Goal: Task Accomplishment & Management: Manage account settings

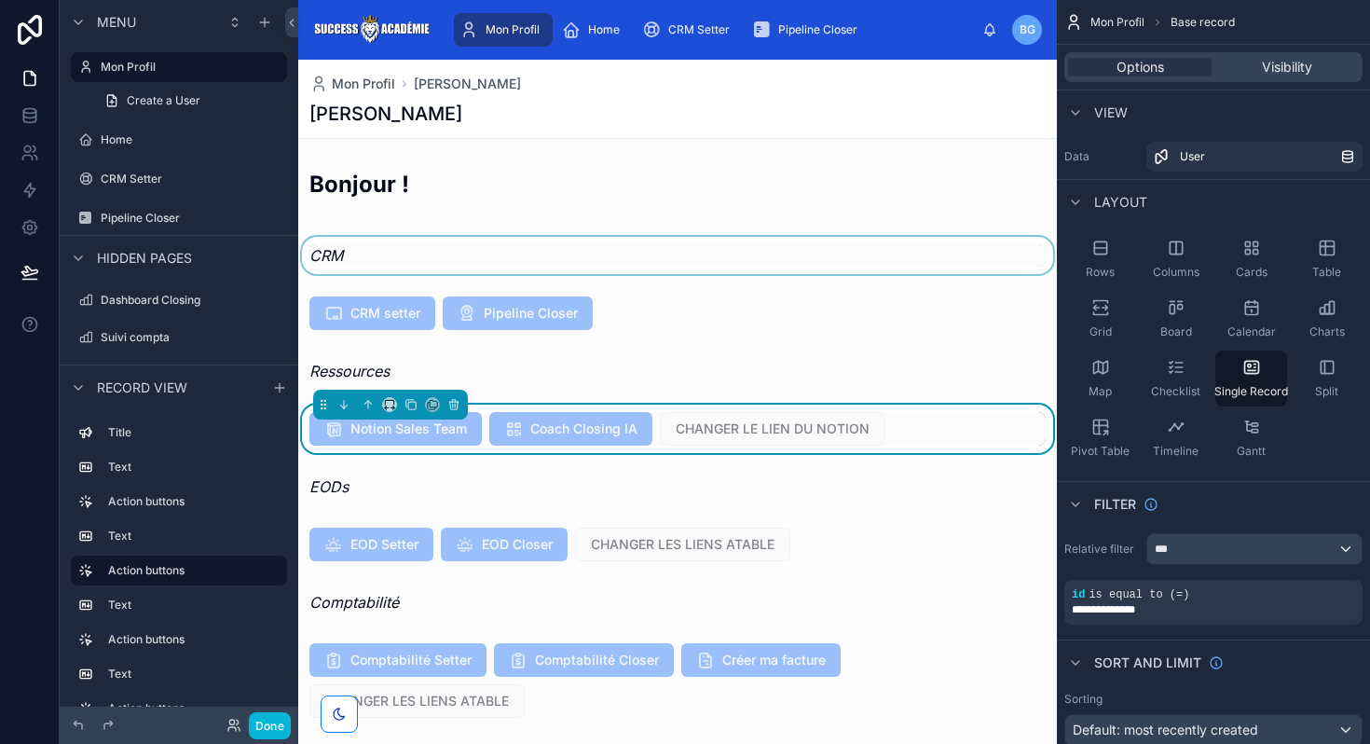
click at [614, 243] on div at bounding box center [677, 255] width 758 height 37
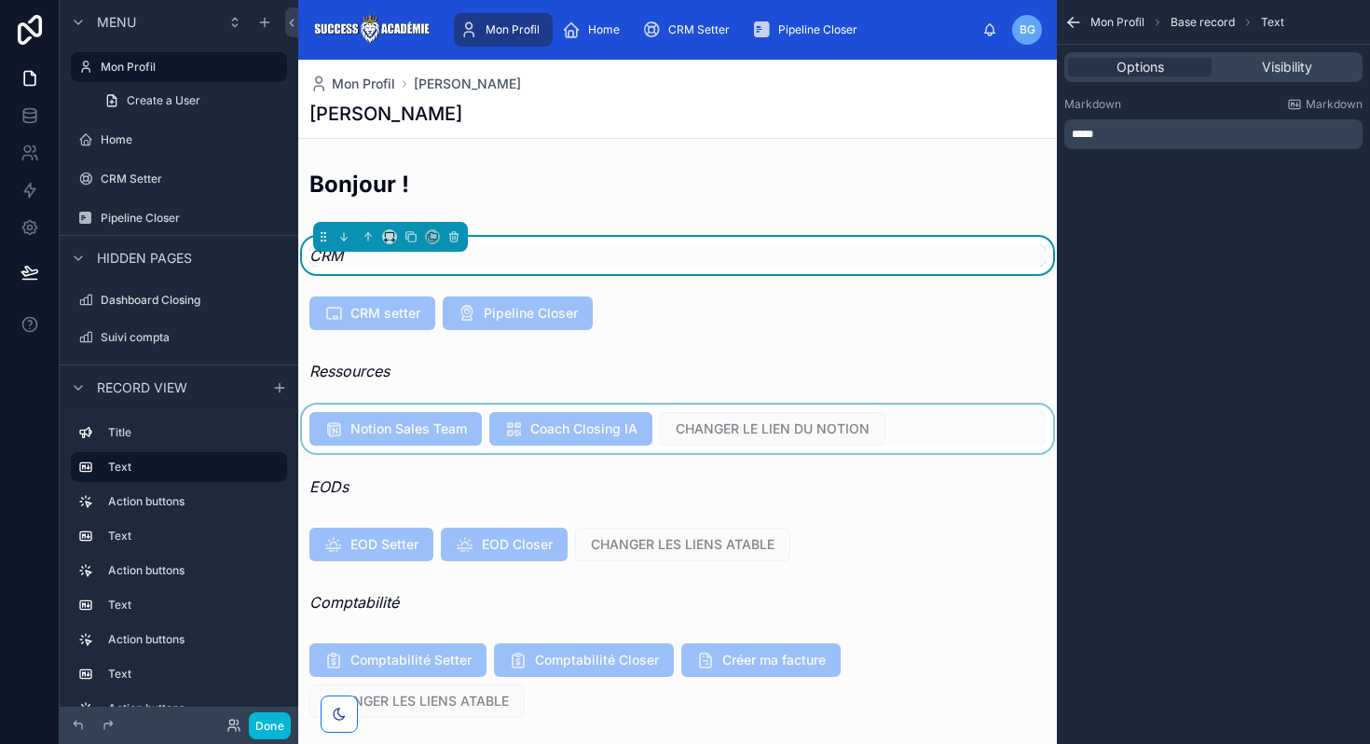
click at [724, 425] on div at bounding box center [677, 428] width 758 height 48
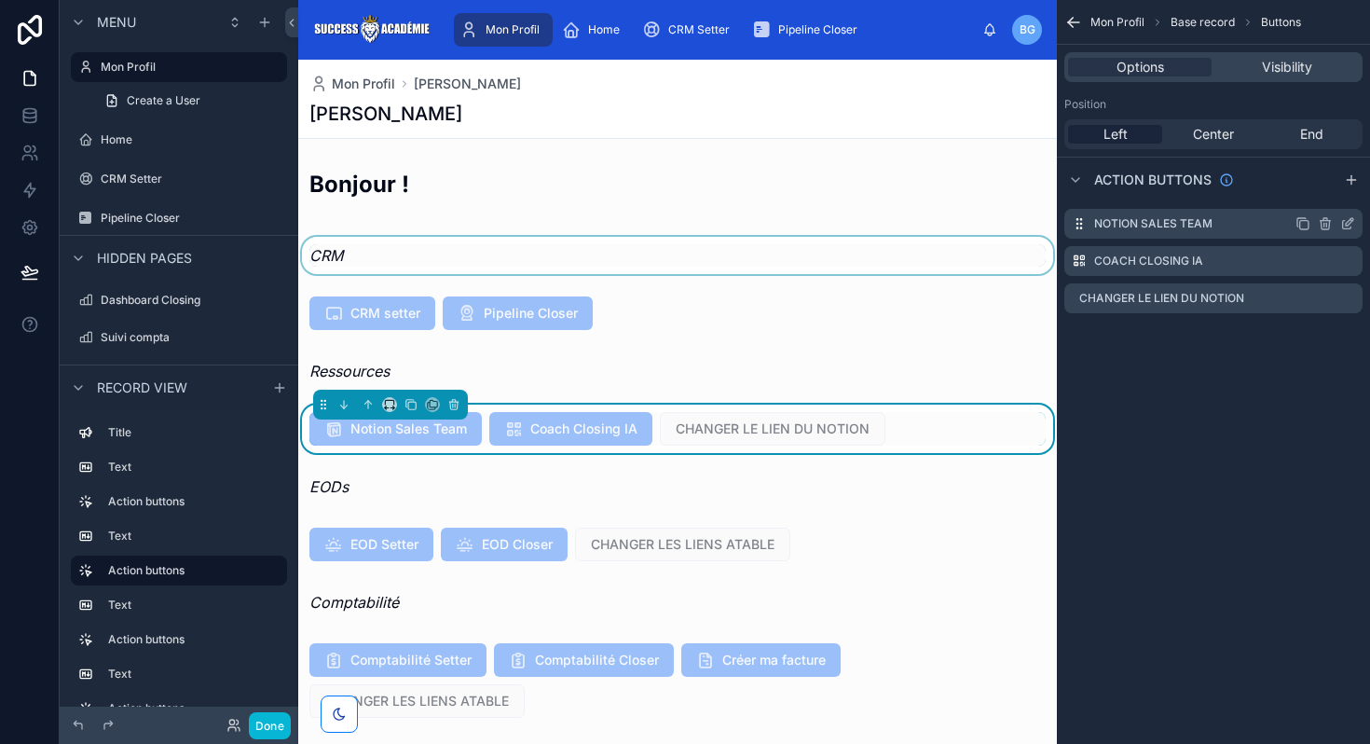
click at [1351, 220] on icon "scrollable content" at bounding box center [1351, 220] width 2 height 2
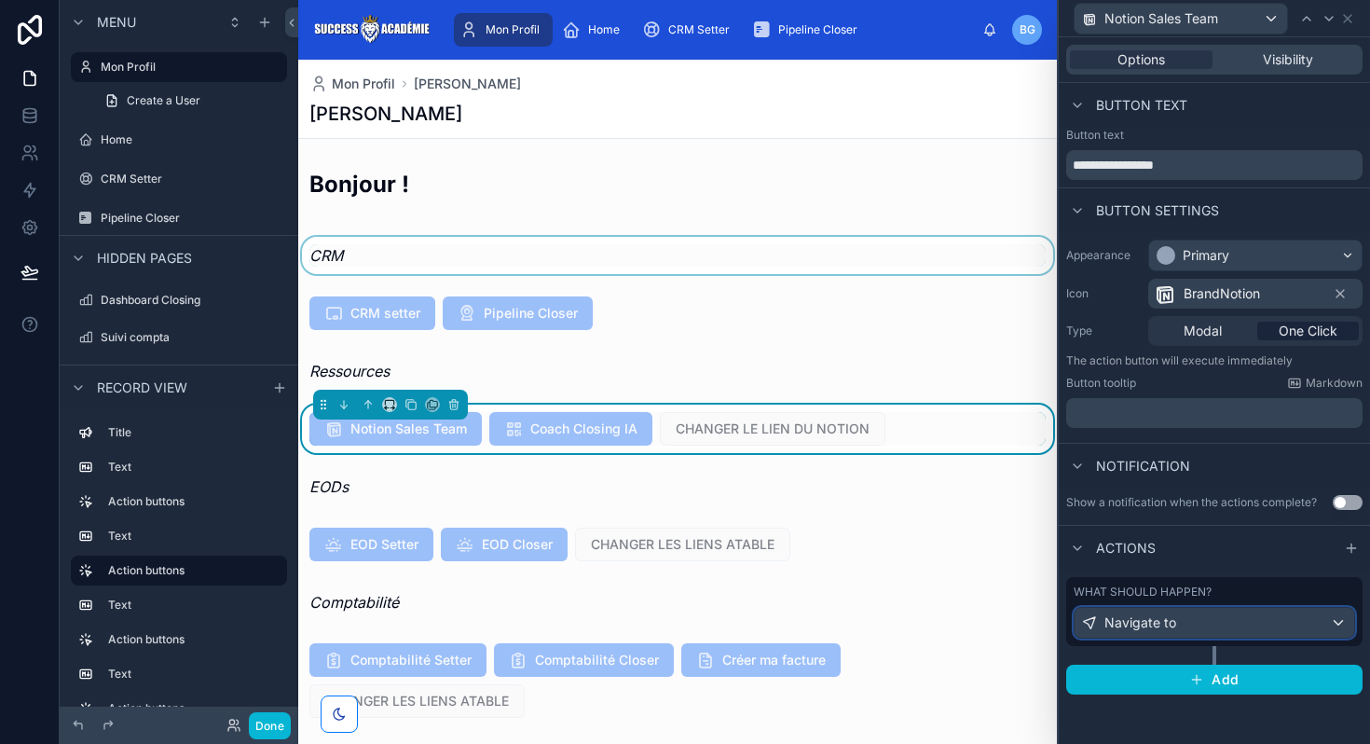
click at [1152, 632] on div "Navigate to" at bounding box center [1214, 623] width 280 height 30
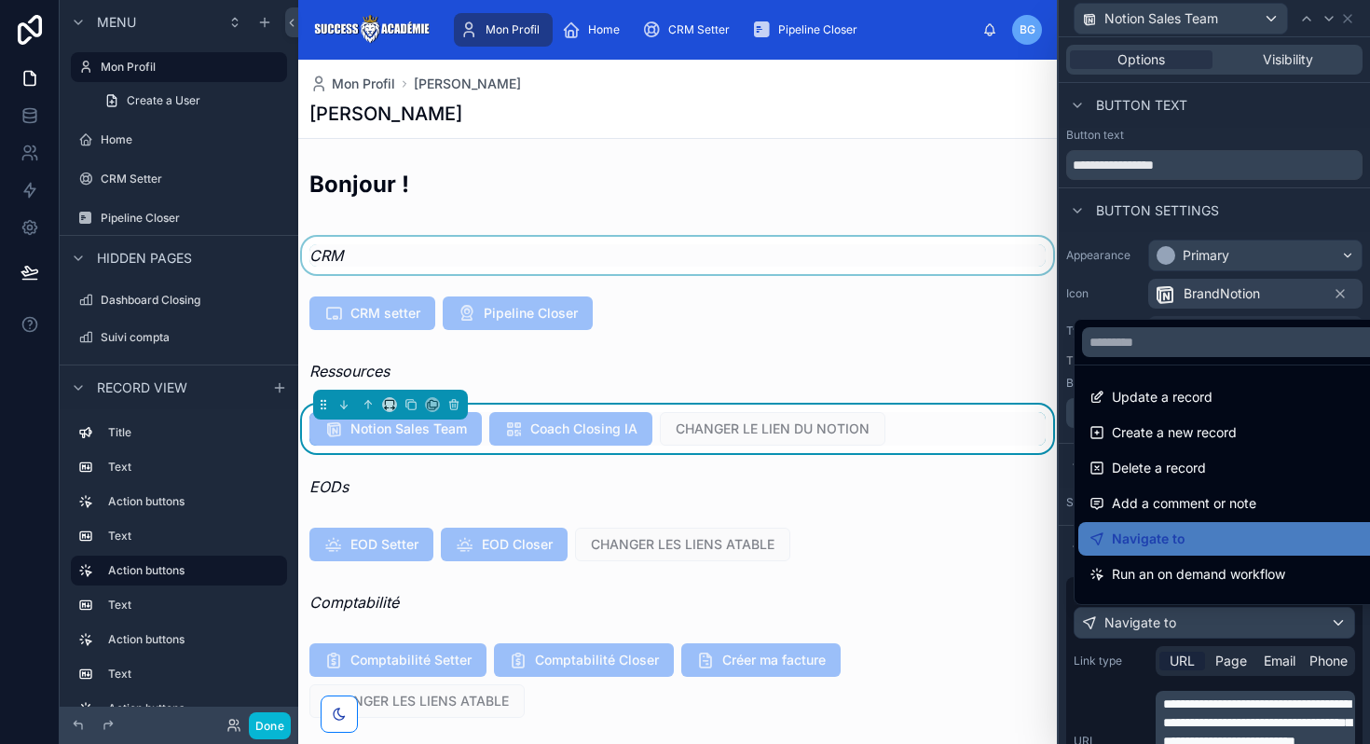
click at [1202, 722] on div at bounding box center [1213, 372] width 311 height 744
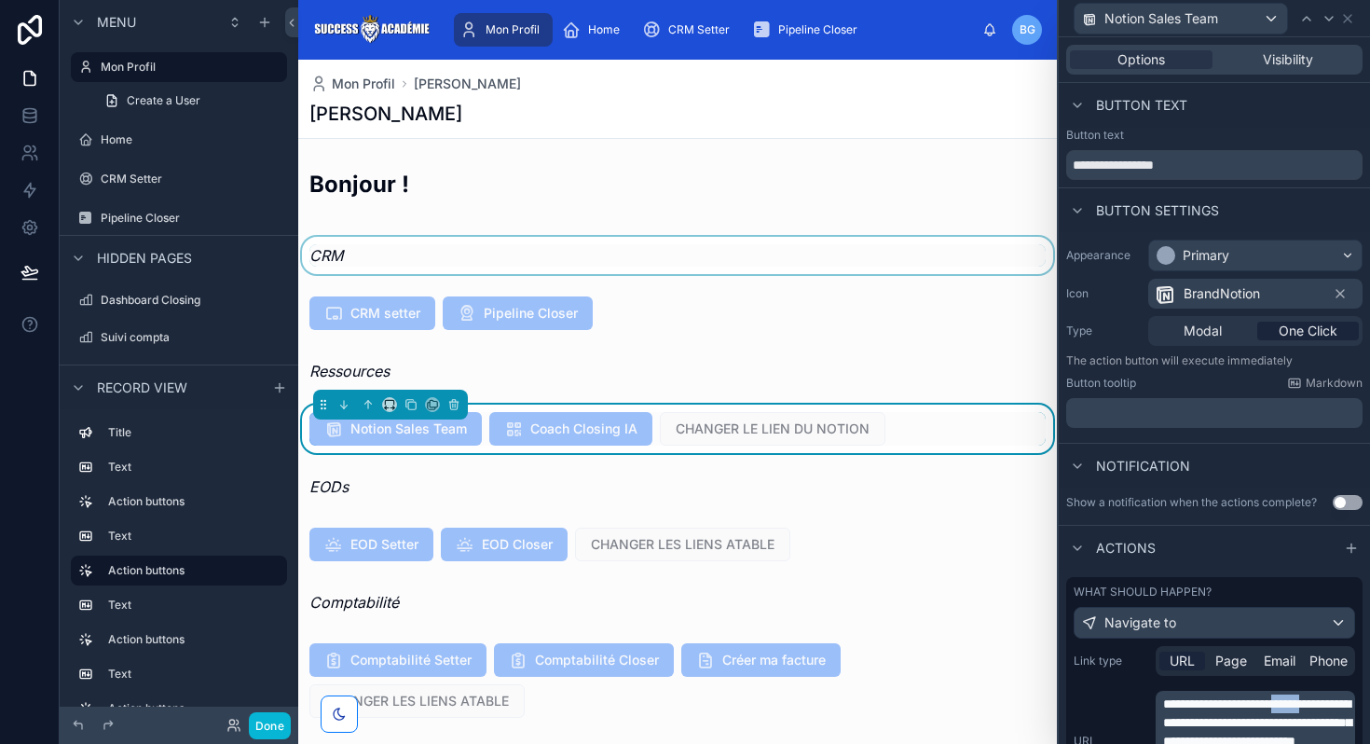
click at [1202, 722] on span "**********" at bounding box center [1257, 722] width 188 height 50
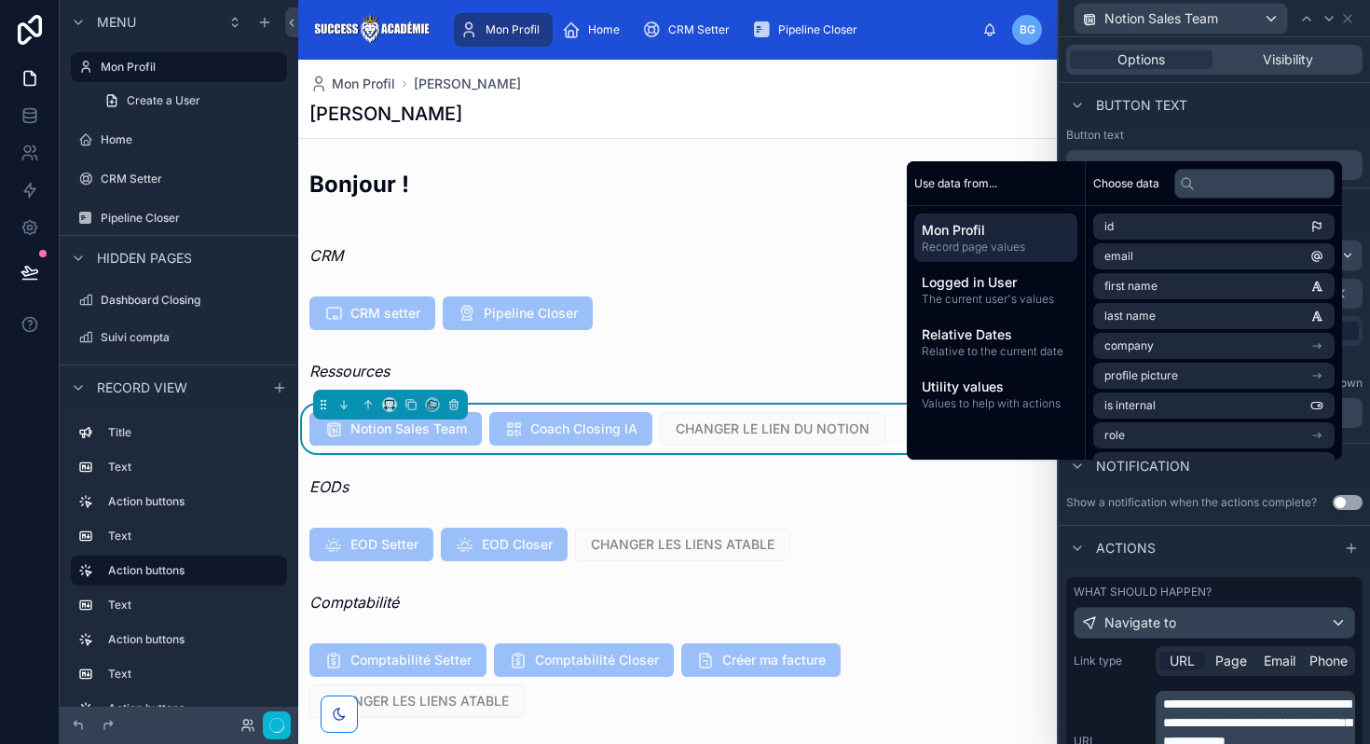
scroll to position [227, 0]
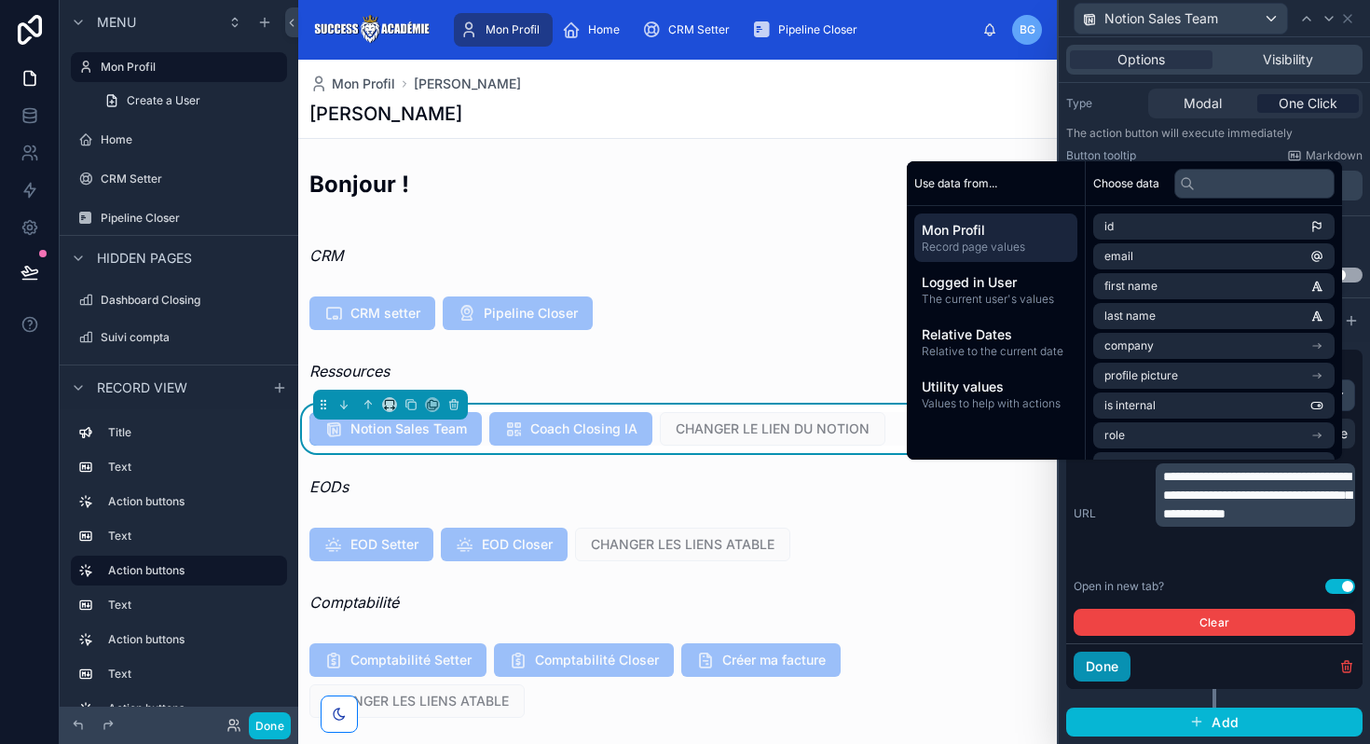
click at [1108, 665] on button "Done" at bounding box center [1101, 666] width 57 height 30
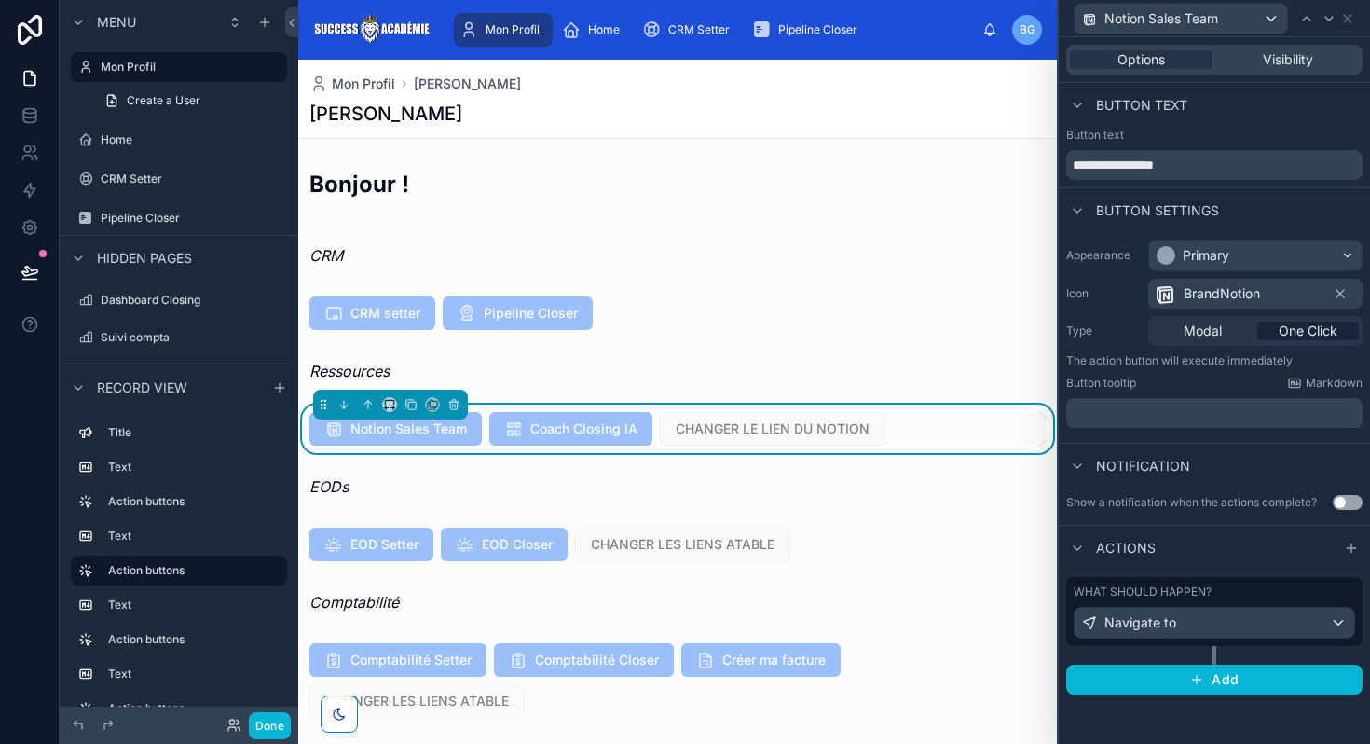
scroll to position [0, 0]
click at [838, 414] on div "CHANGER LE LIEN DU NOTION" at bounding box center [772, 429] width 225 height 34
click at [839, 430] on span "CHANGER LE LIEN DU NOTION" at bounding box center [772, 427] width 225 height 19
click at [926, 420] on div "Notion Sales Team Coach Closing IA CHANGER LE LIEN DU NOTION" at bounding box center [677, 429] width 736 height 34
click at [1295, 52] on span "Visibility" at bounding box center [1288, 59] width 50 height 19
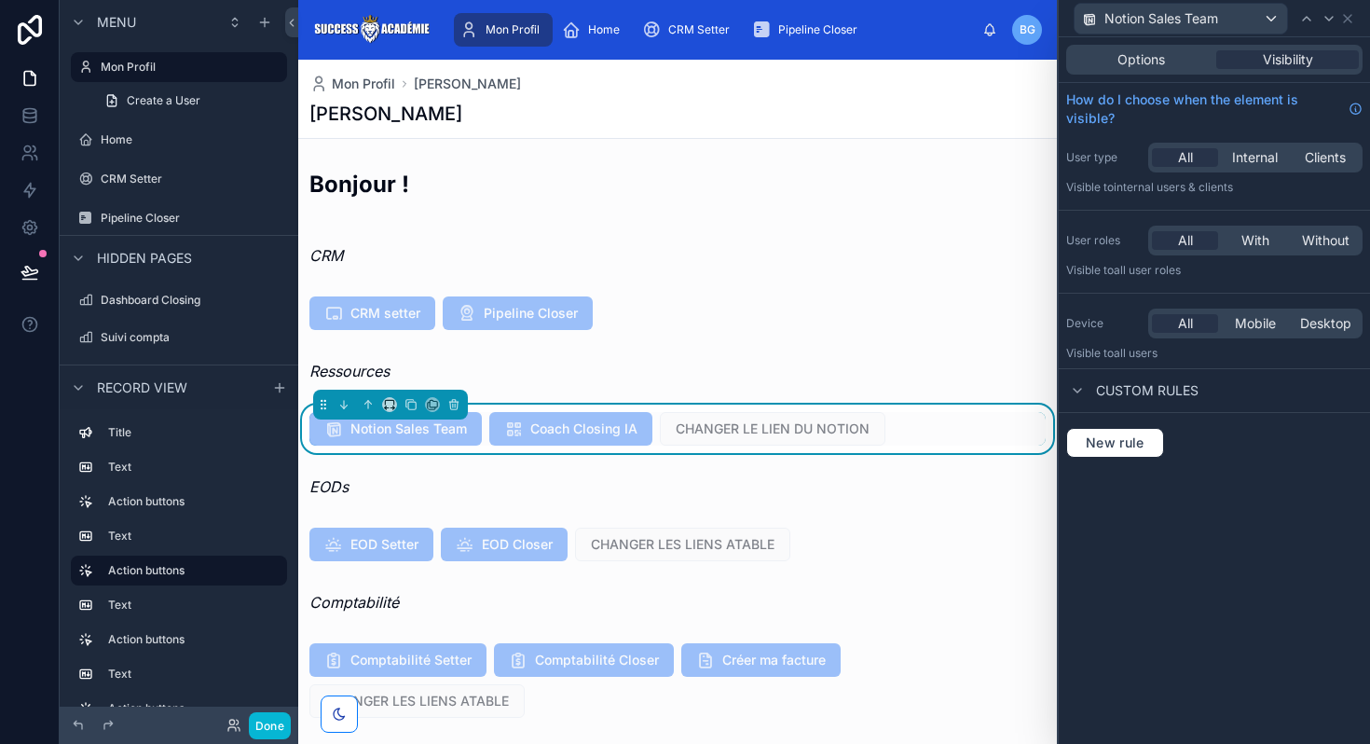
click at [810, 449] on div "Notion Sales Team Coach Closing IA CHANGER LE LIEN DU NOTION" at bounding box center [677, 428] width 758 height 48
click at [783, 445] on div "Notion Sales Team Coach Closing IA CHANGER LE LIEN DU NOTION" at bounding box center [677, 428] width 758 height 48
click at [783, 434] on span "CHANGER LE LIEN DU NOTION" at bounding box center [772, 427] width 225 height 19
click at [1139, 65] on span "Options" at bounding box center [1141, 59] width 48 height 19
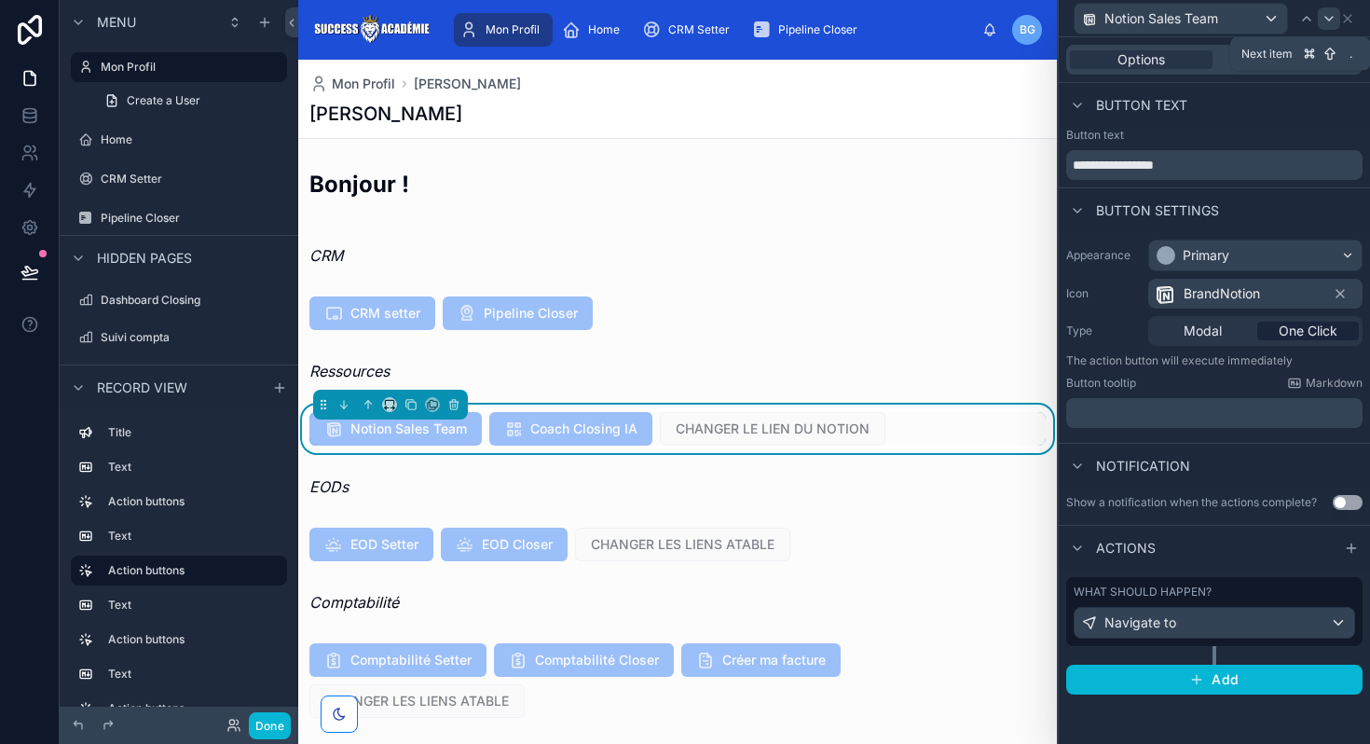
click at [1335, 22] on icon at bounding box center [1328, 18] width 15 height 15
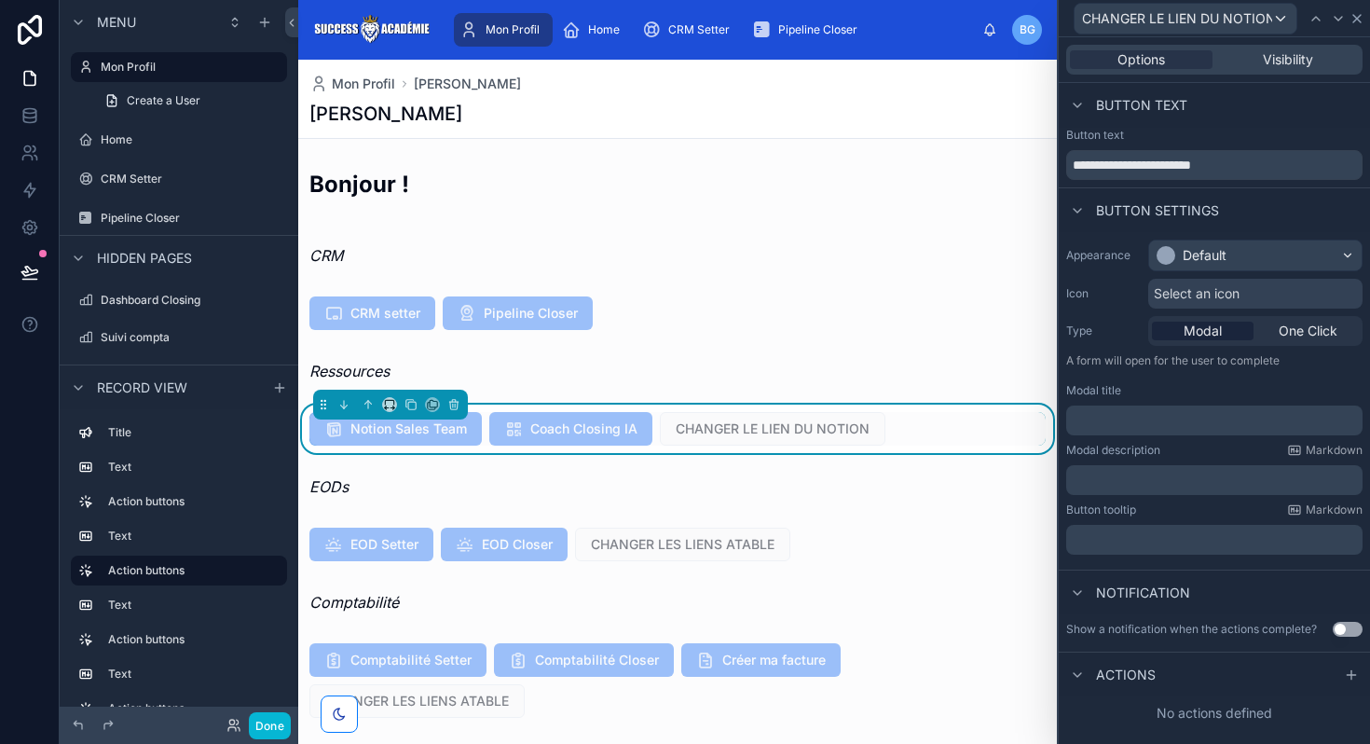
click at [1363, 22] on icon at bounding box center [1356, 18] width 15 height 15
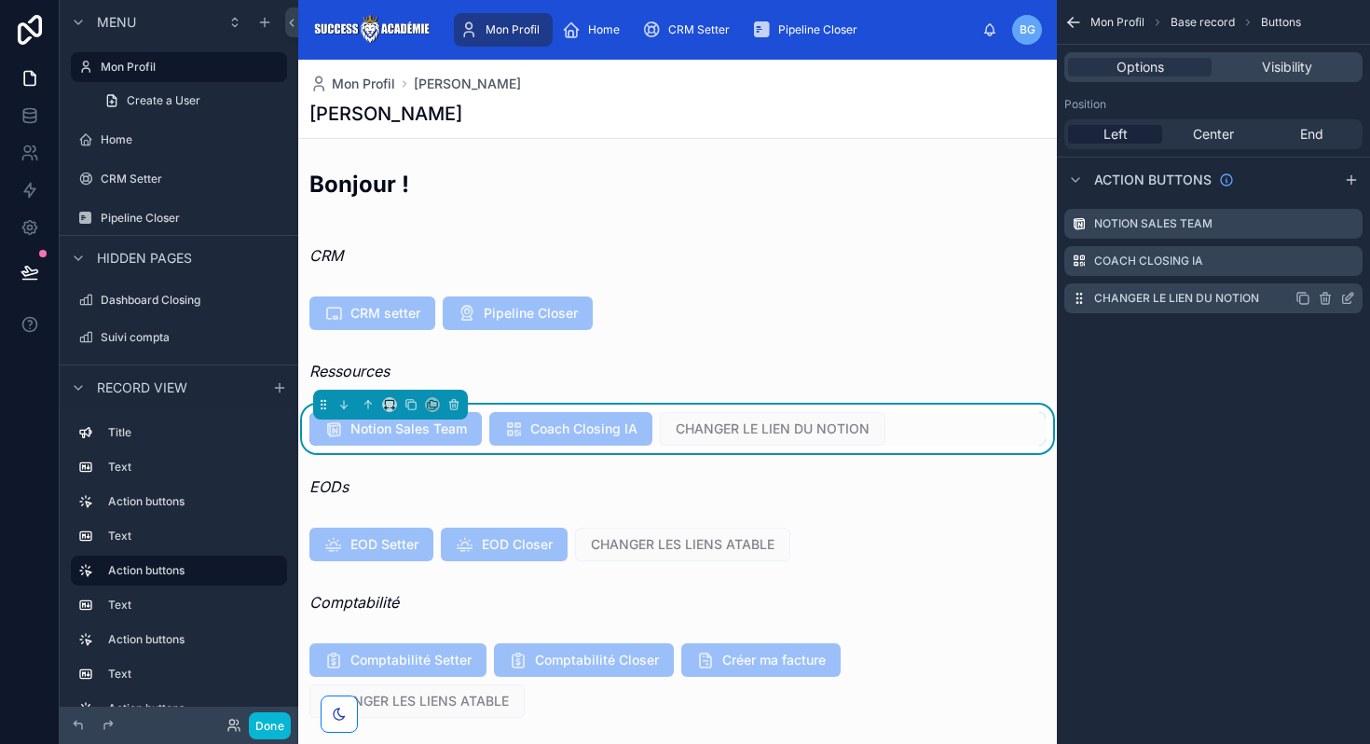
click at [1321, 299] on icon "scrollable content" at bounding box center [1325, 298] width 15 height 15
click at [1321, 271] on icon at bounding box center [1317, 270] width 8 height 8
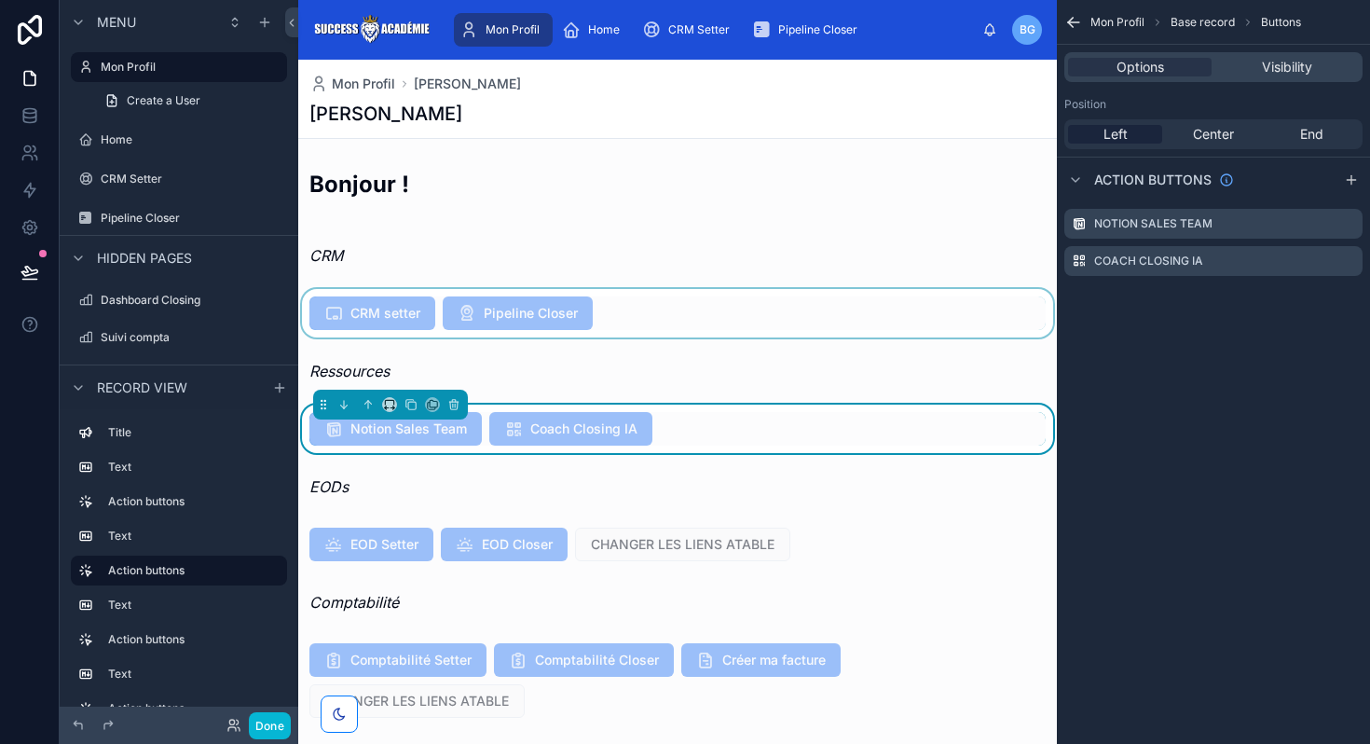
click at [726, 297] on div at bounding box center [677, 313] width 758 height 48
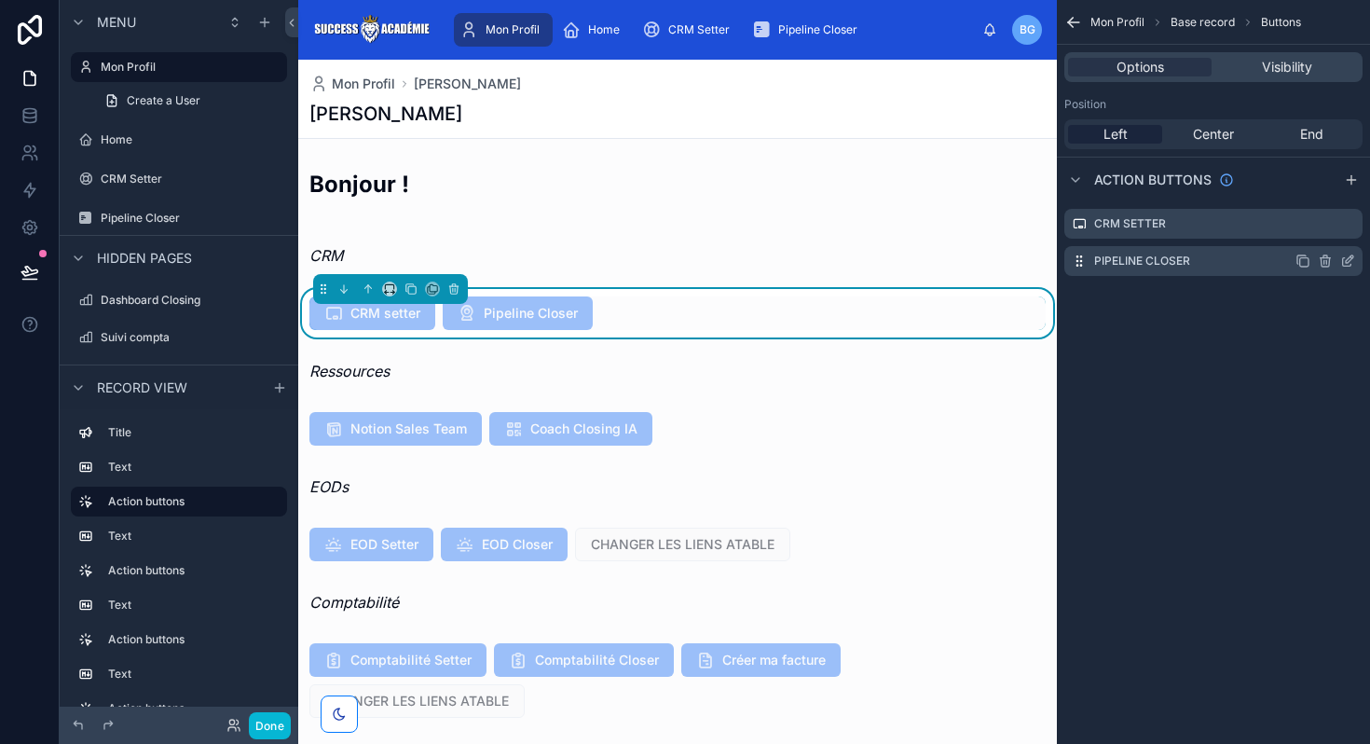
click at [1343, 261] on icon "scrollable content" at bounding box center [1347, 262] width 8 height 8
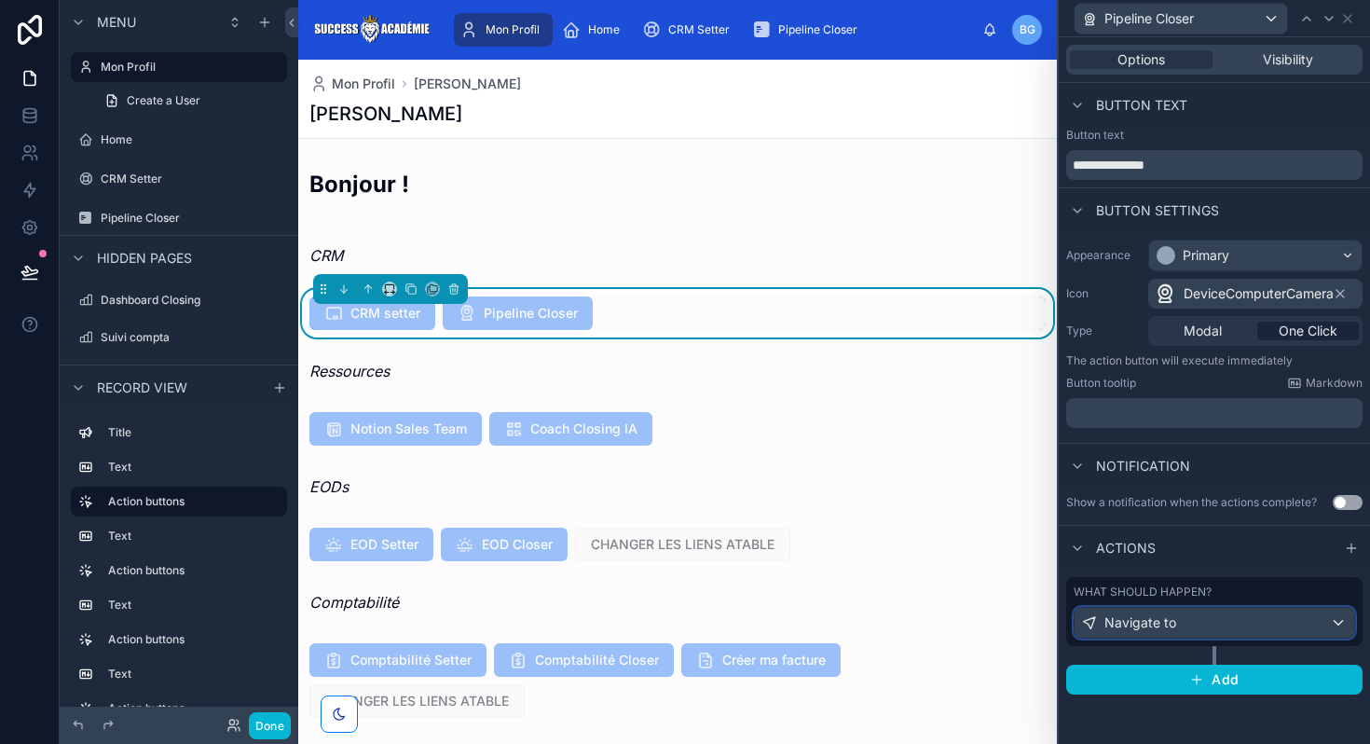
click at [1190, 615] on div "Navigate to" at bounding box center [1214, 623] width 280 height 30
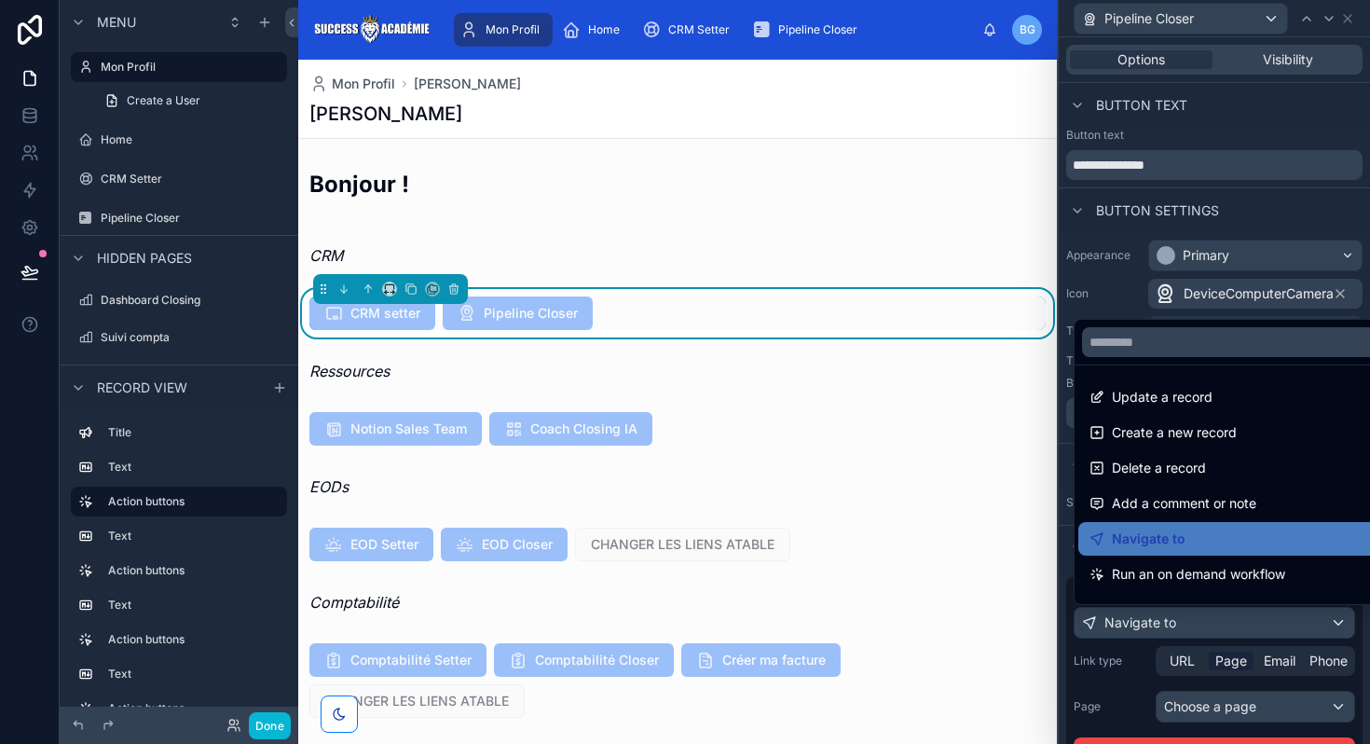
click at [1202, 706] on div at bounding box center [1213, 372] width 311 height 744
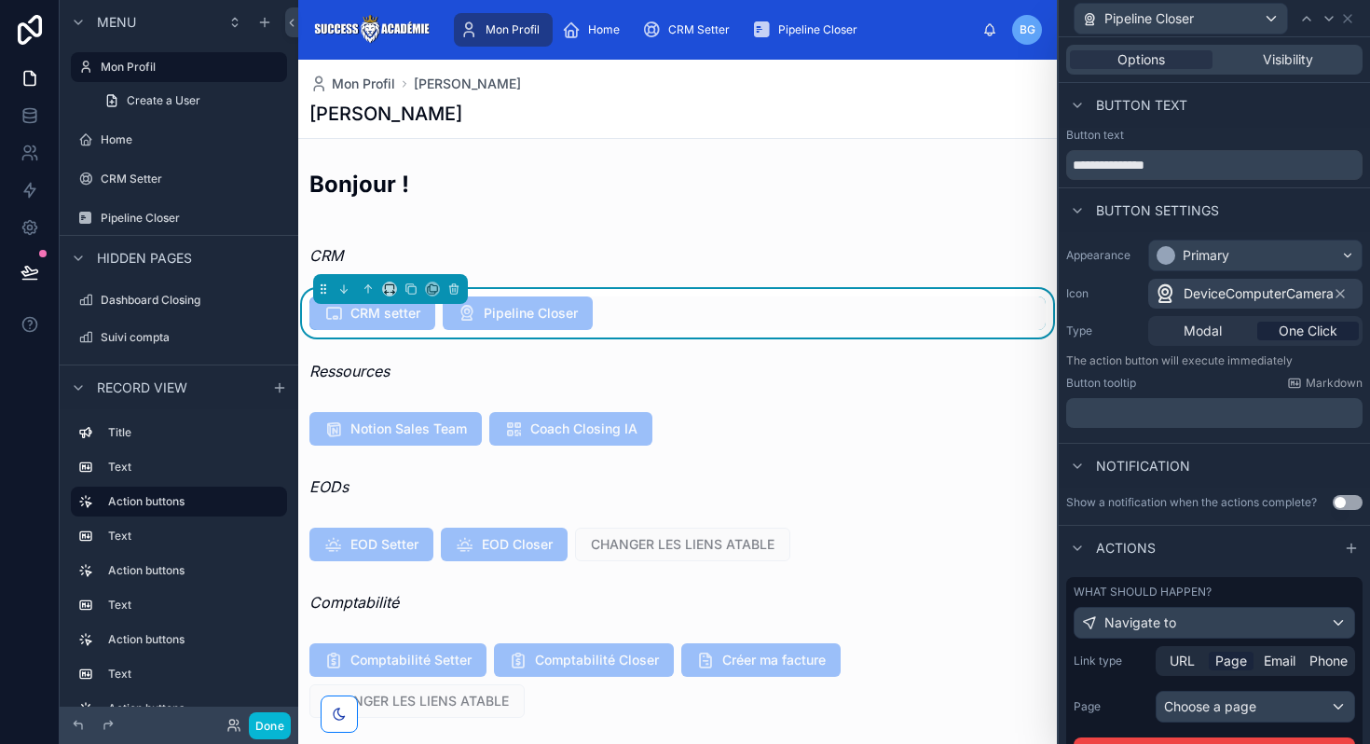
scroll to position [129, 0]
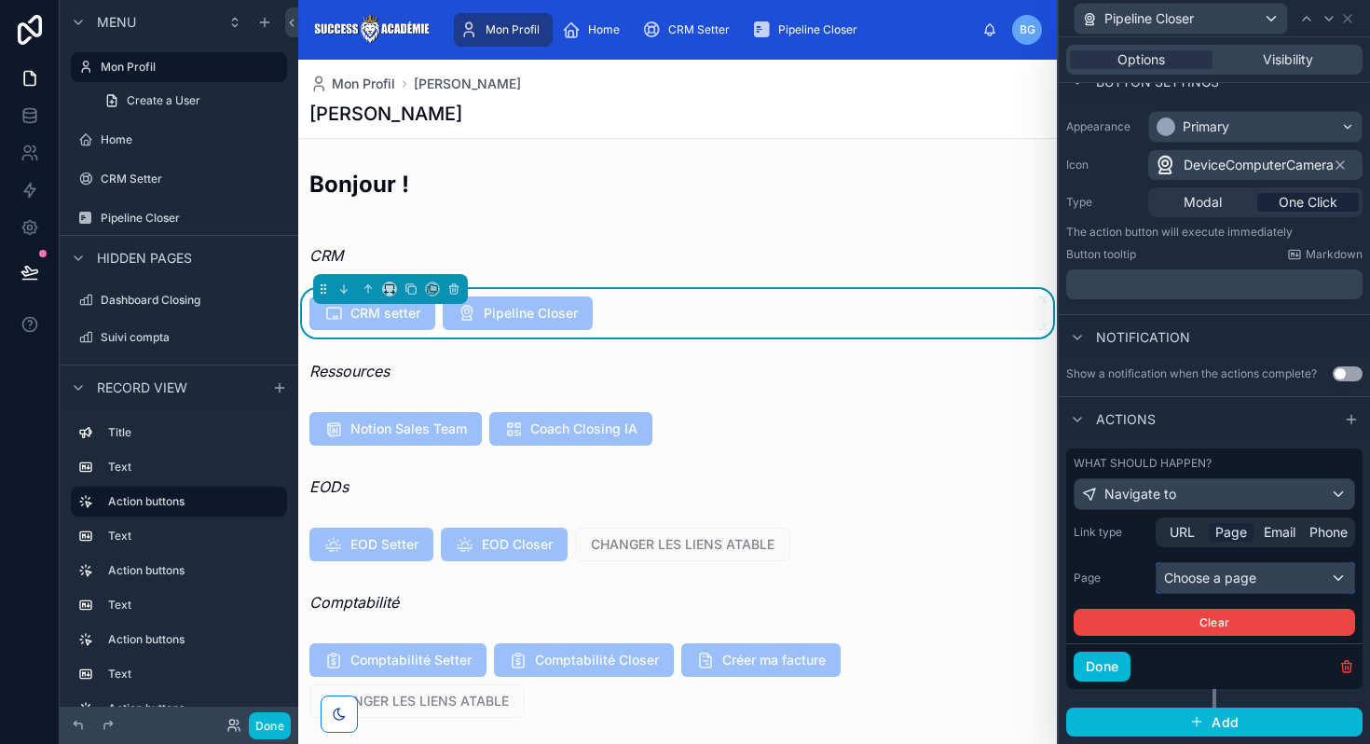
click at [1225, 567] on div "Choose a page" at bounding box center [1255, 578] width 198 height 30
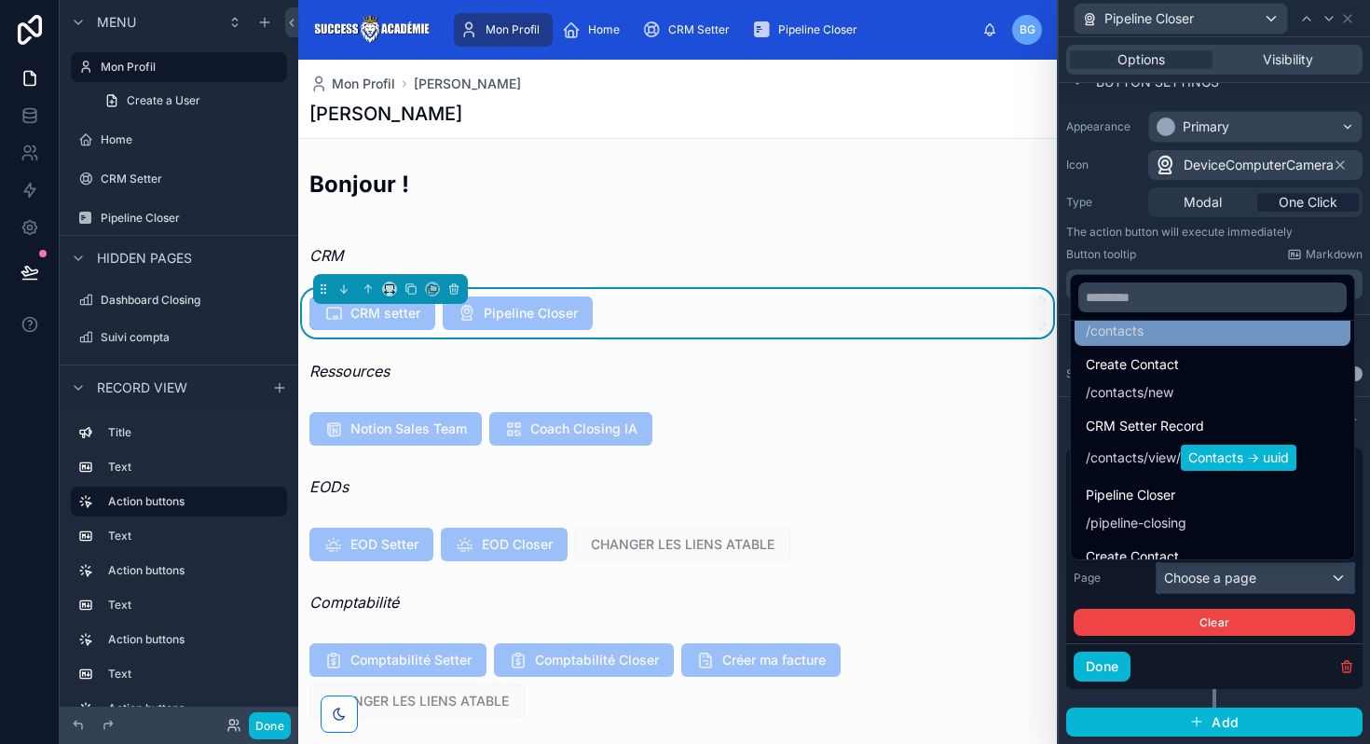
scroll to position [308, 0]
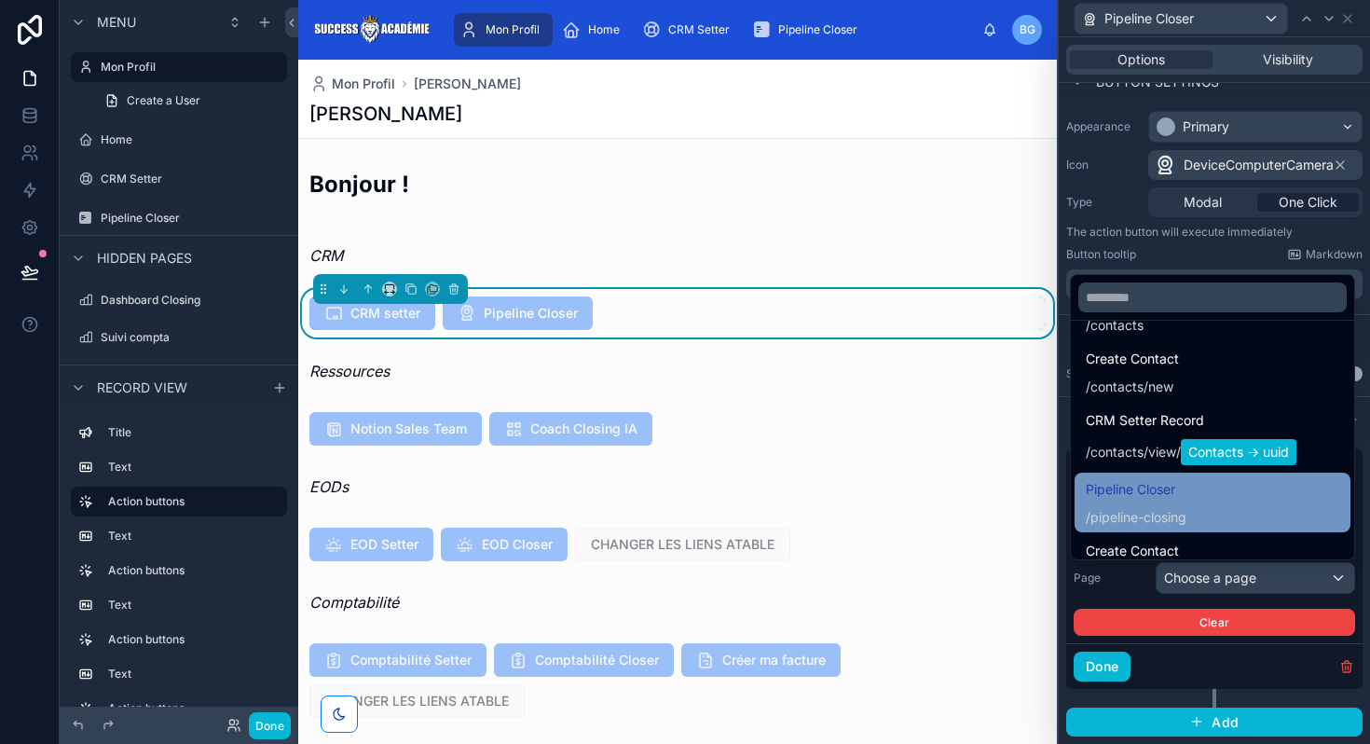
click at [1152, 504] on span "/ pipeline-closing" at bounding box center [1136, 515] width 101 height 22
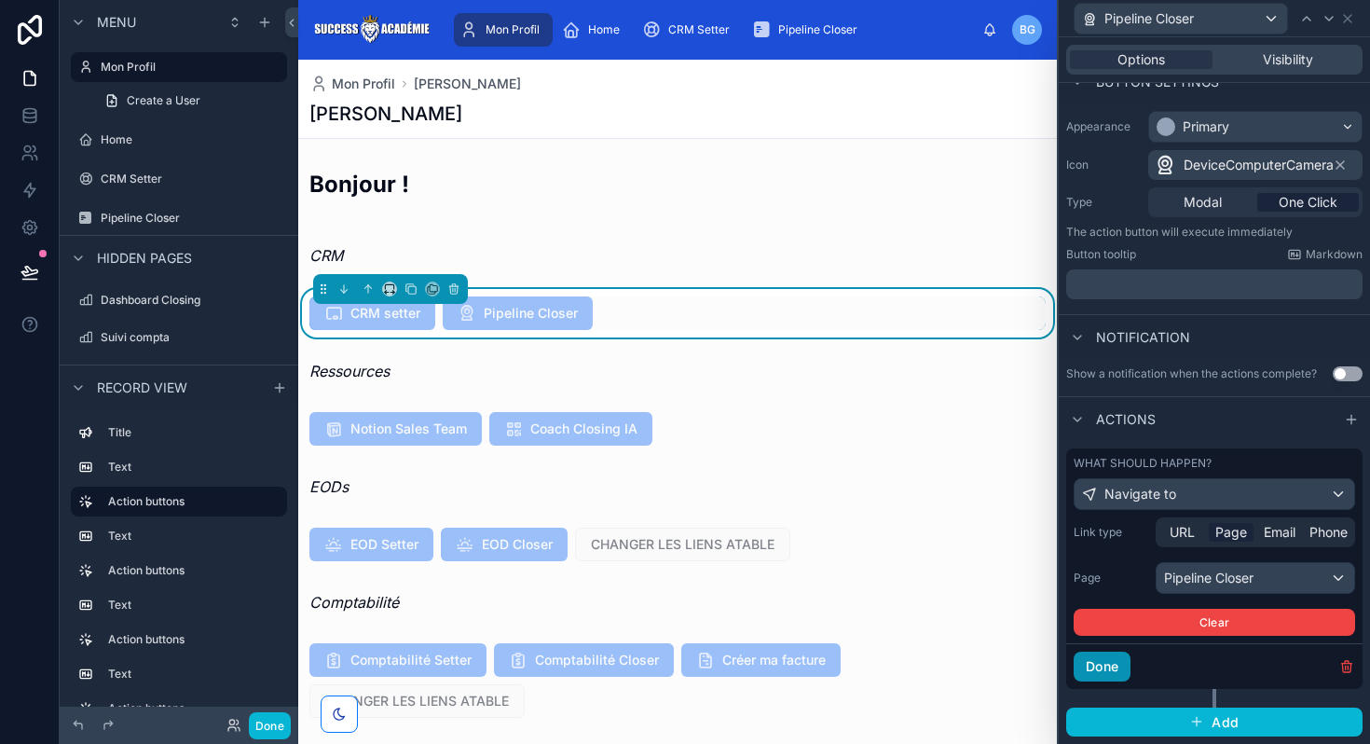
click at [1113, 663] on button "Done" at bounding box center [1101, 666] width 57 height 30
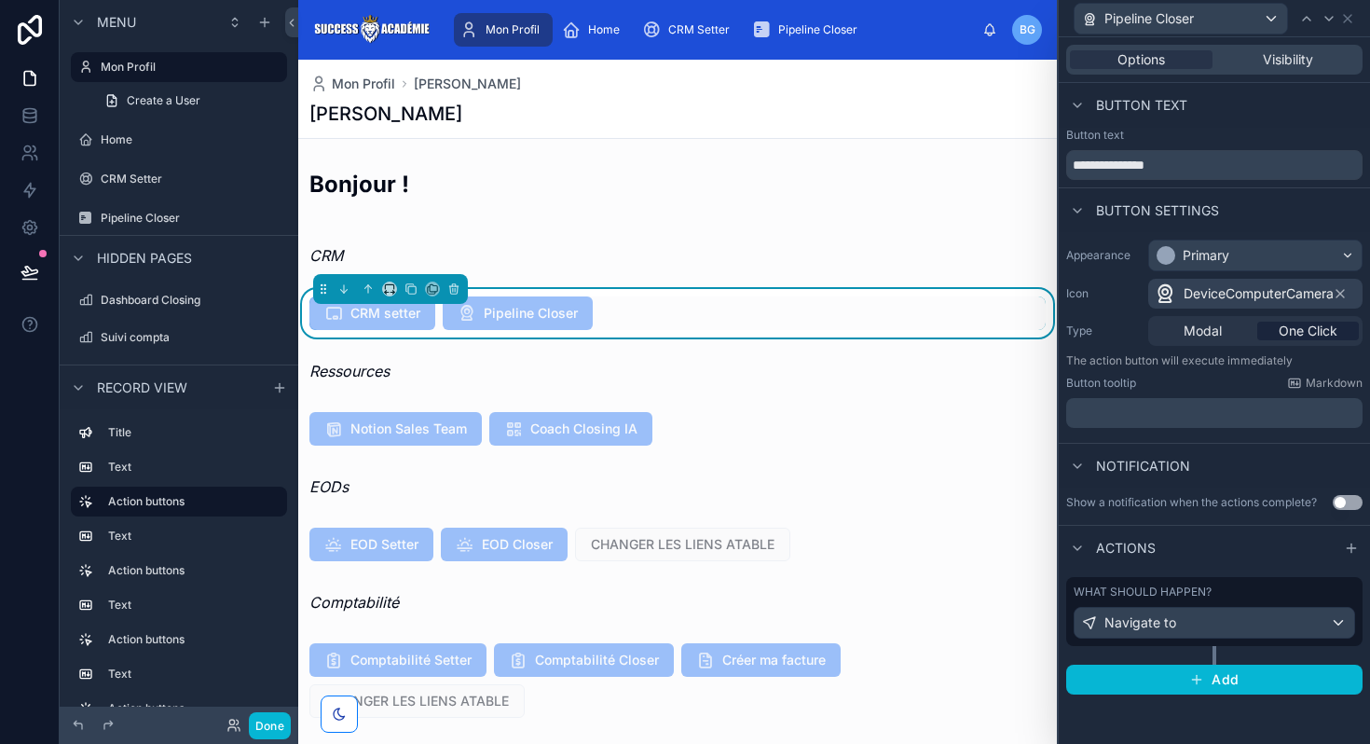
scroll to position [0, 0]
click at [657, 542] on div at bounding box center [677, 544] width 758 height 48
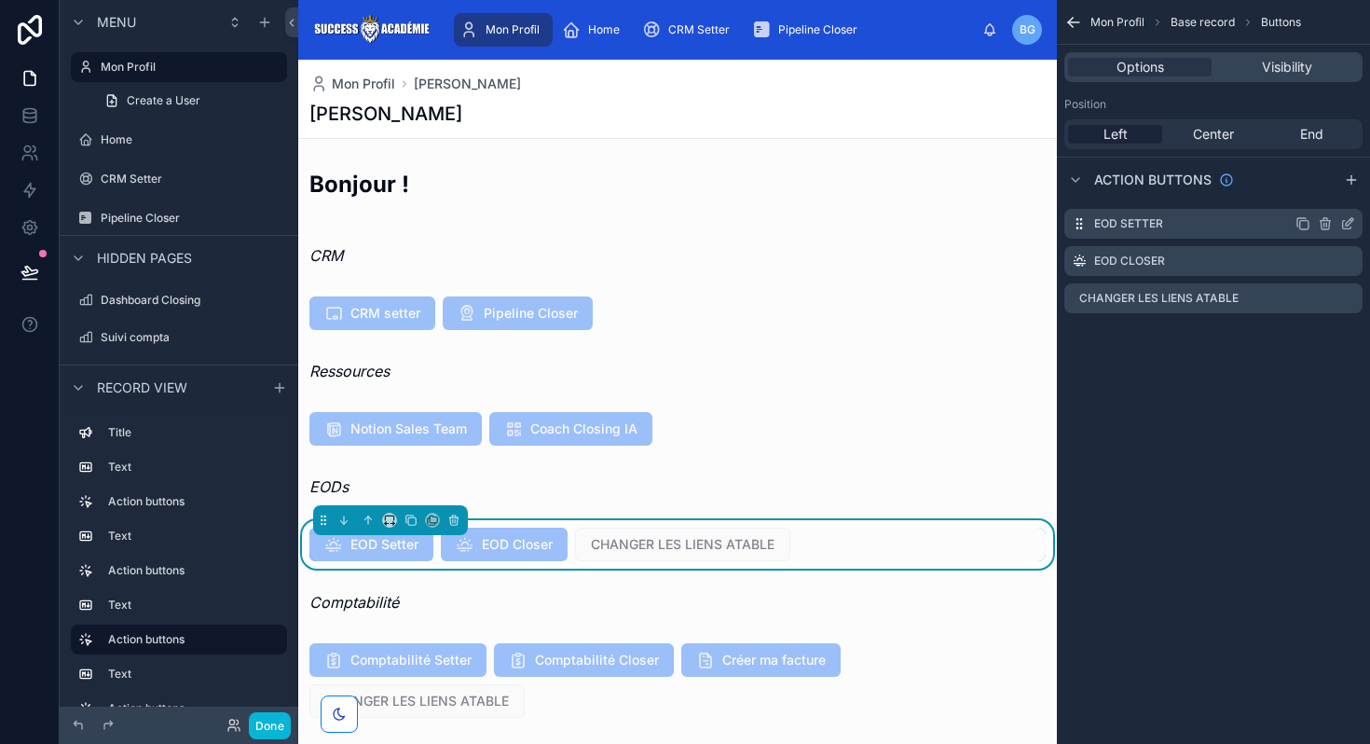
click at [1343, 226] on icon "scrollable content" at bounding box center [1347, 225] width 8 height 8
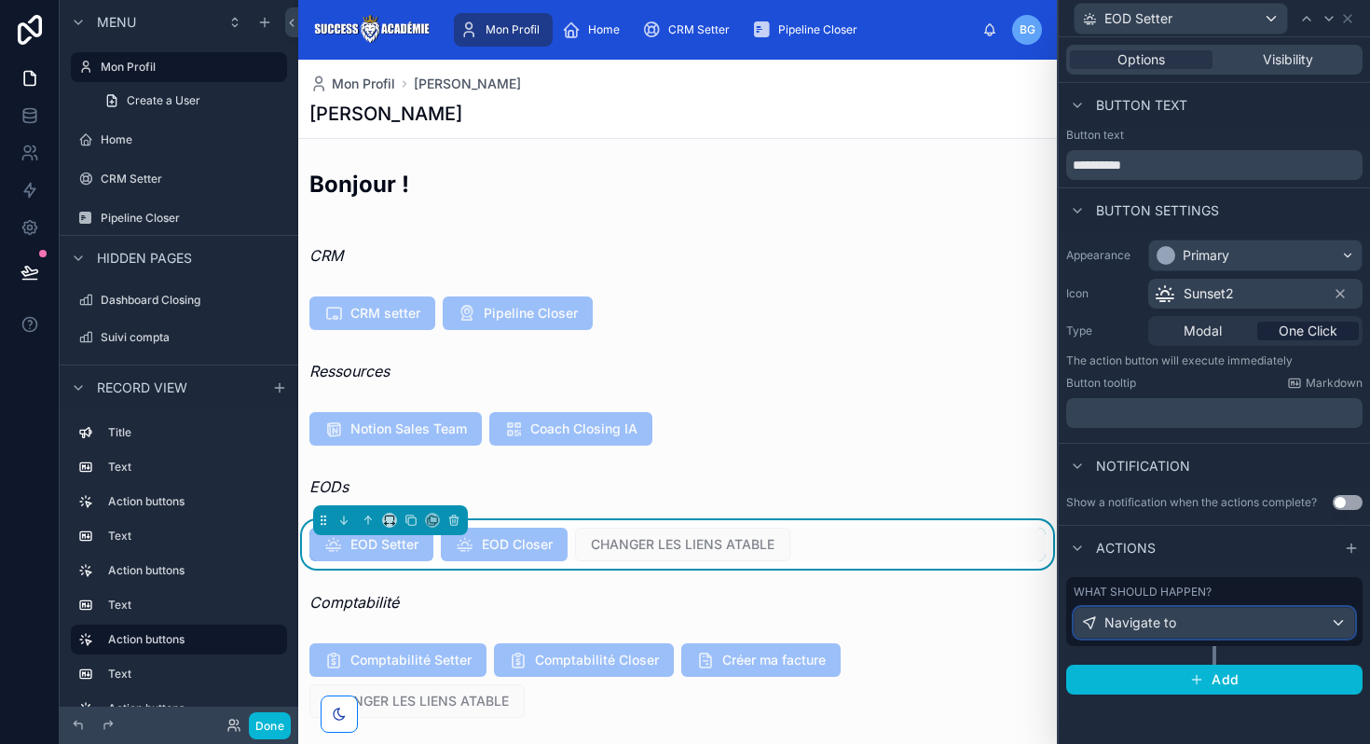
click at [1177, 625] on div "Navigate to" at bounding box center [1214, 623] width 280 height 30
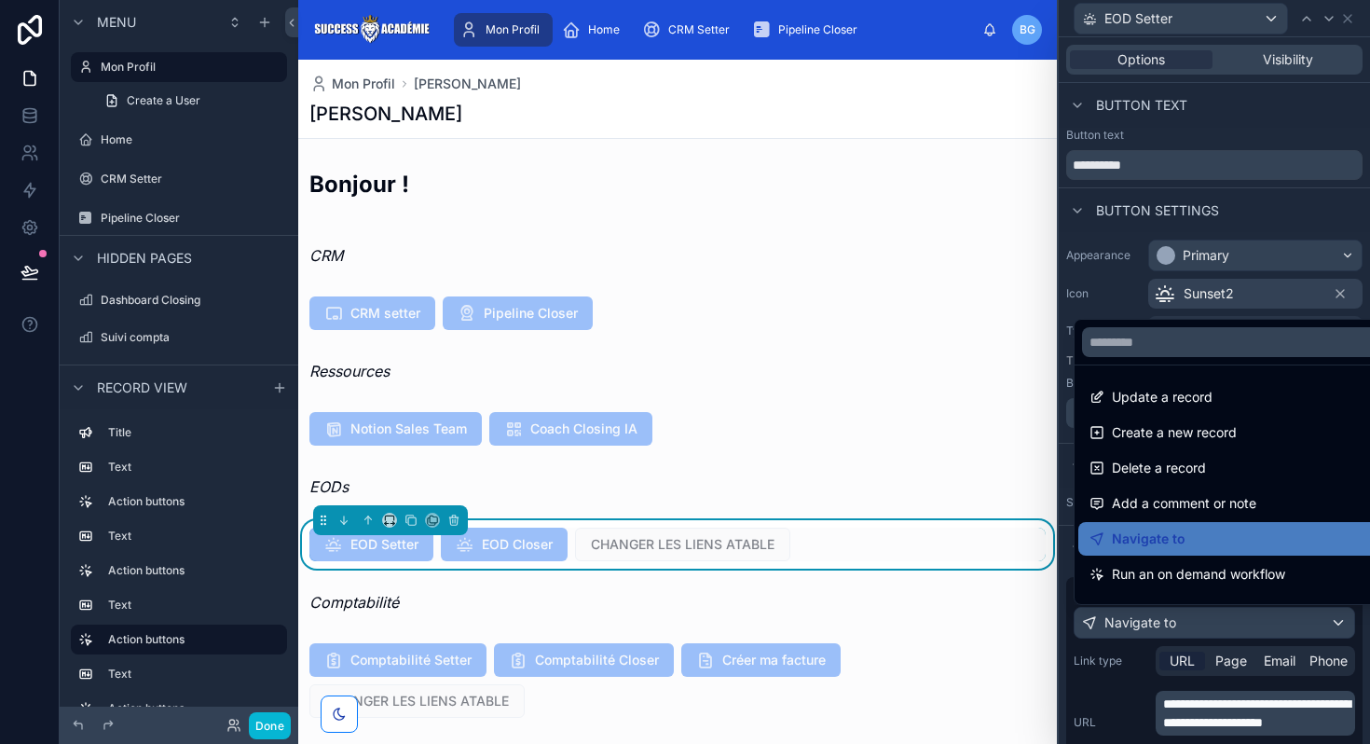
click at [1246, 743] on div at bounding box center [1213, 372] width 311 height 744
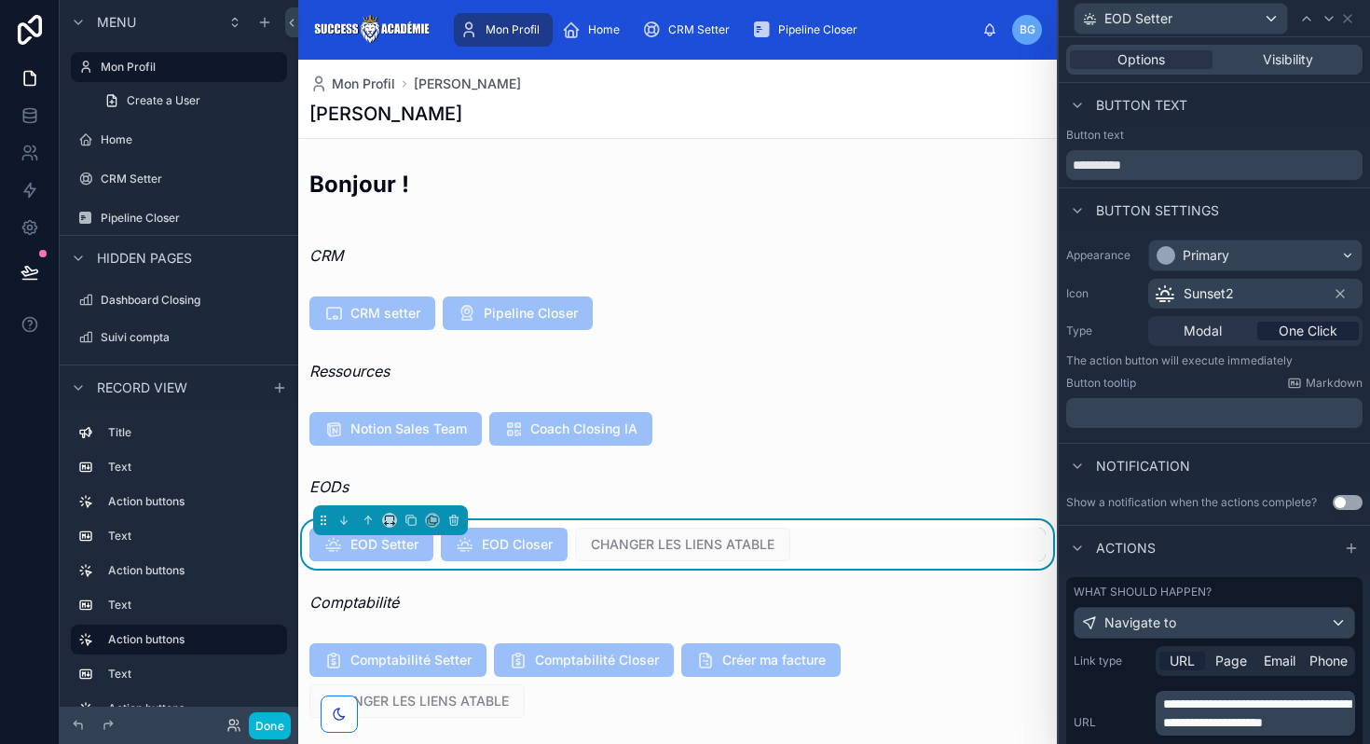
click at [1246, 724] on span "**********" at bounding box center [1256, 713] width 187 height 32
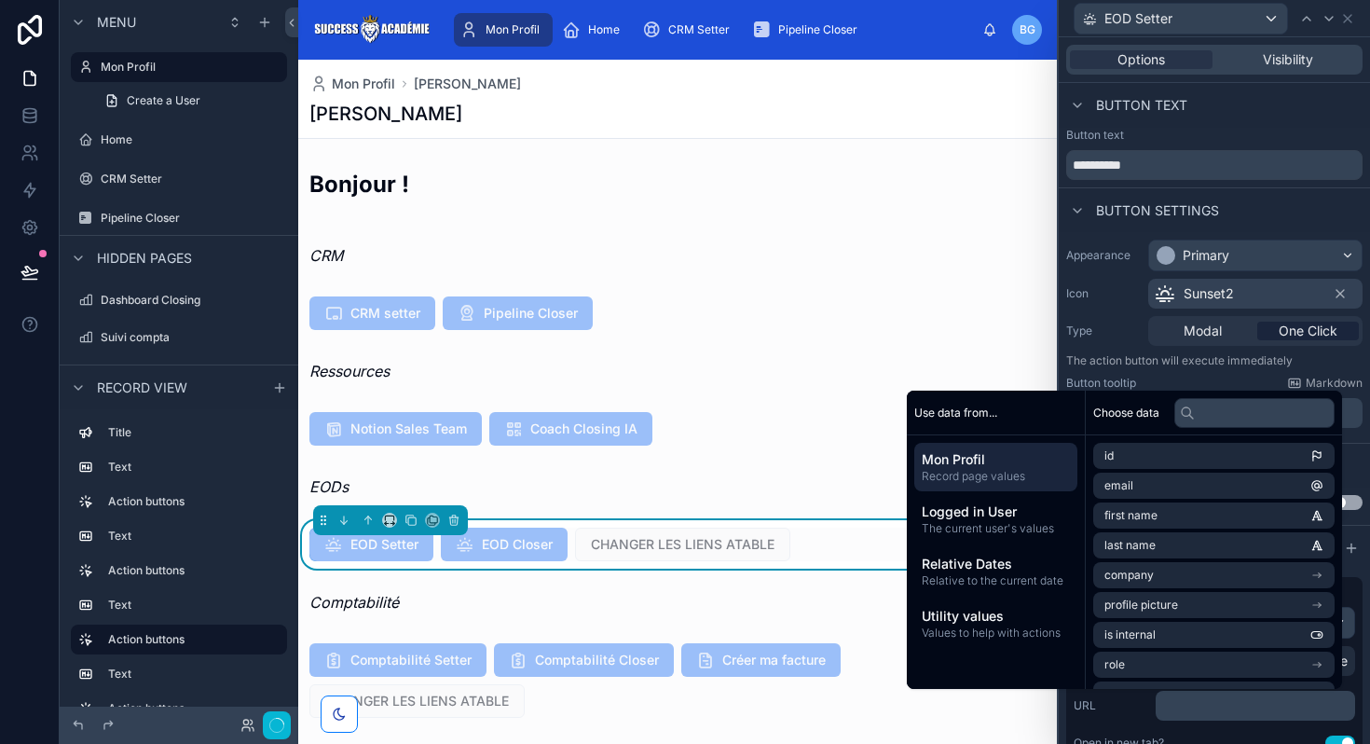
scroll to position [190, 0]
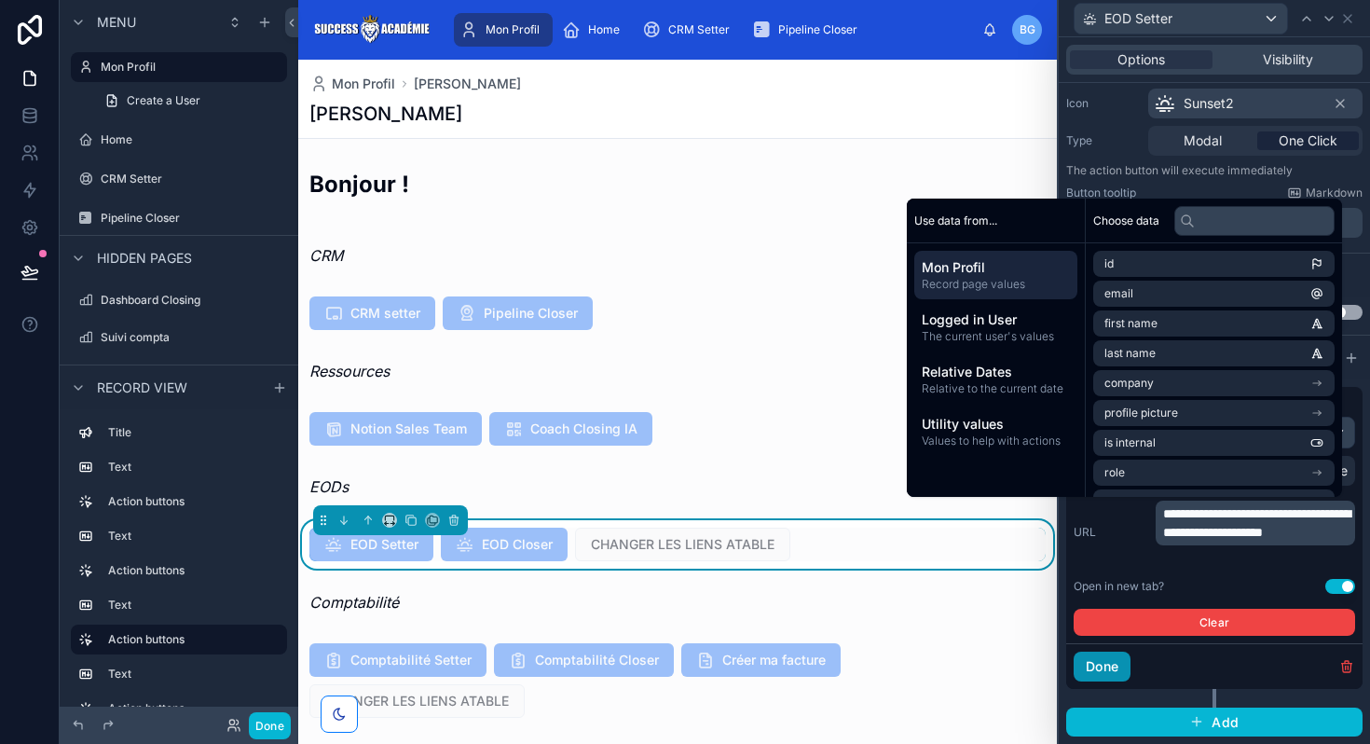
click at [1090, 662] on button "Done" at bounding box center [1101, 666] width 57 height 30
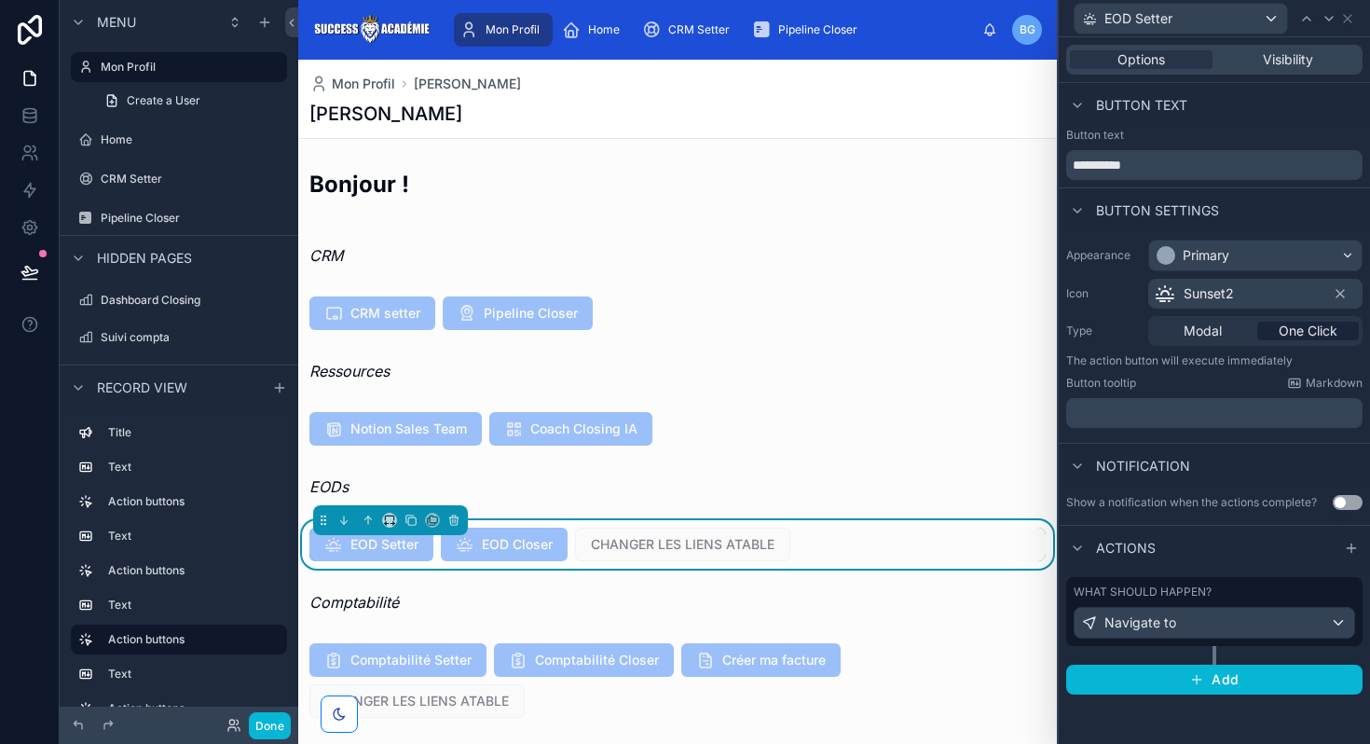
scroll to position [0, 0]
click at [1174, 626] on div "Navigate to" at bounding box center [1214, 623] width 280 height 30
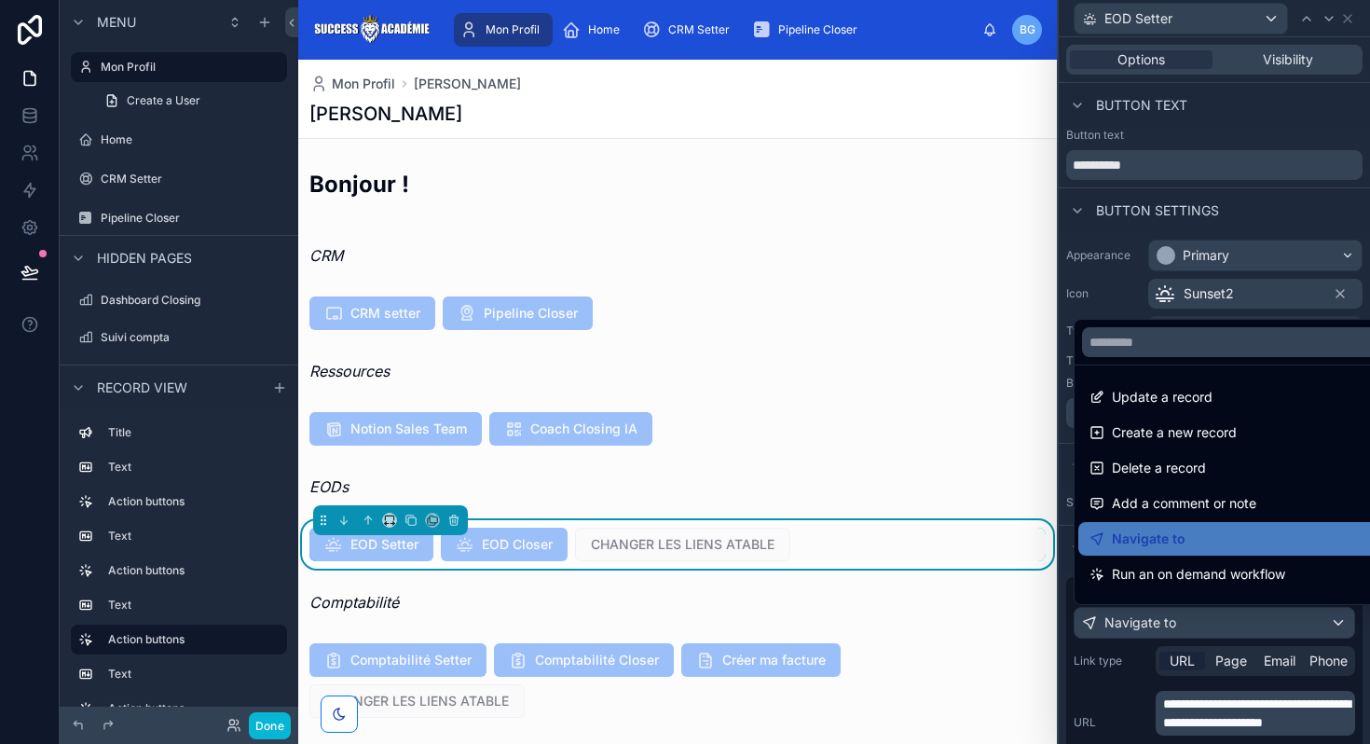
click at [1225, 705] on div at bounding box center [1213, 372] width 311 height 744
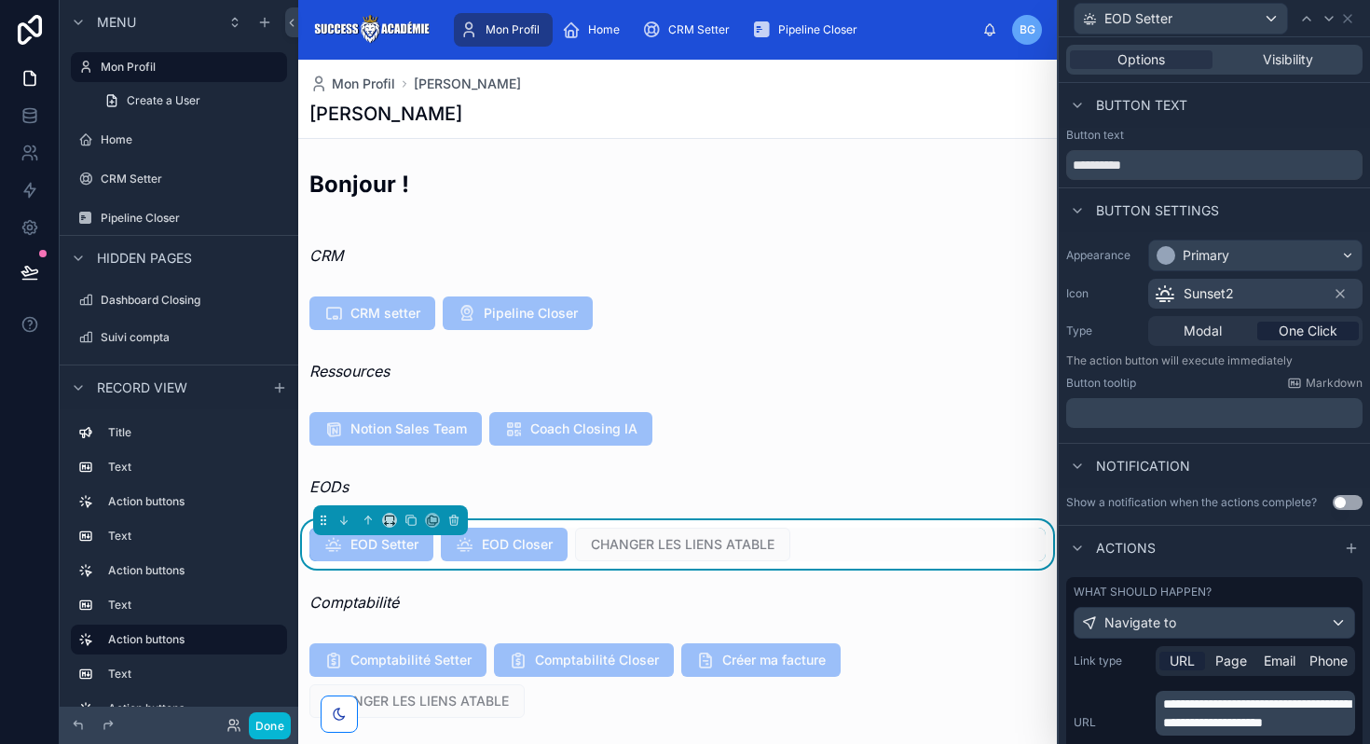
click at [1225, 705] on span "**********" at bounding box center [1256, 713] width 187 height 32
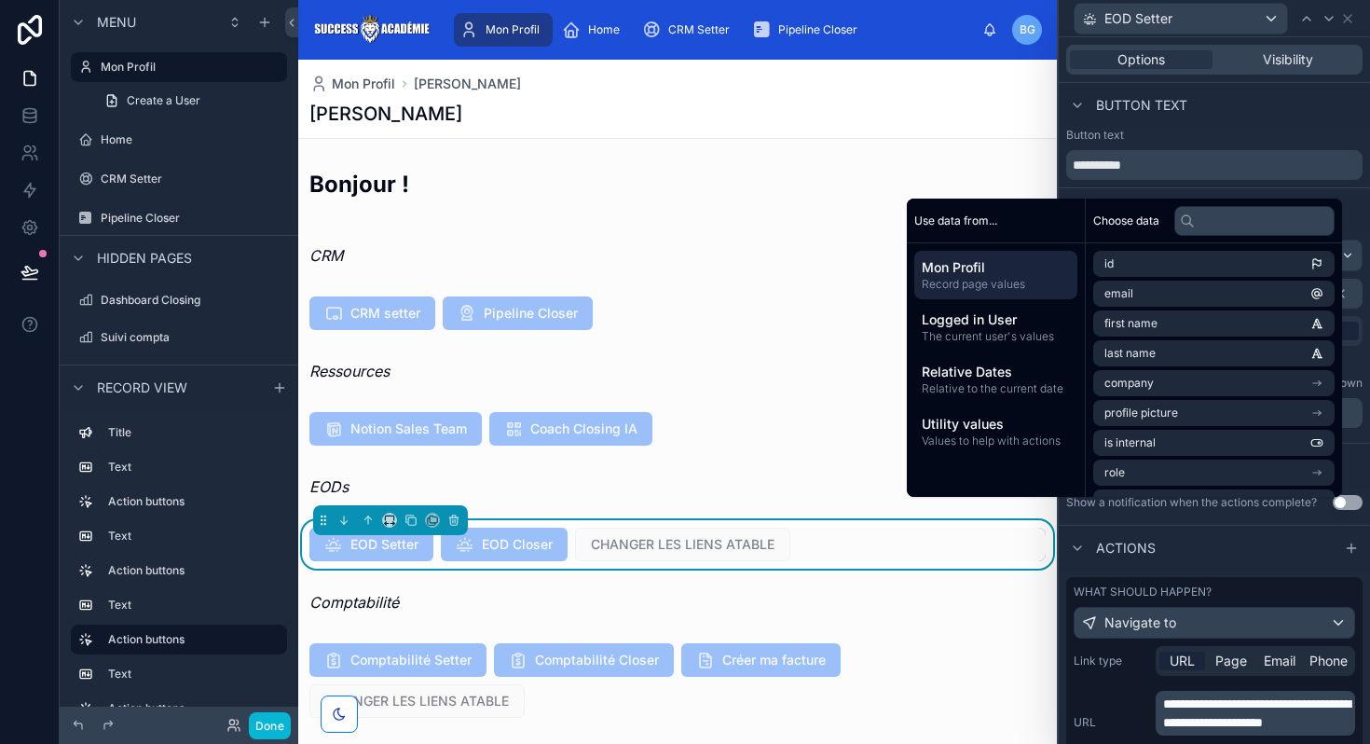
scroll to position [190, 0]
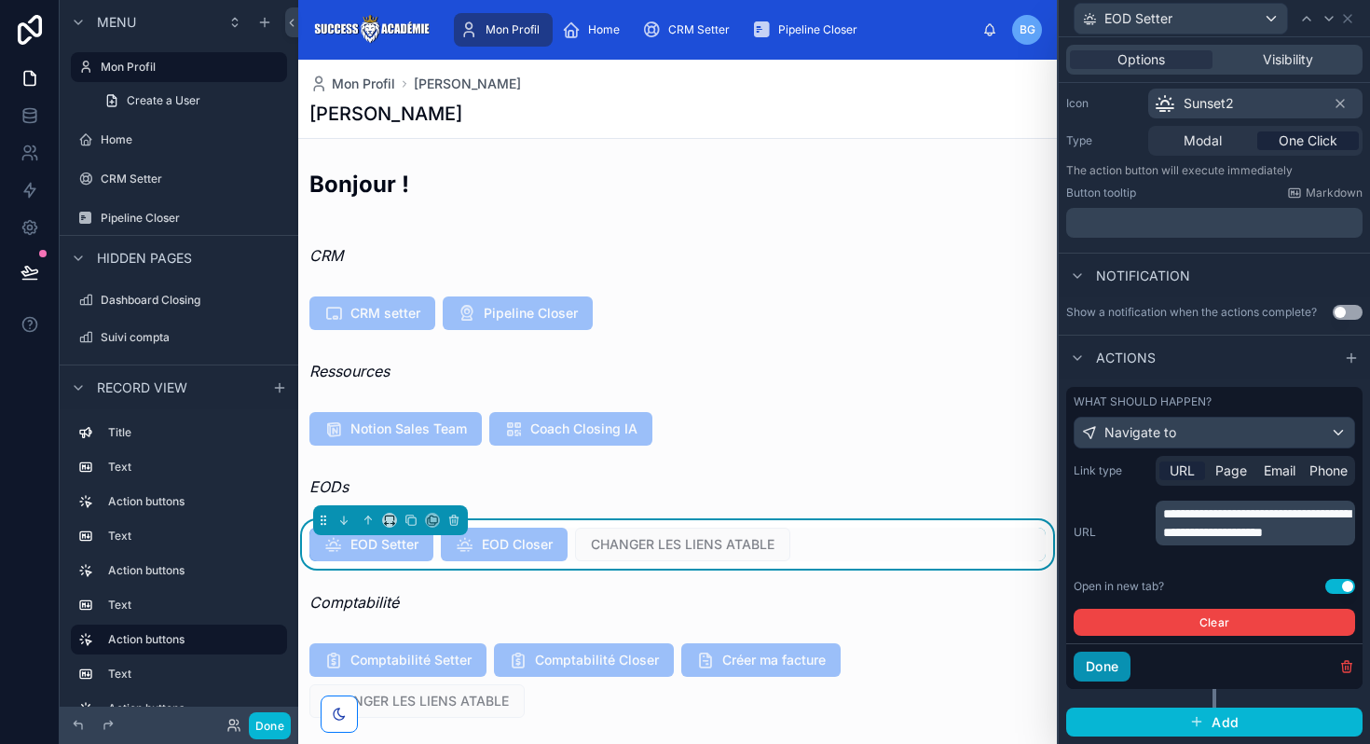
click at [1118, 671] on button "Done" at bounding box center [1101, 666] width 57 height 30
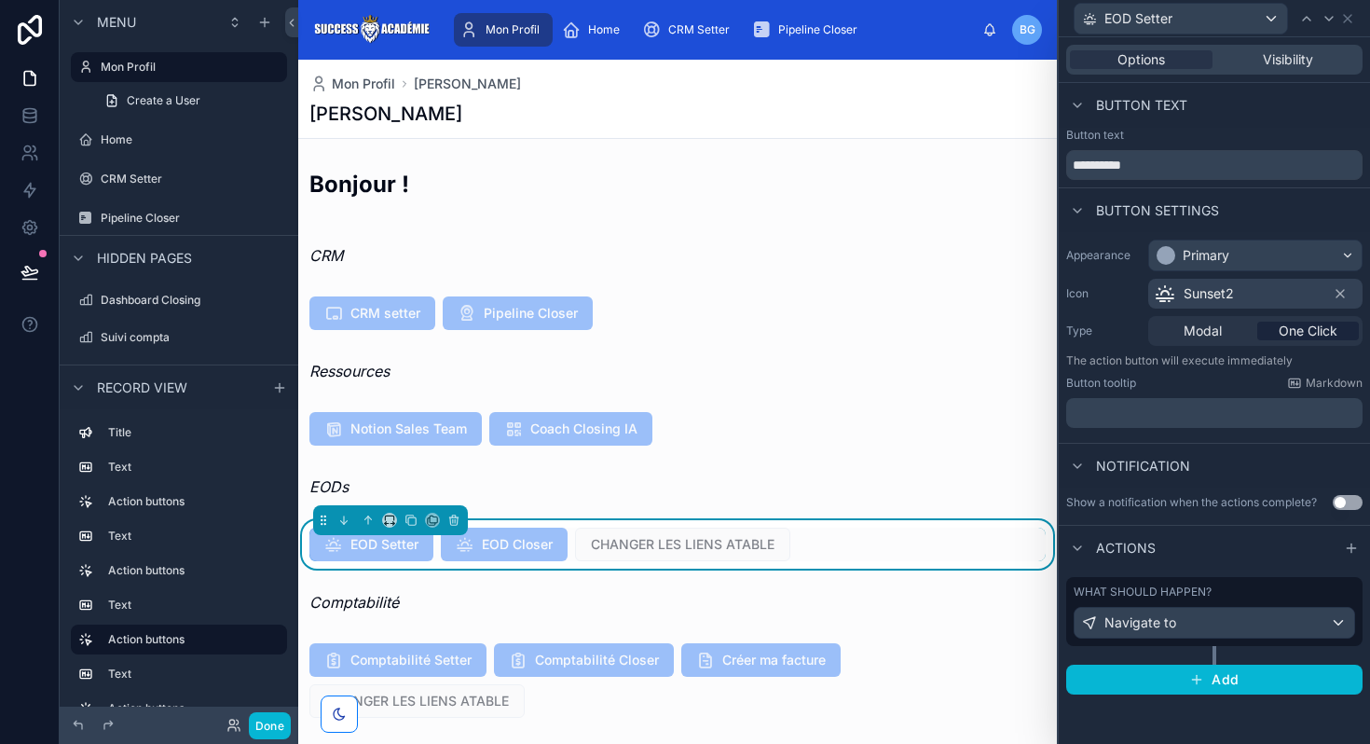
click at [824, 542] on div "EOD Setter EOD Closer CHANGER LES LIENS ATABLE" at bounding box center [677, 544] width 736 height 34
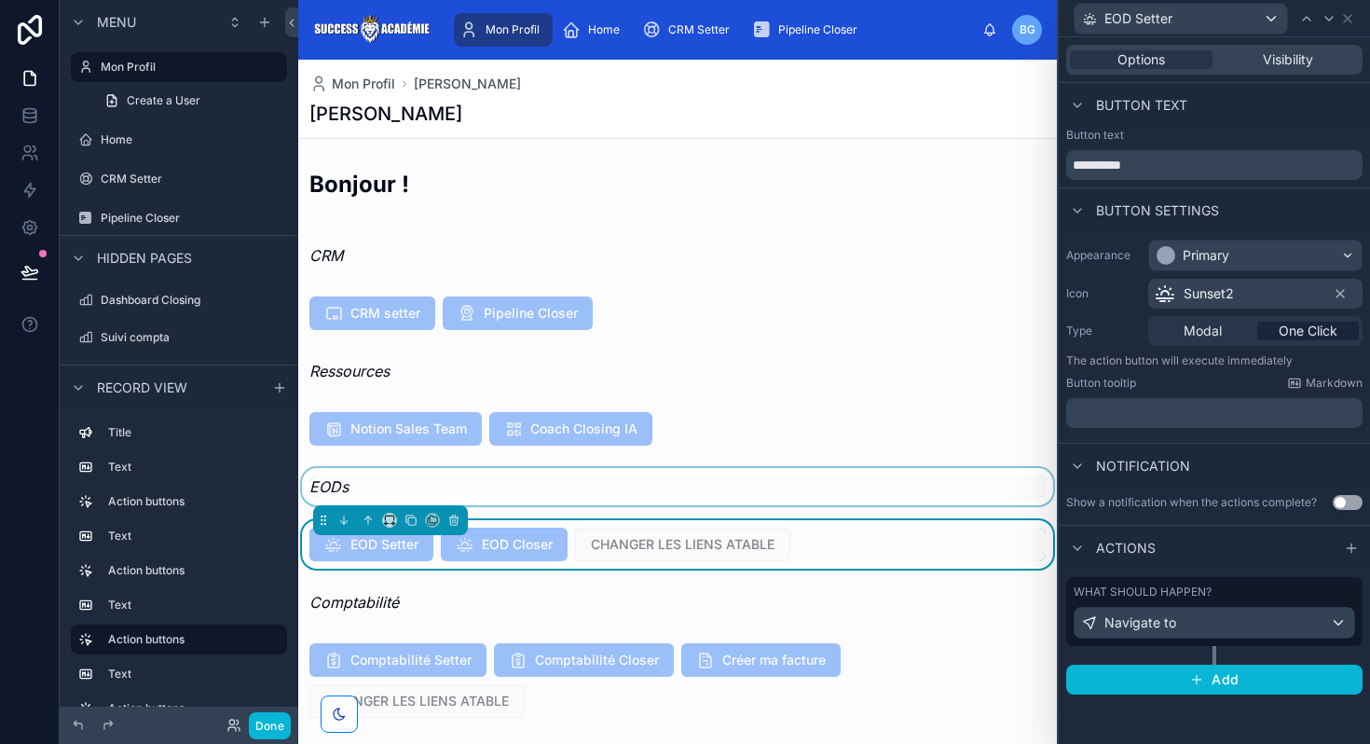
click at [483, 489] on div at bounding box center [677, 486] width 758 height 37
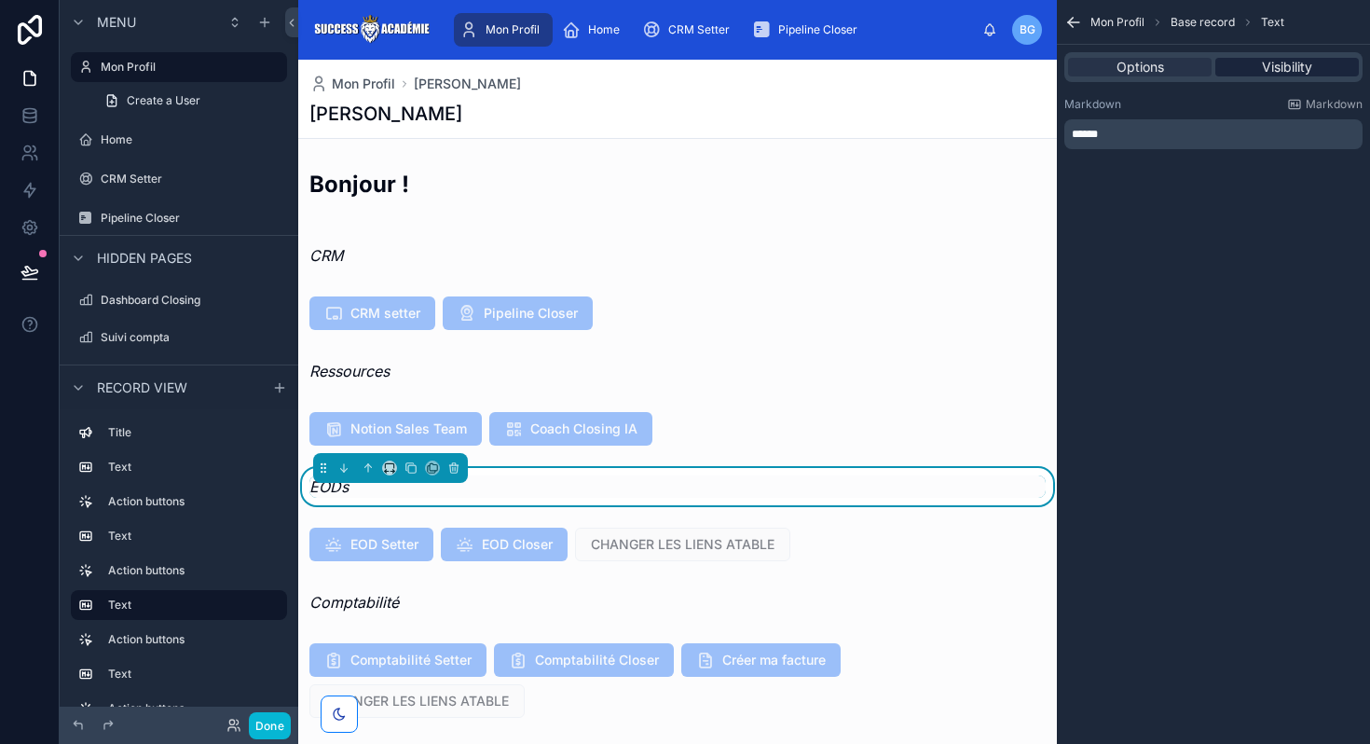
click at [1272, 72] on span "Visibility" at bounding box center [1287, 67] width 50 height 19
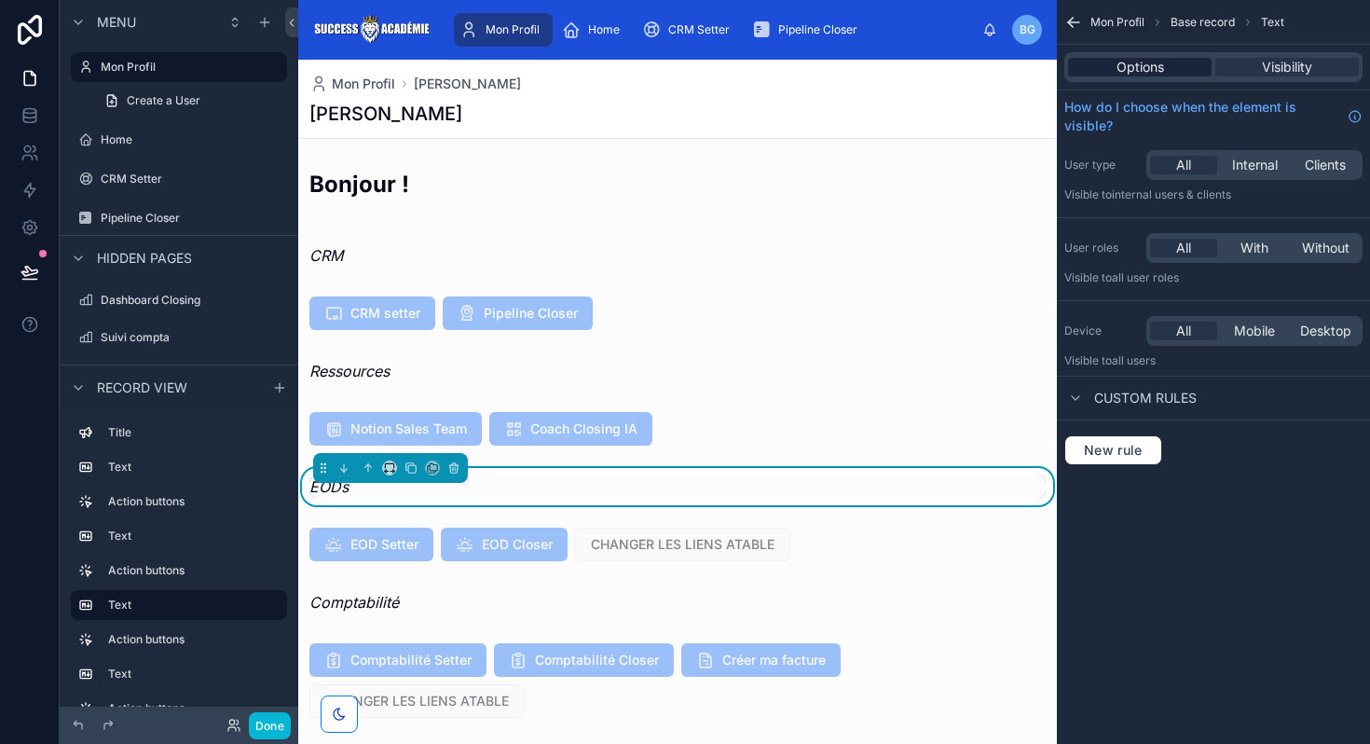
click at [1149, 71] on span "Options" at bounding box center [1140, 67] width 48 height 19
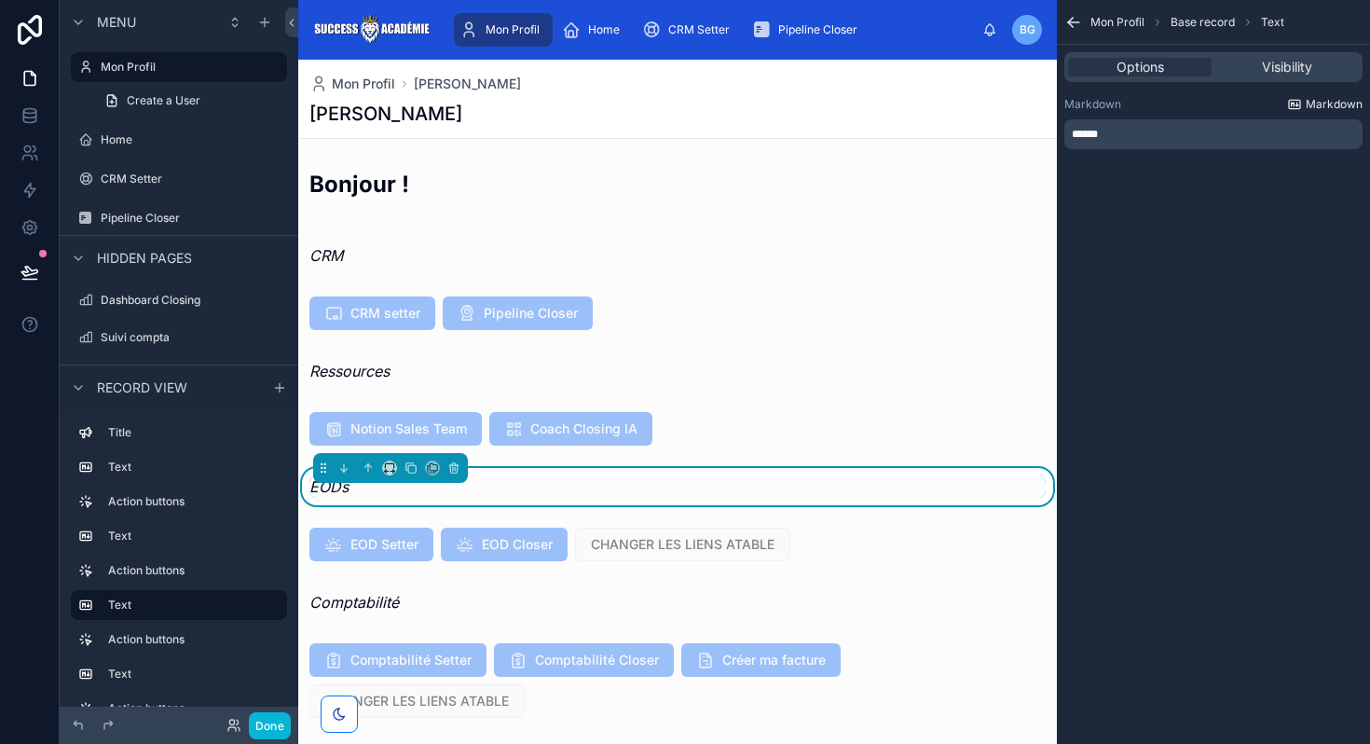
click at [1338, 103] on span "Markdown" at bounding box center [1333, 104] width 57 height 15
click at [1267, 69] on span "Visibility" at bounding box center [1287, 67] width 50 height 19
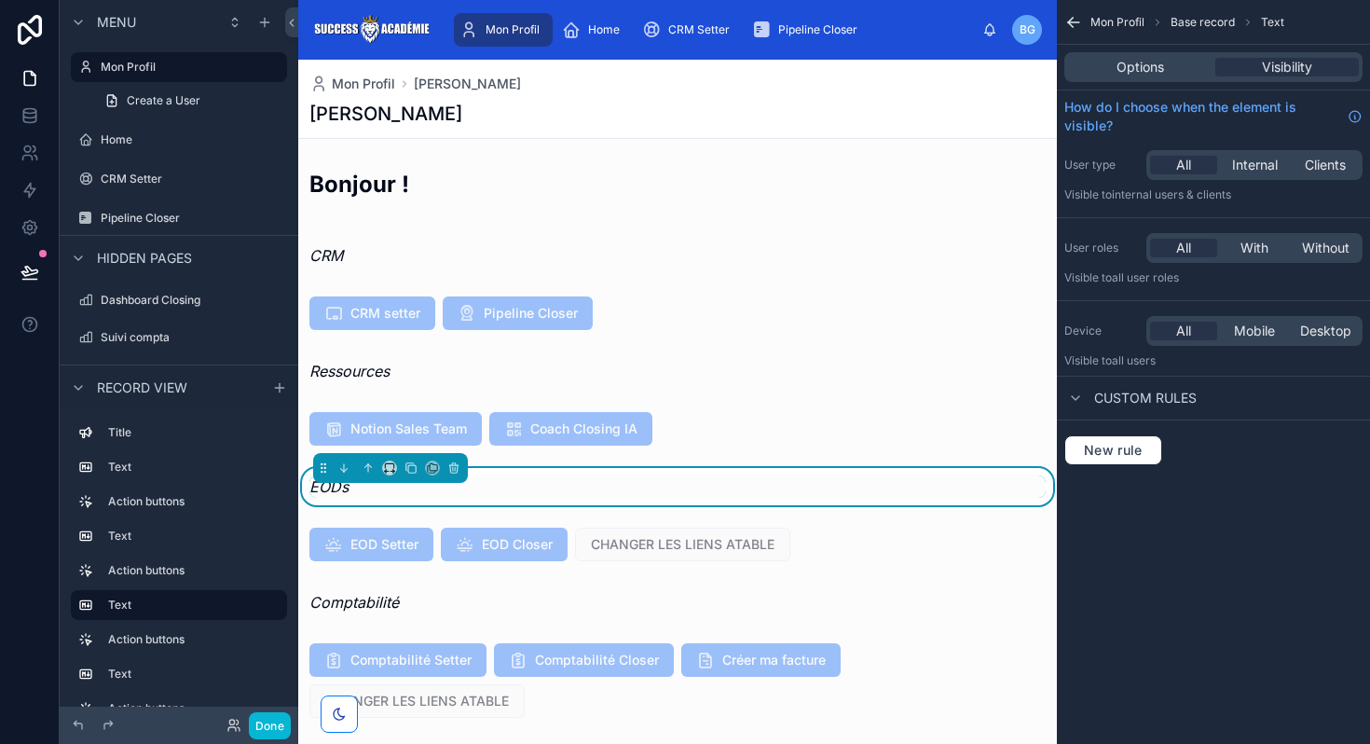
click at [1126, 407] on div "Custom rules" at bounding box center [1130, 398] width 132 height 22
click at [1140, 74] on span "Options" at bounding box center [1140, 67] width 48 height 19
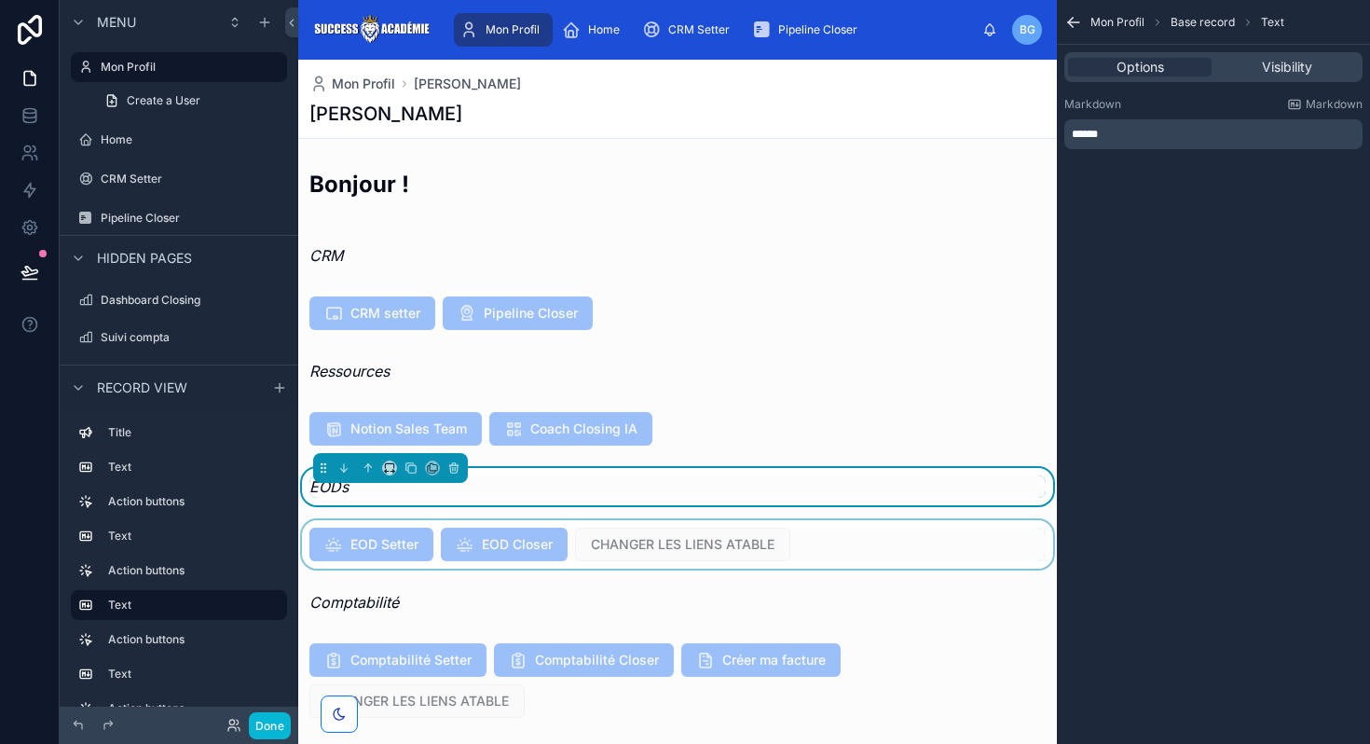
click at [716, 546] on div at bounding box center [677, 544] width 758 height 48
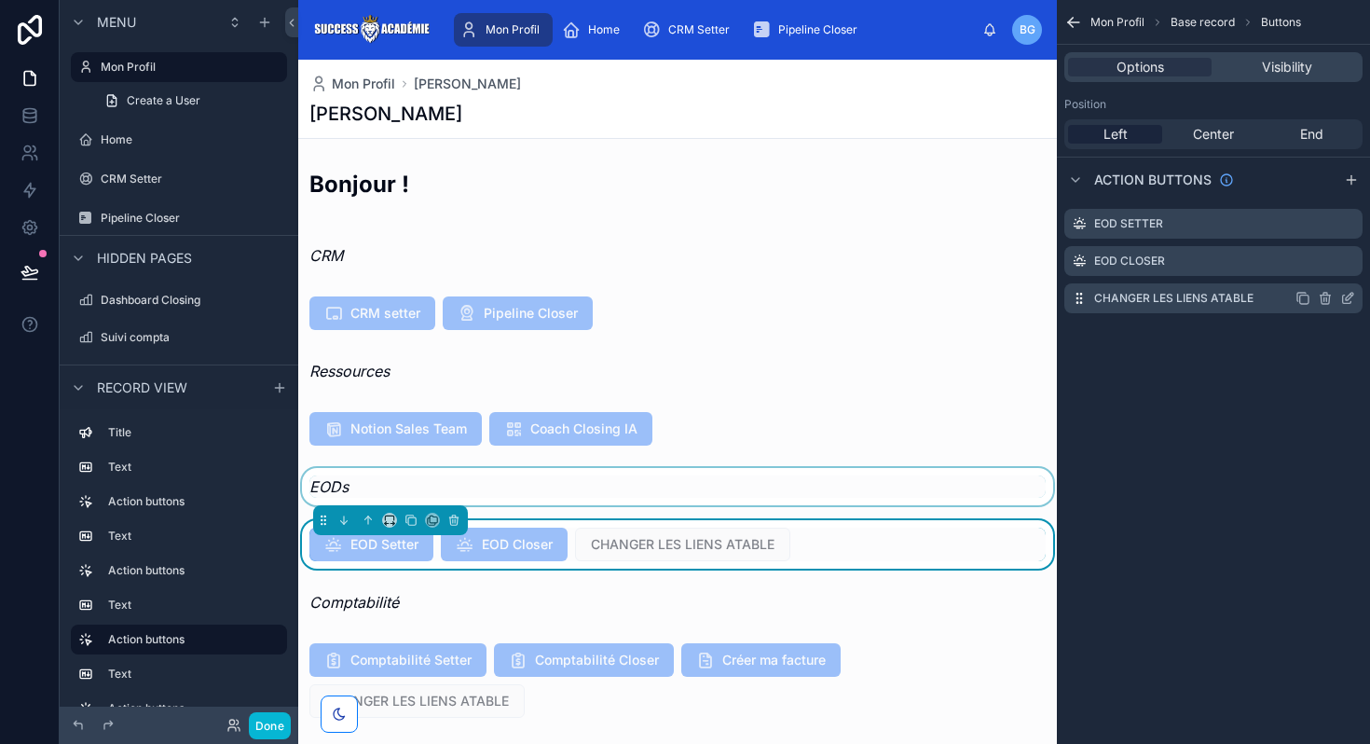
click at [1323, 295] on icon "scrollable content" at bounding box center [1325, 298] width 15 height 15
click at [1312, 268] on icon at bounding box center [1317, 268] width 15 height 15
click at [714, 488] on div at bounding box center [677, 486] width 758 height 37
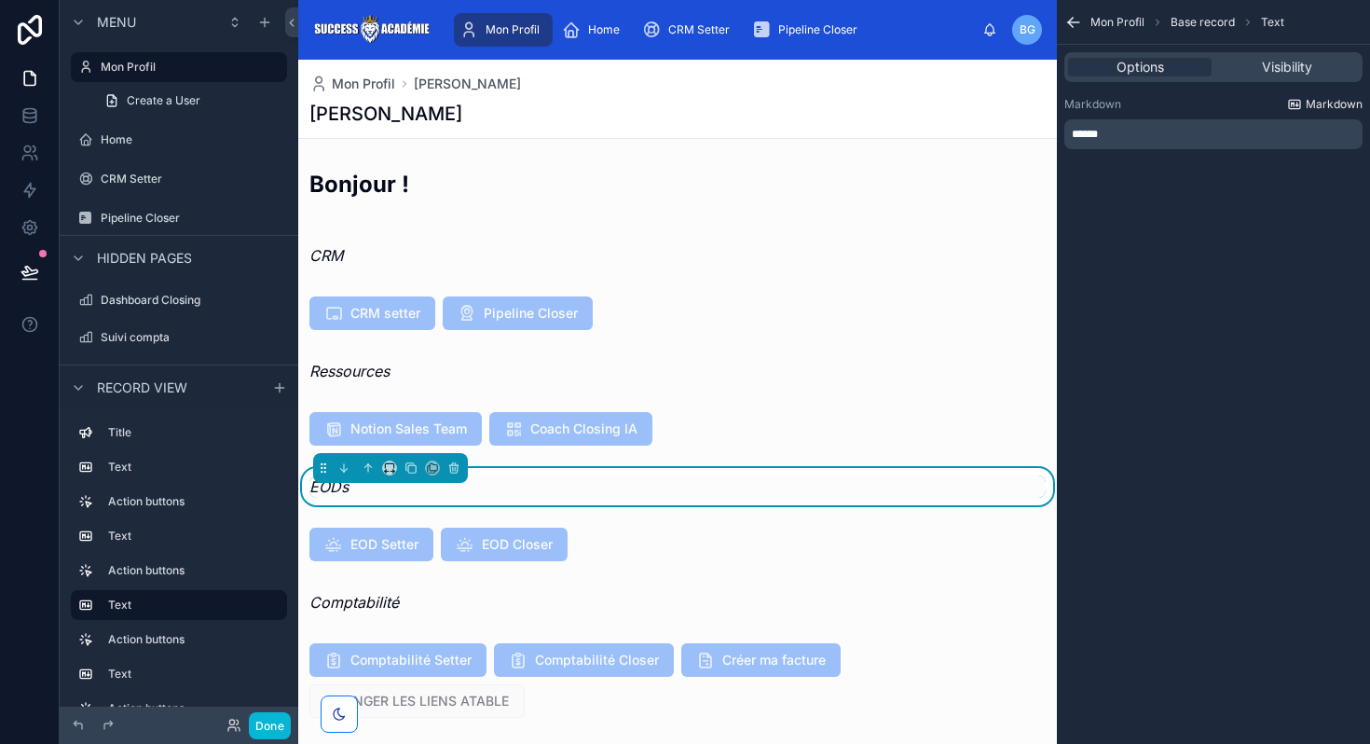
click at [1302, 103] on icon "scrollable content" at bounding box center [1294, 104] width 15 height 15
click at [1158, 134] on p "******" at bounding box center [1215, 134] width 287 height 15
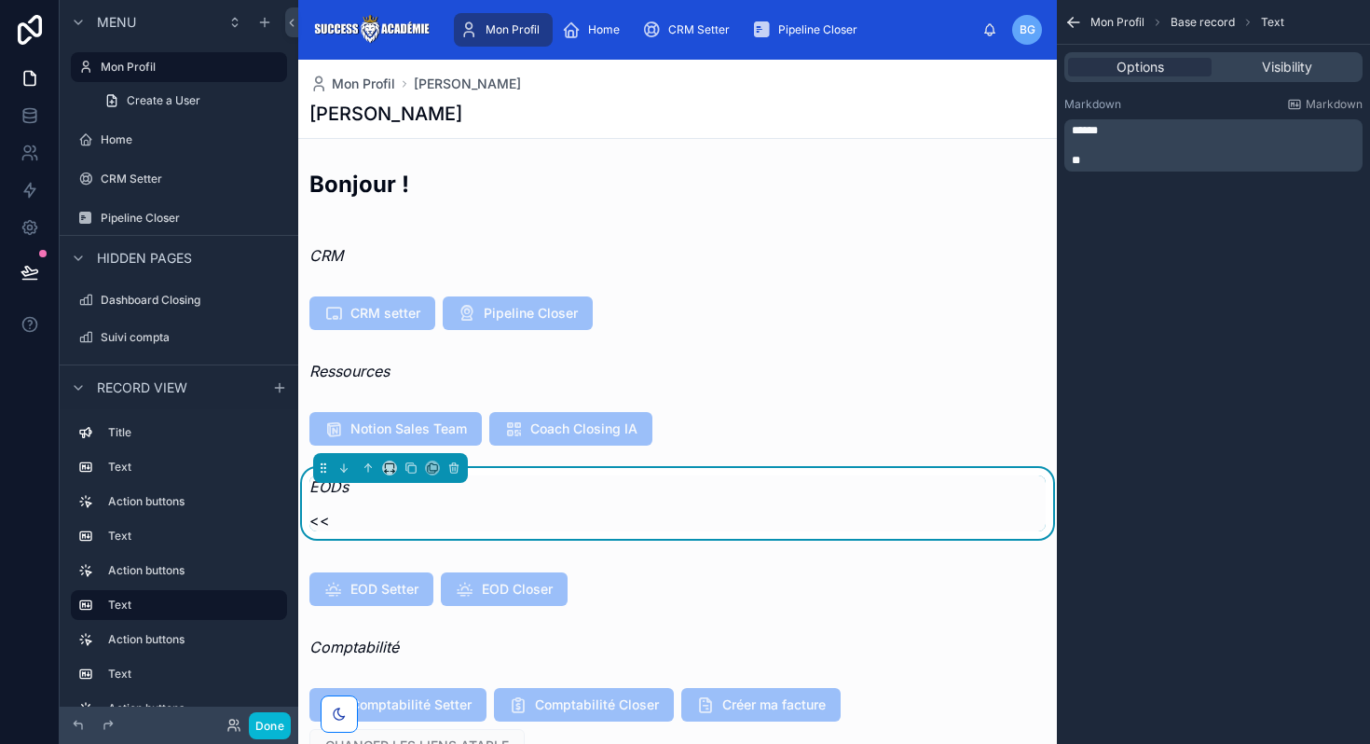
click at [412, 518] on p "<<" at bounding box center [677, 520] width 736 height 22
click at [1121, 164] on p "**" at bounding box center [1215, 160] width 287 height 15
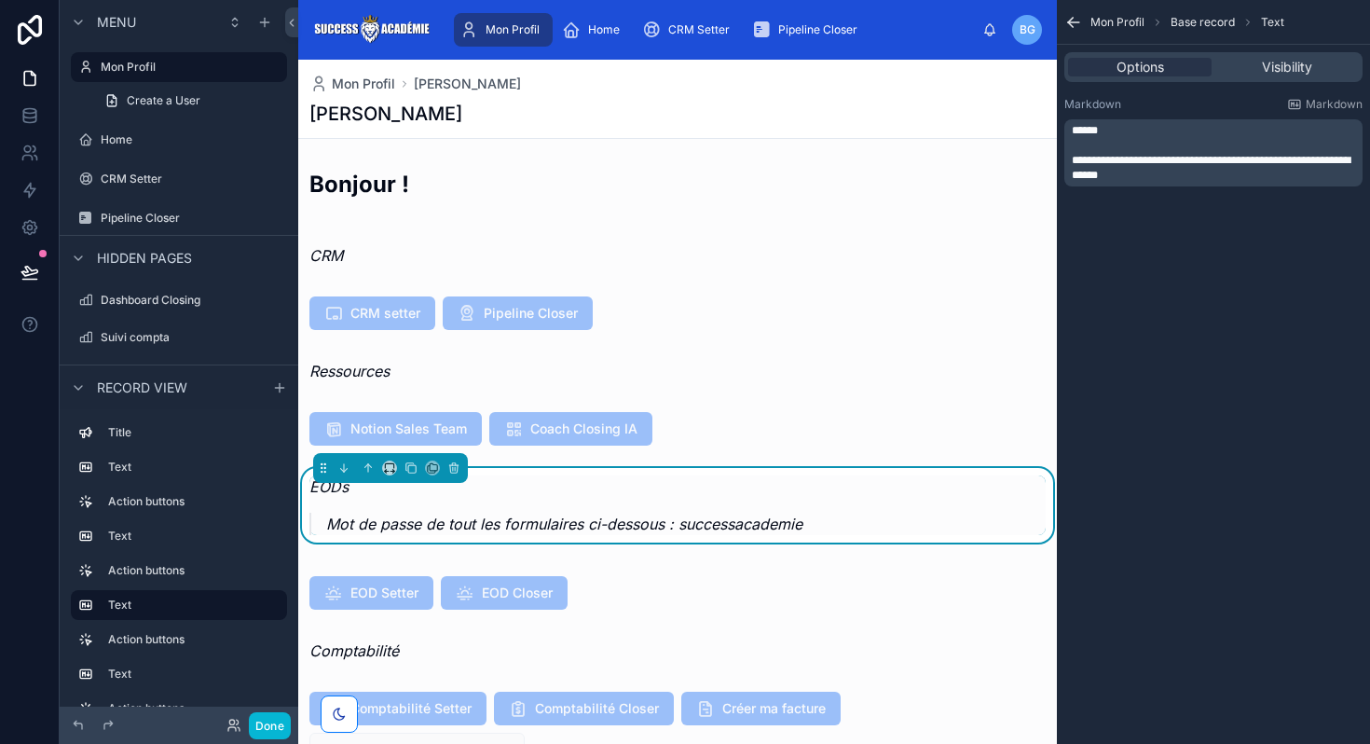
click at [1188, 646] on div "**********" at bounding box center [1213, 372] width 313 height 744
click at [1086, 160] on span "**********" at bounding box center [1211, 168] width 279 height 26
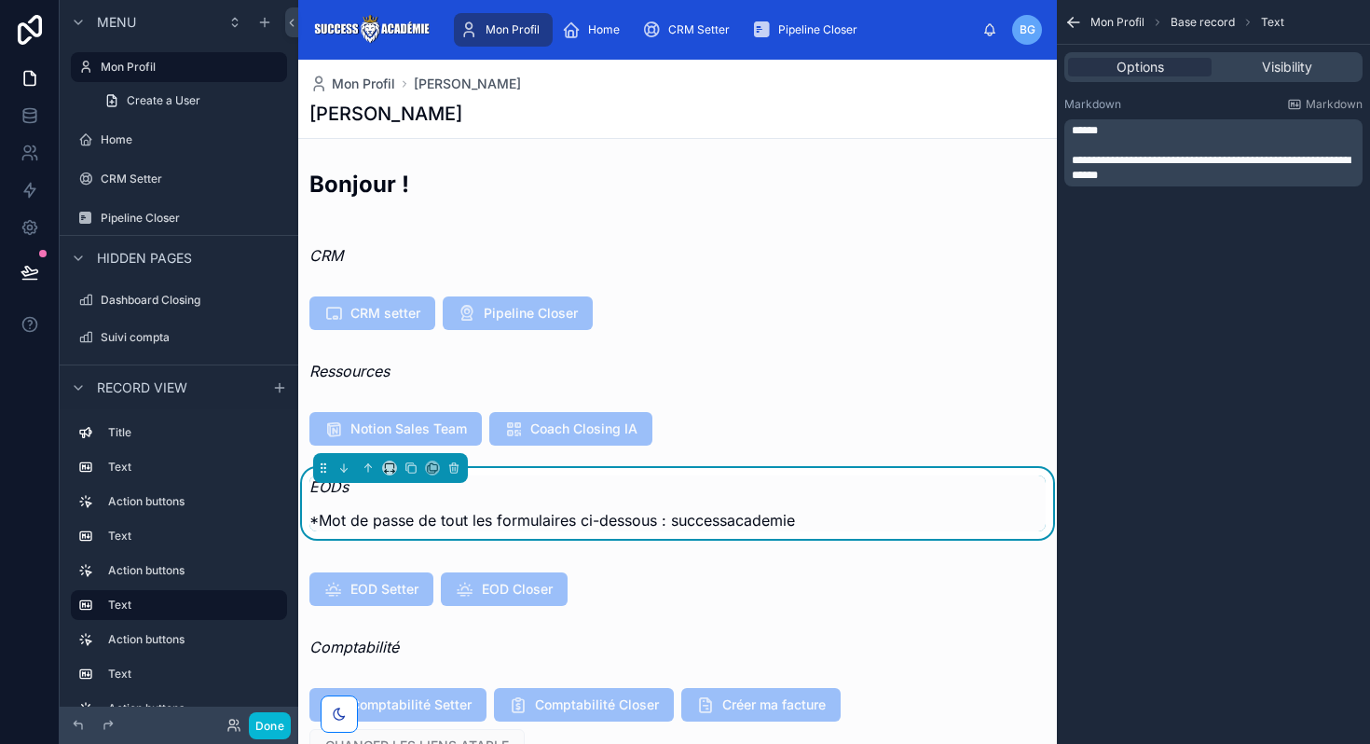
click at [1174, 181] on p "**********" at bounding box center [1215, 168] width 287 height 30
click at [1239, 664] on div "**********" at bounding box center [1213, 372] width 313 height 744
click at [785, 514] on em "Mot de passe de tout les formulaires ci-dessous : successacademie" at bounding box center [547, 520] width 476 height 19
click at [809, 517] on p "Mot de passe de tout les formulaires ci-dessous : successacademie" at bounding box center [677, 520] width 736 height 22
click at [771, 517] on em "Mot de passe de tout les formulaires ci-dessous : successacademie" at bounding box center [547, 520] width 476 height 19
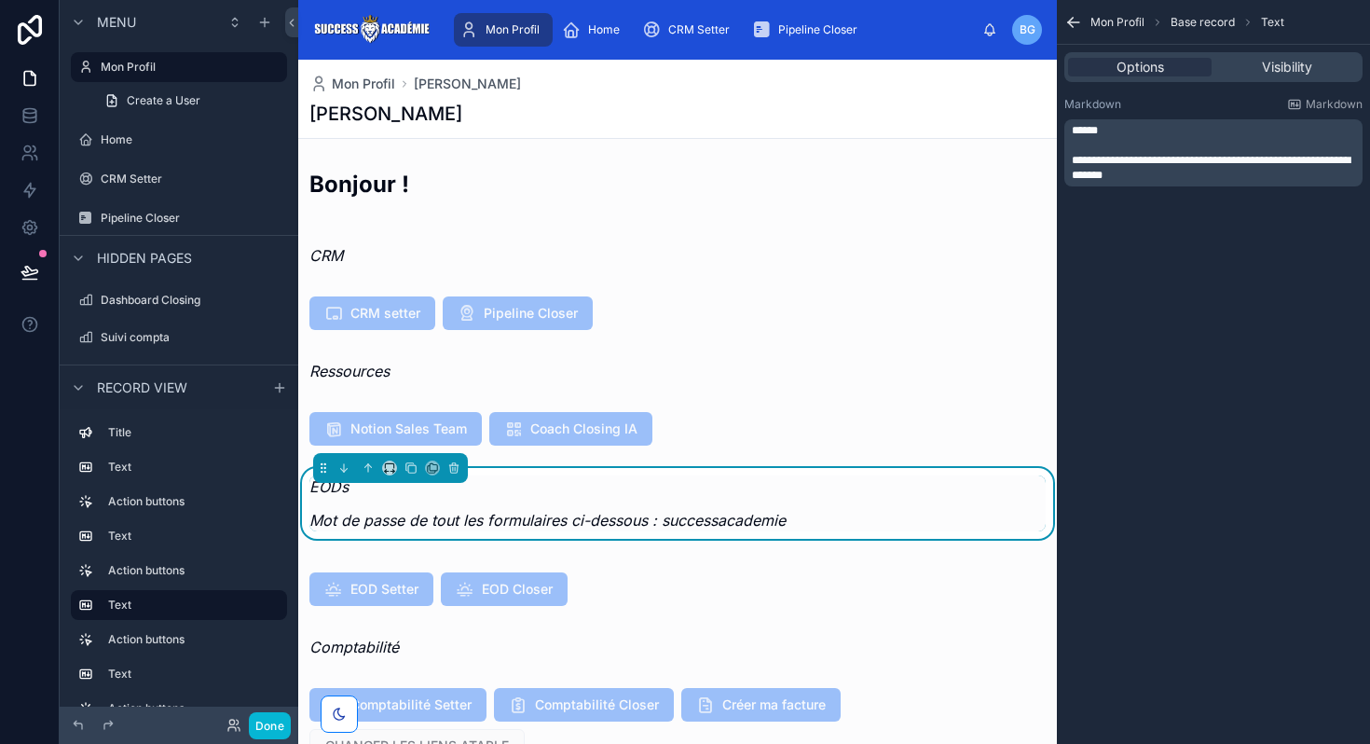
click at [768, 518] on em "Mot de passe de tout les formulaires ci-dessous : successacademie" at bounding box center [547, 520] width 476 height 19
click at [729, 523] on em "Mot de passe de tout les formulaires ci-dessous : successacademie" at bounding box center [547, 520] width 476 height 19
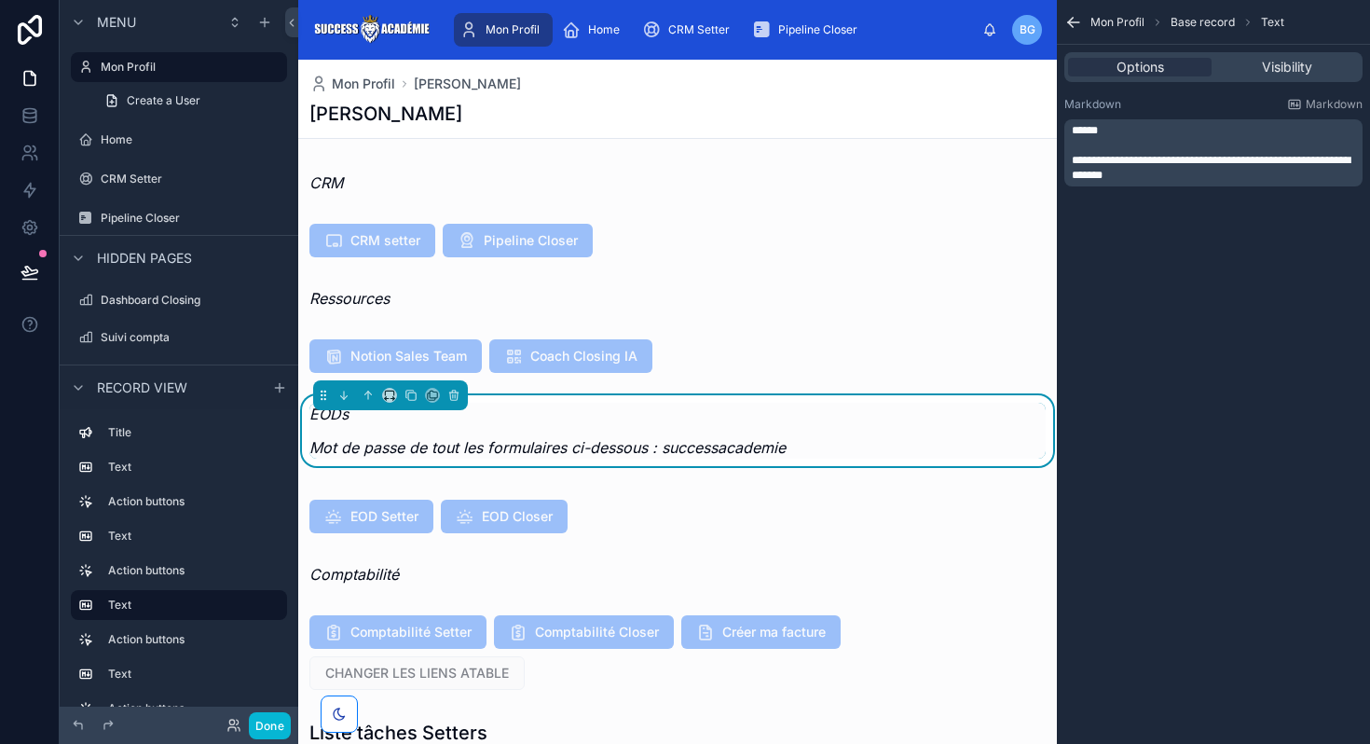
scroll to position [114, 0]
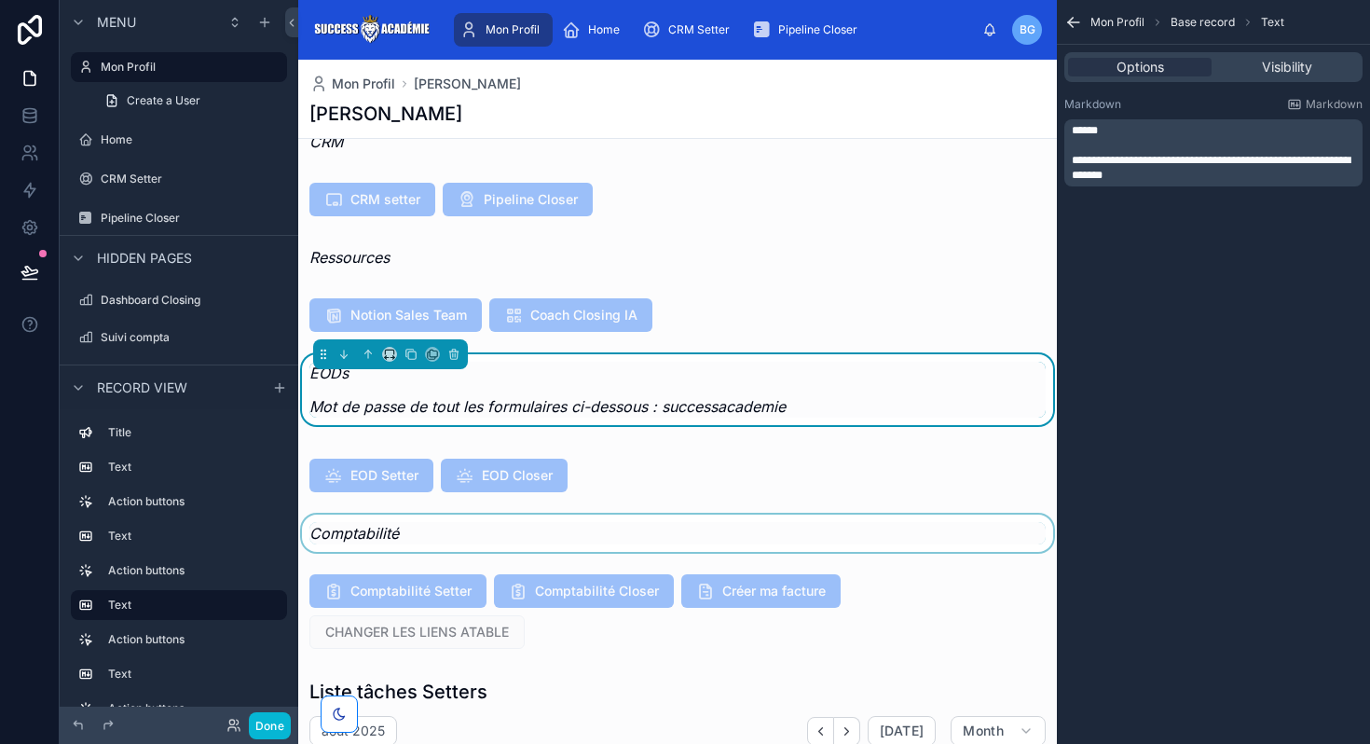
click at [511, 535] on div at bounding box center [677, 532] width 758 height 37
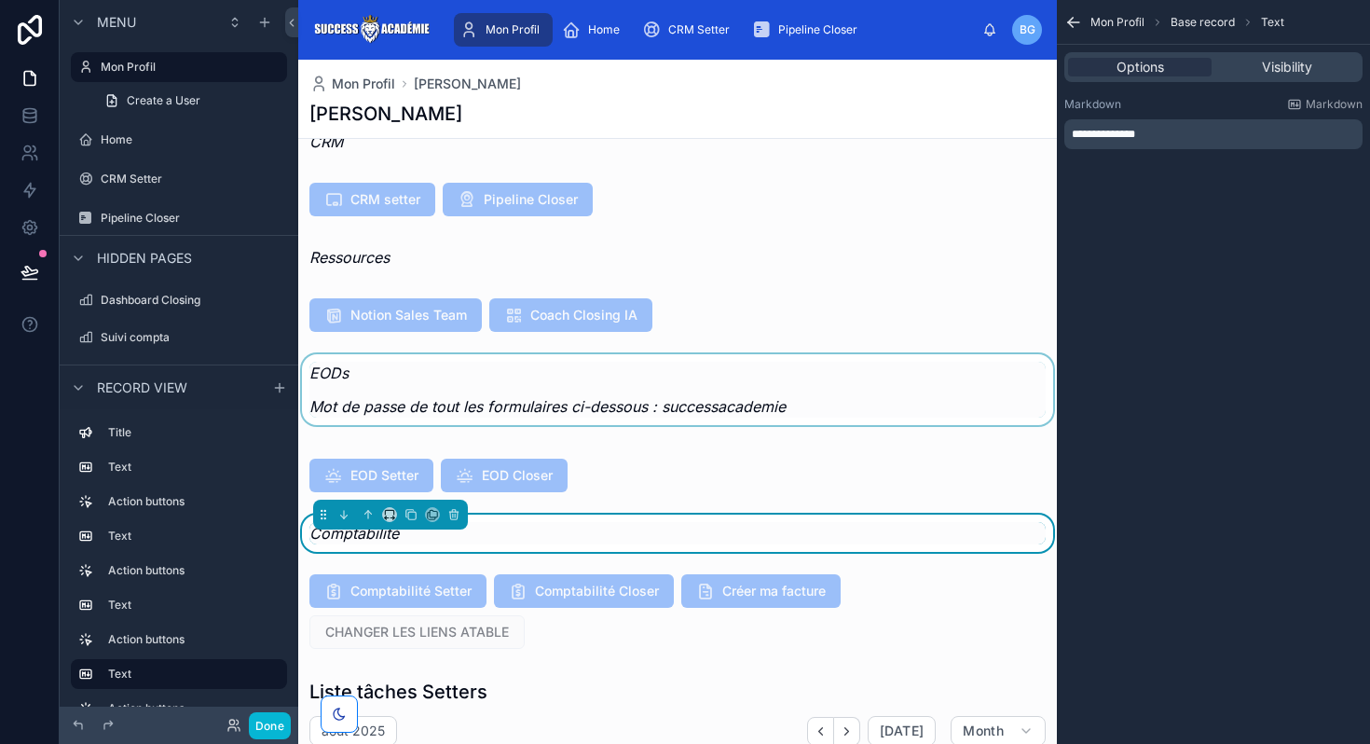
click at [805, 400] on div at bounding box center [677, 395] width 758 height 82
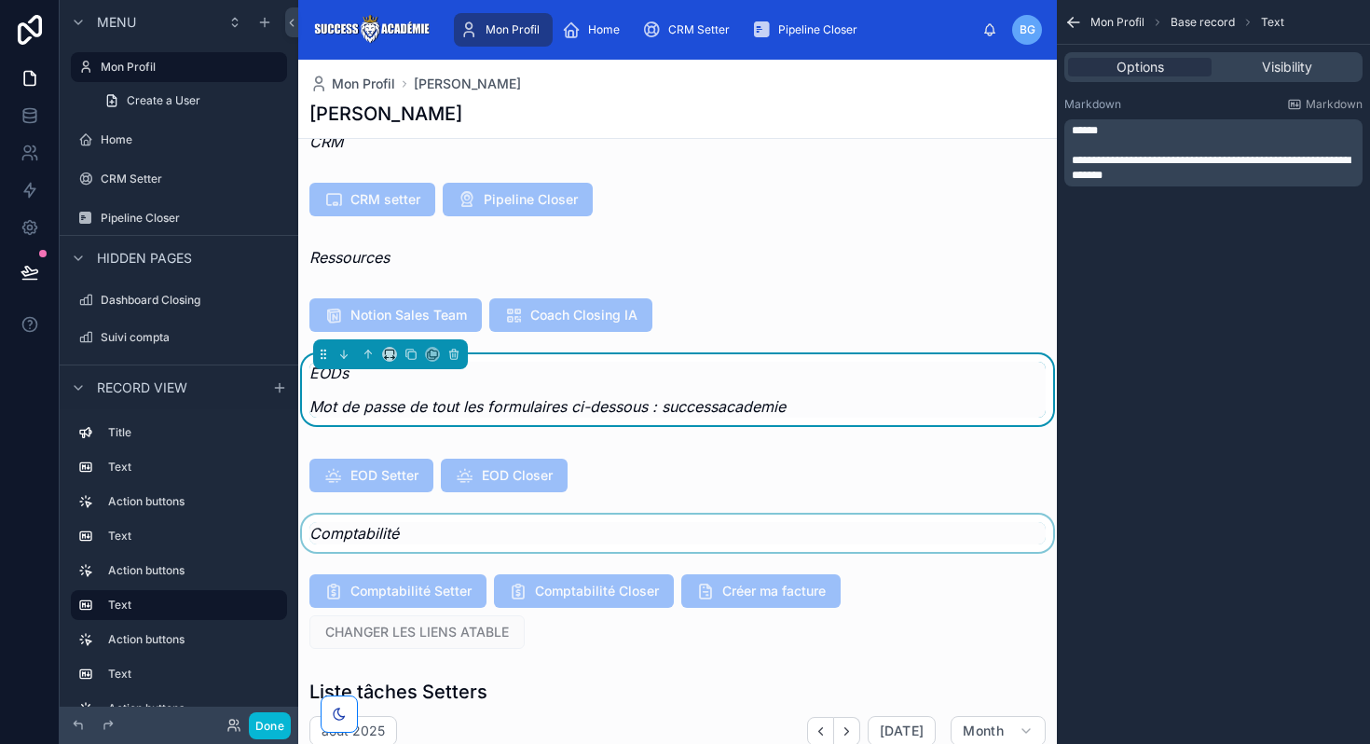
click at [785, 401] on em "Mot de passe de tout les formulaires ci-dessous : successacademie" at bounding box center [547, 406] width 476 height 19
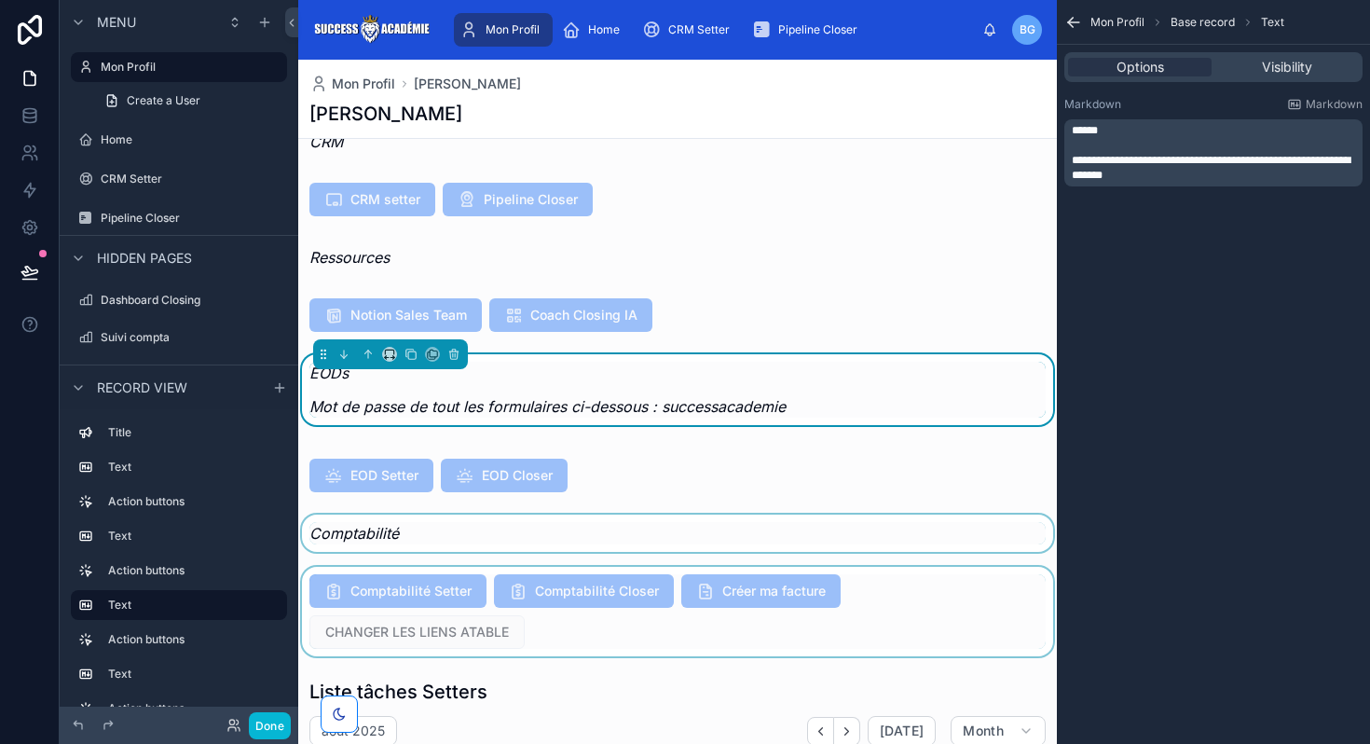
click at [380, 591] on div at bounding box center [677, 611] width 758 height 89
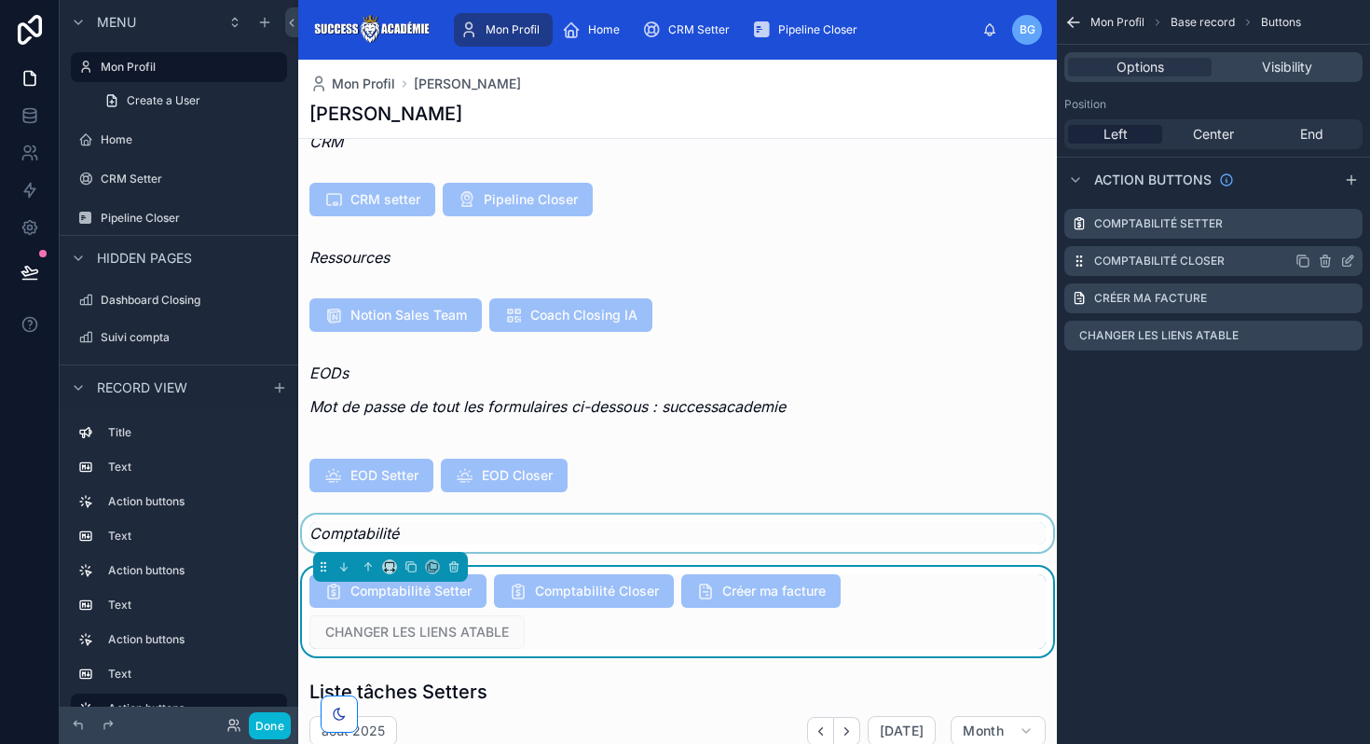
click at [1345, 259] on icon "scrollable content" at bounding box center [1347, 260] width 15 height 15
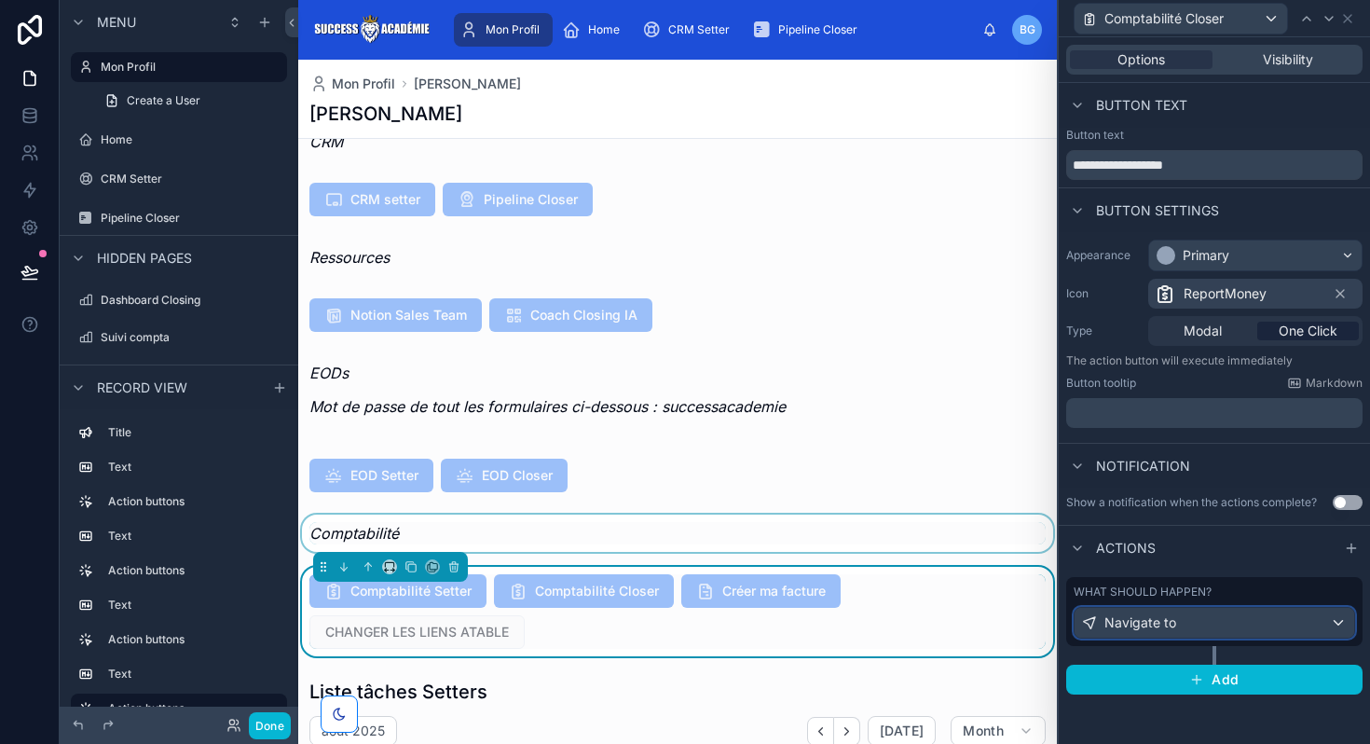
click at [1179, 633] on div "Navigate to" at bounding box center [1214, 623] width 280 height 30
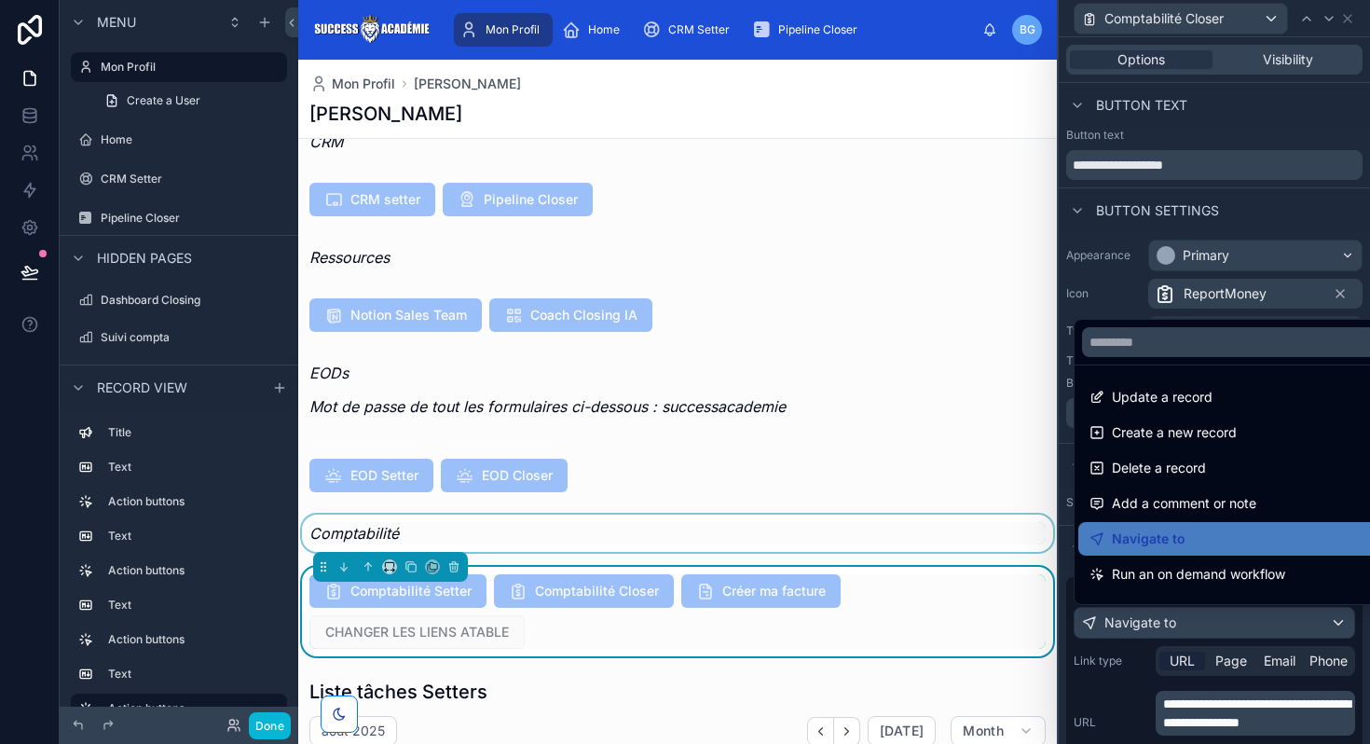
click at [1219, 720] on div at bounding box center [1213, 372] width 311 height 744
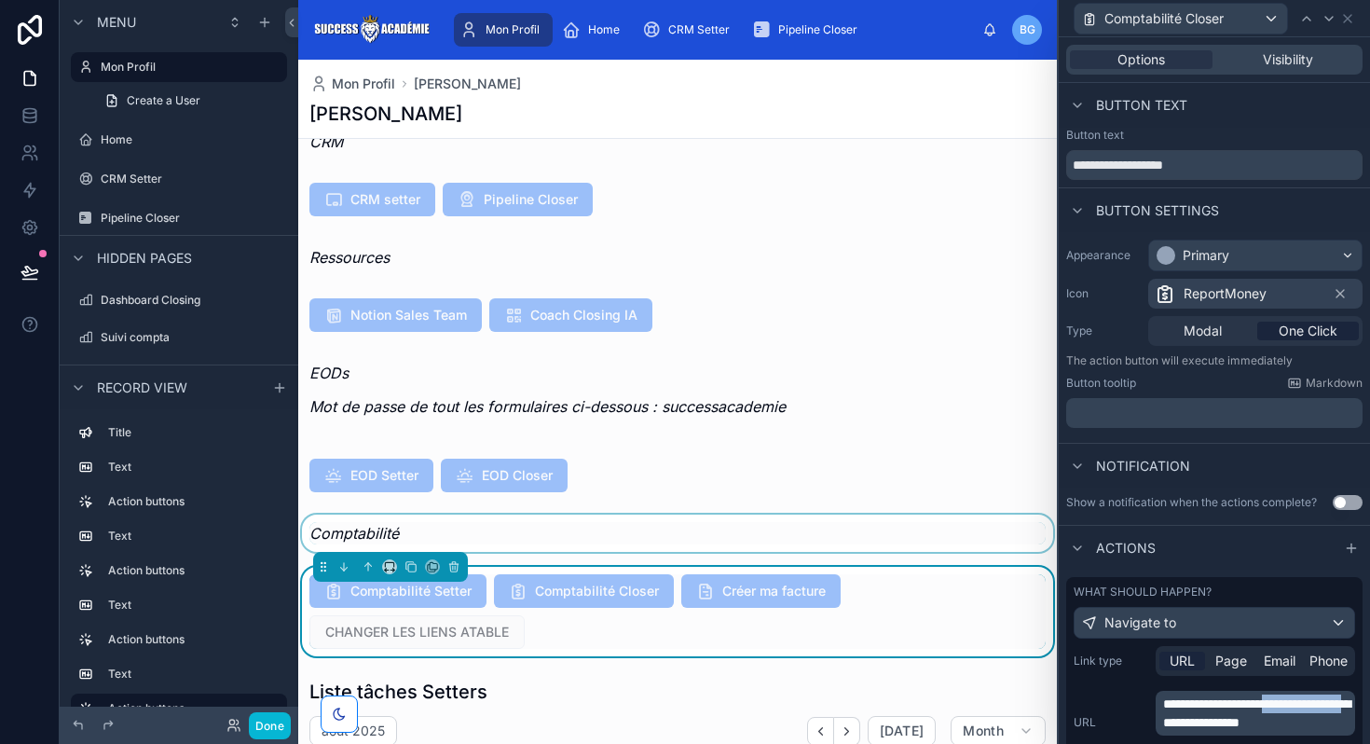
click at [1219, 720] on span "**********" at bounding box center [1256, 713] width 187 height 32
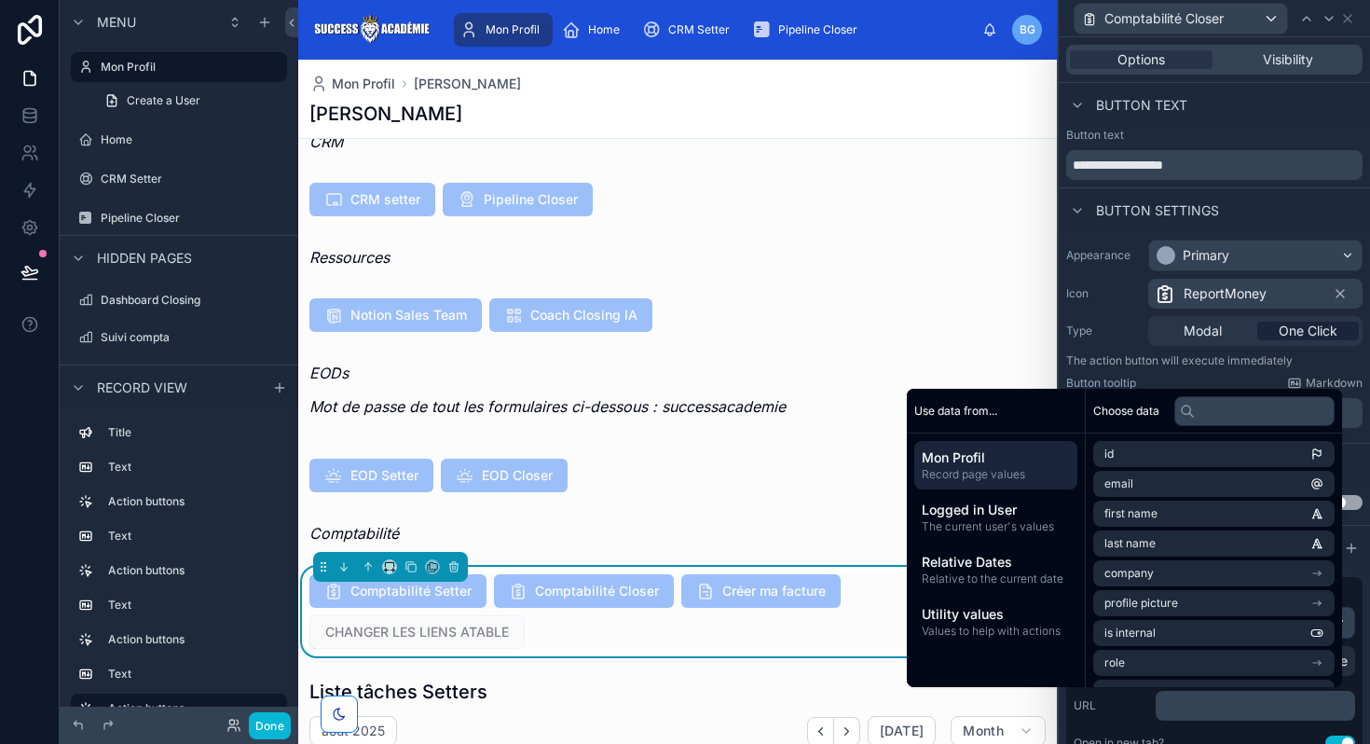
scroll to position [0, 0]
click at [1124, 723] on div "**********" at bounding box center [1213, 712] width 281 height 45
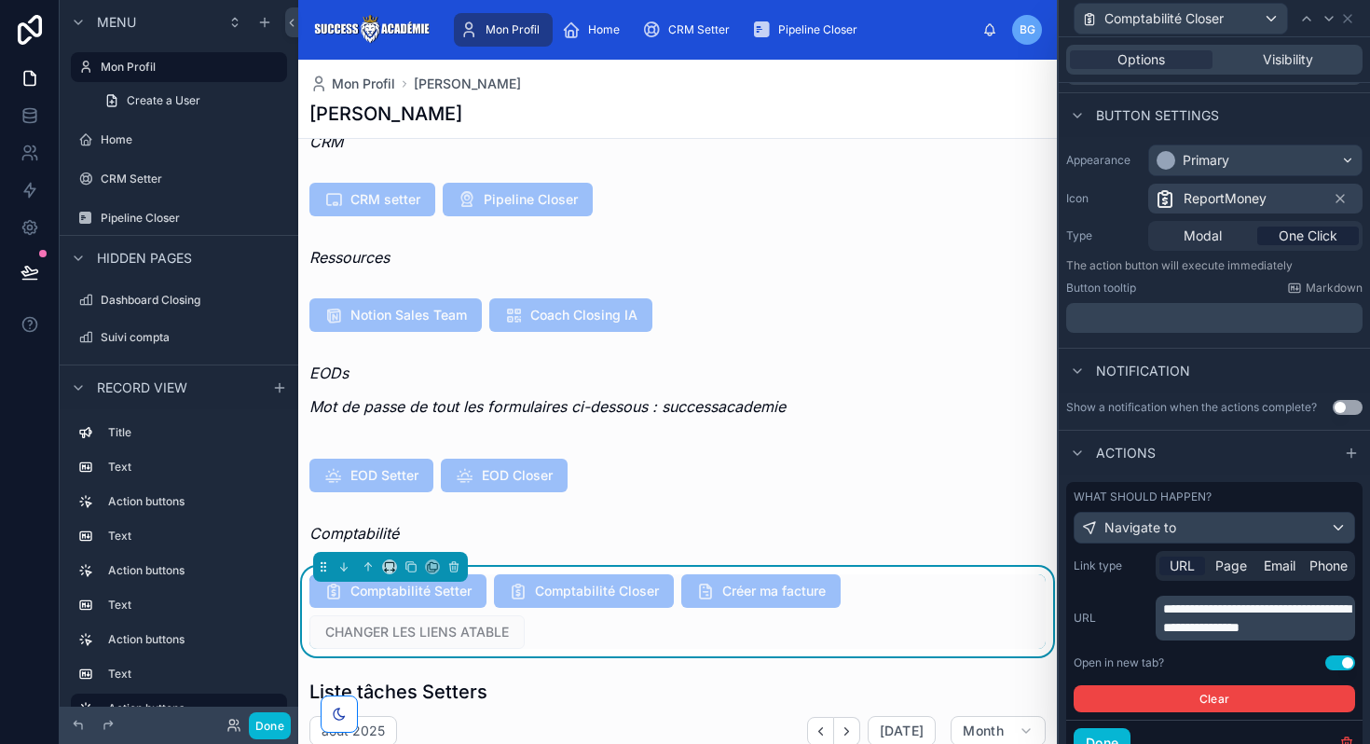
scroll to position [99, 0]
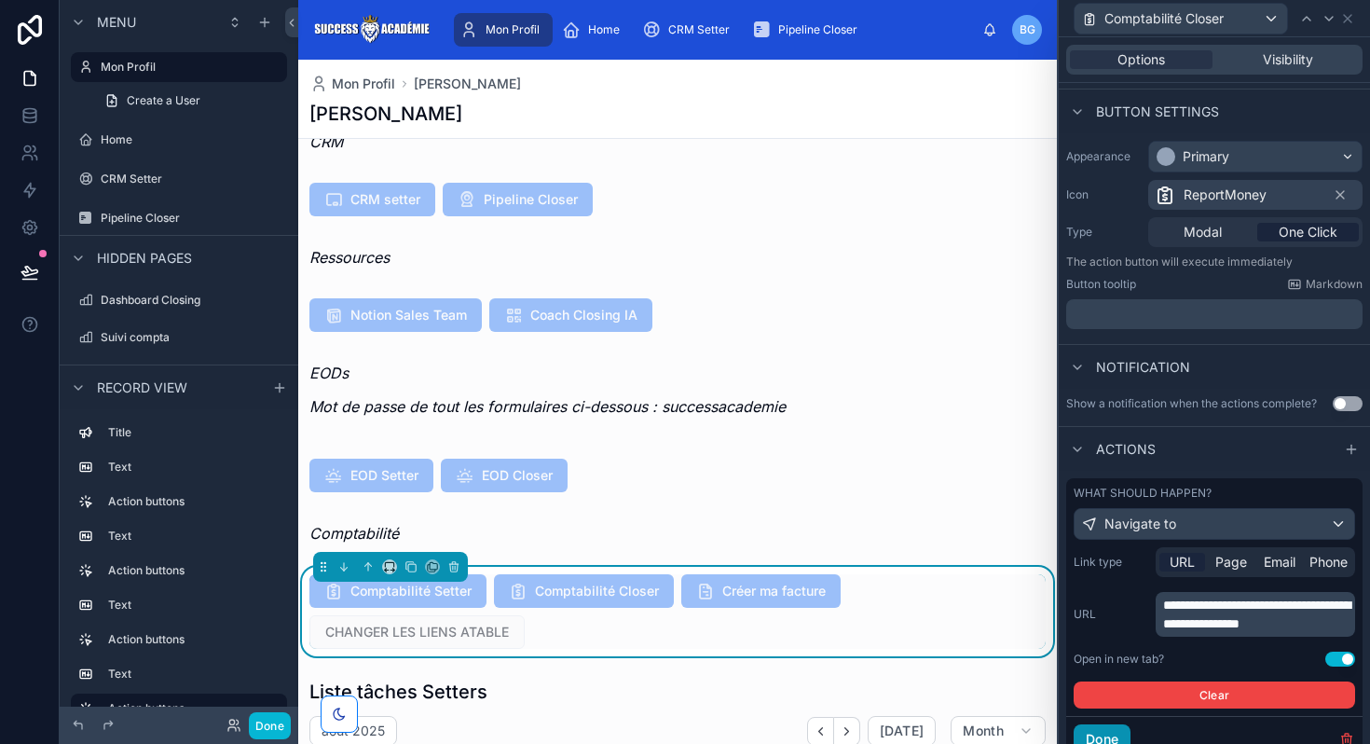
click at [1112, 734] on button "Done" at bounding box center [1101, 739] width 57 height 30
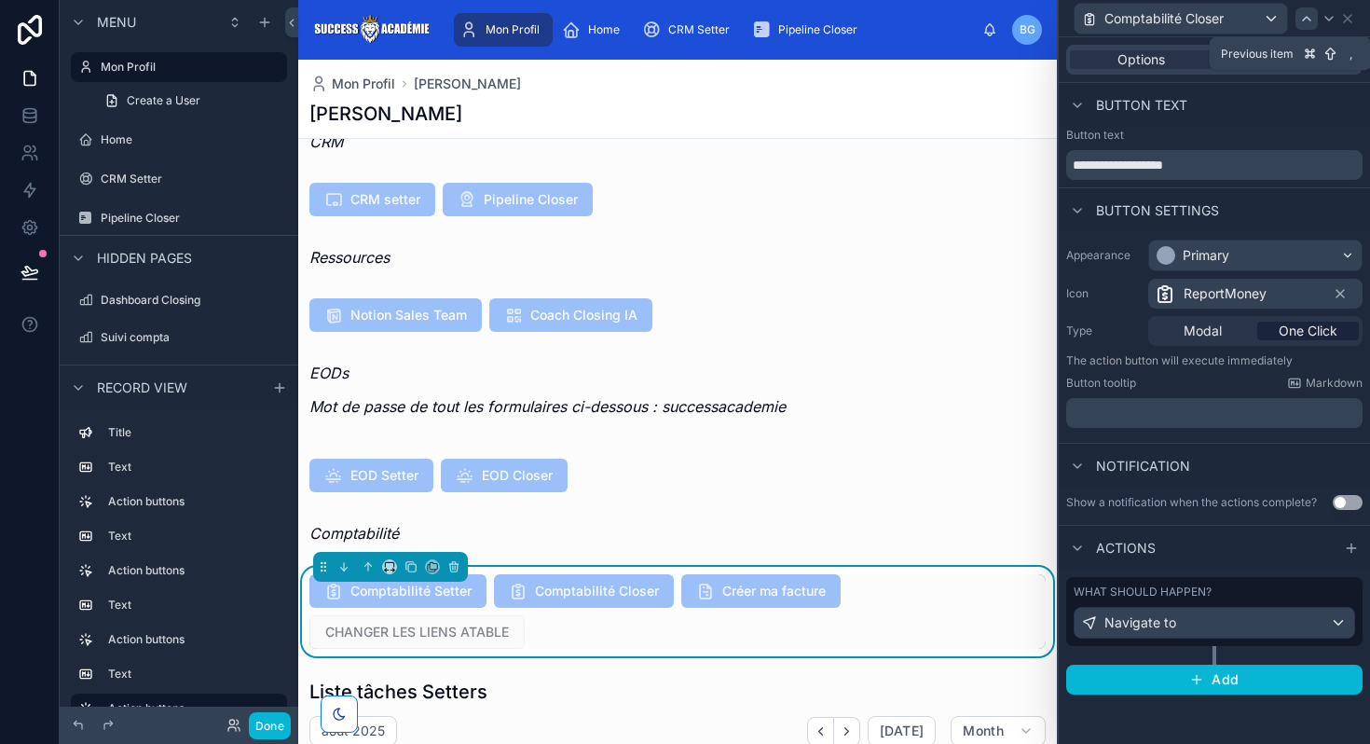
click at [1302, 20] on icon at bounding box center [1306, 18] width 15 height 15
click at [1194, 617] on div "Navigate to" at bounding box center [1214, 623] width 280 height 30
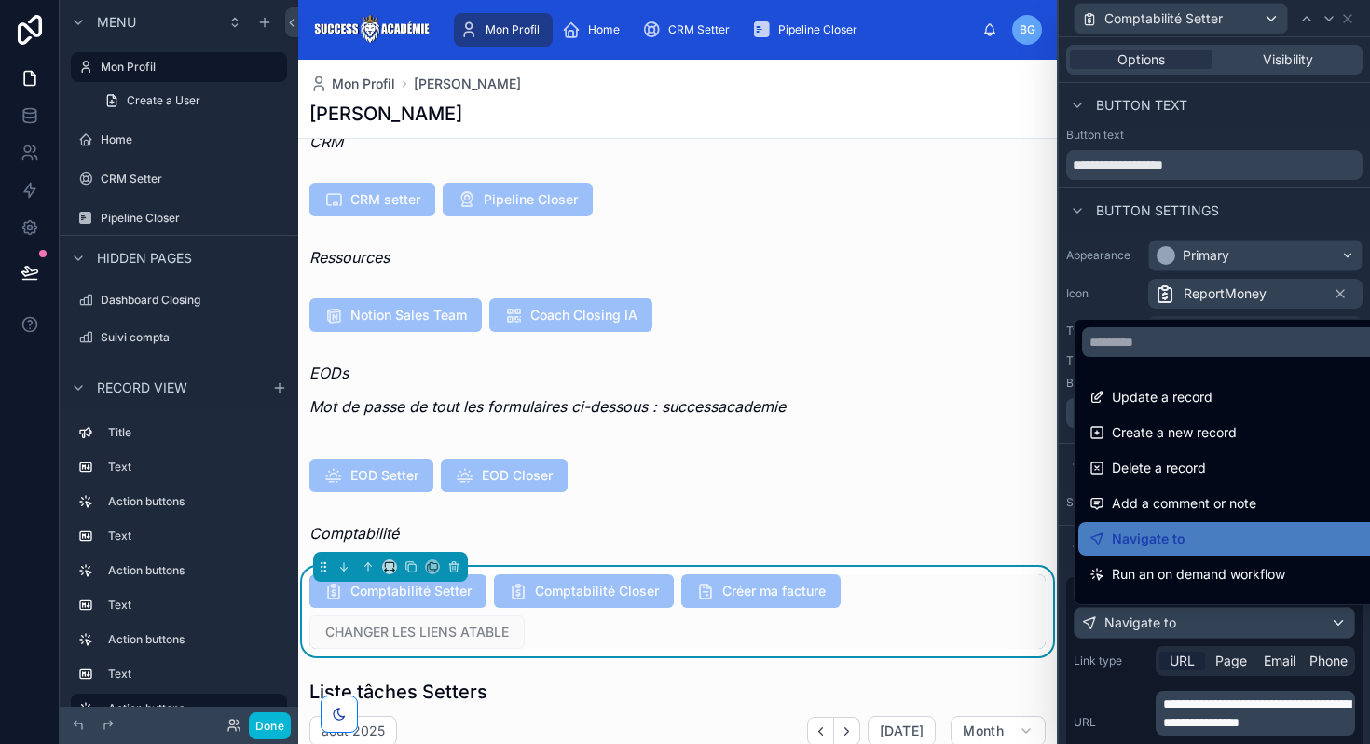
click at [1244, 732] on div at bounding box center [1213, 372] width 311 height 744
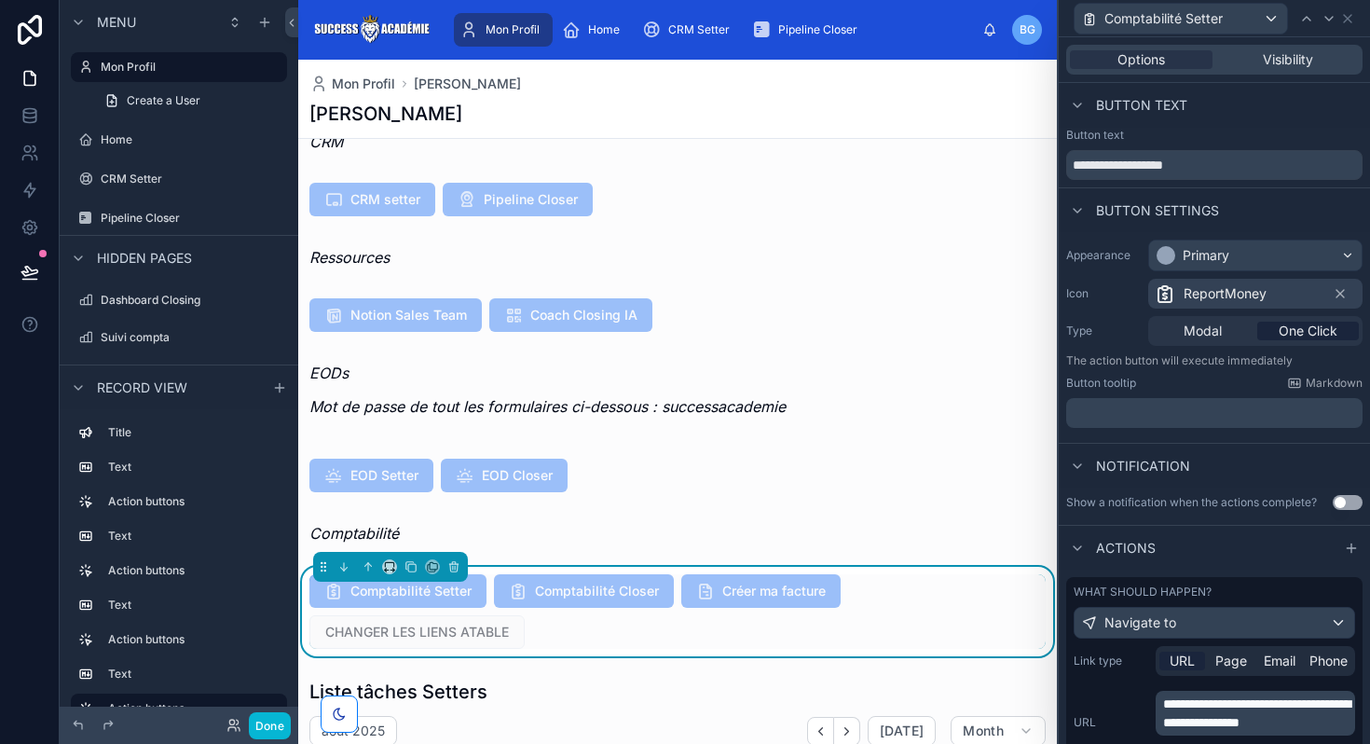
click at [1244, 731] on p "**********" at bounding box center [1257, 712] width 188 height 37
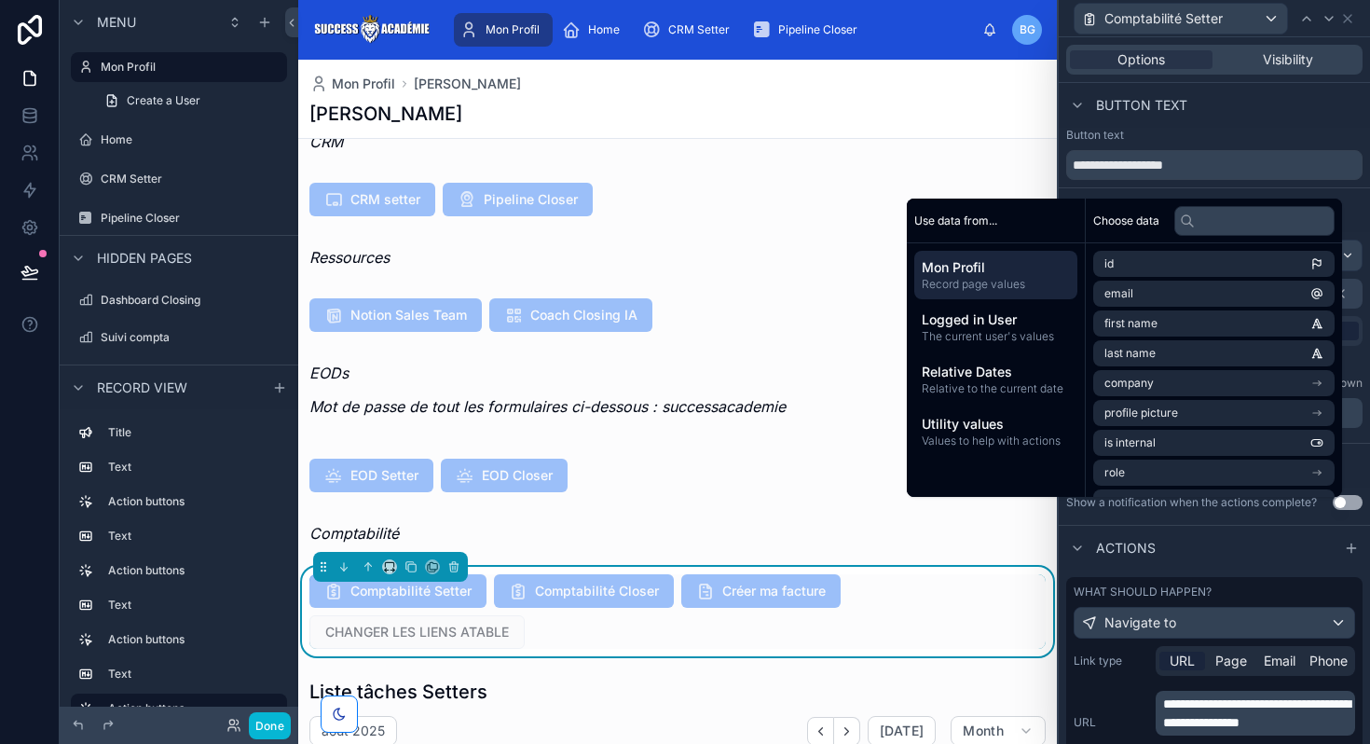
scroll to position [190, 0]
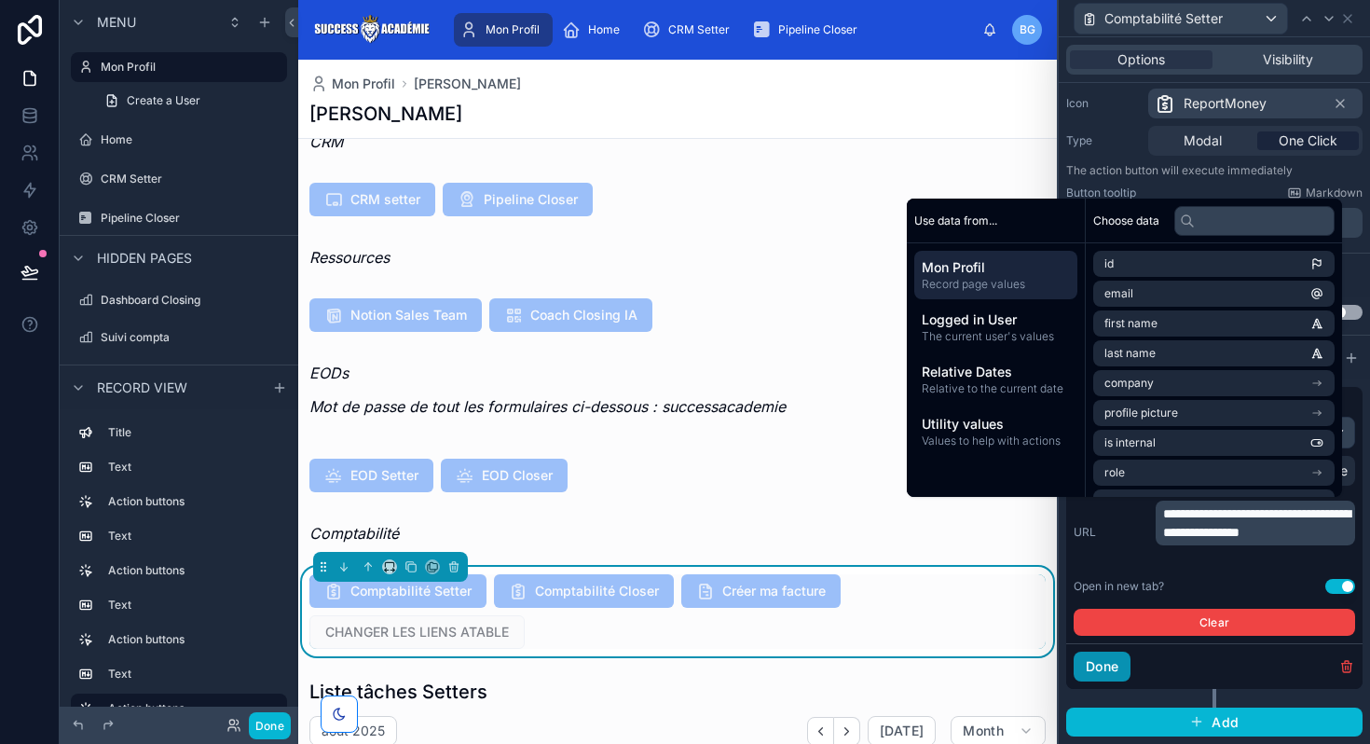
click at [1111, 658] on button "Done" at bounding box center [1101, 666] width 57 height 30
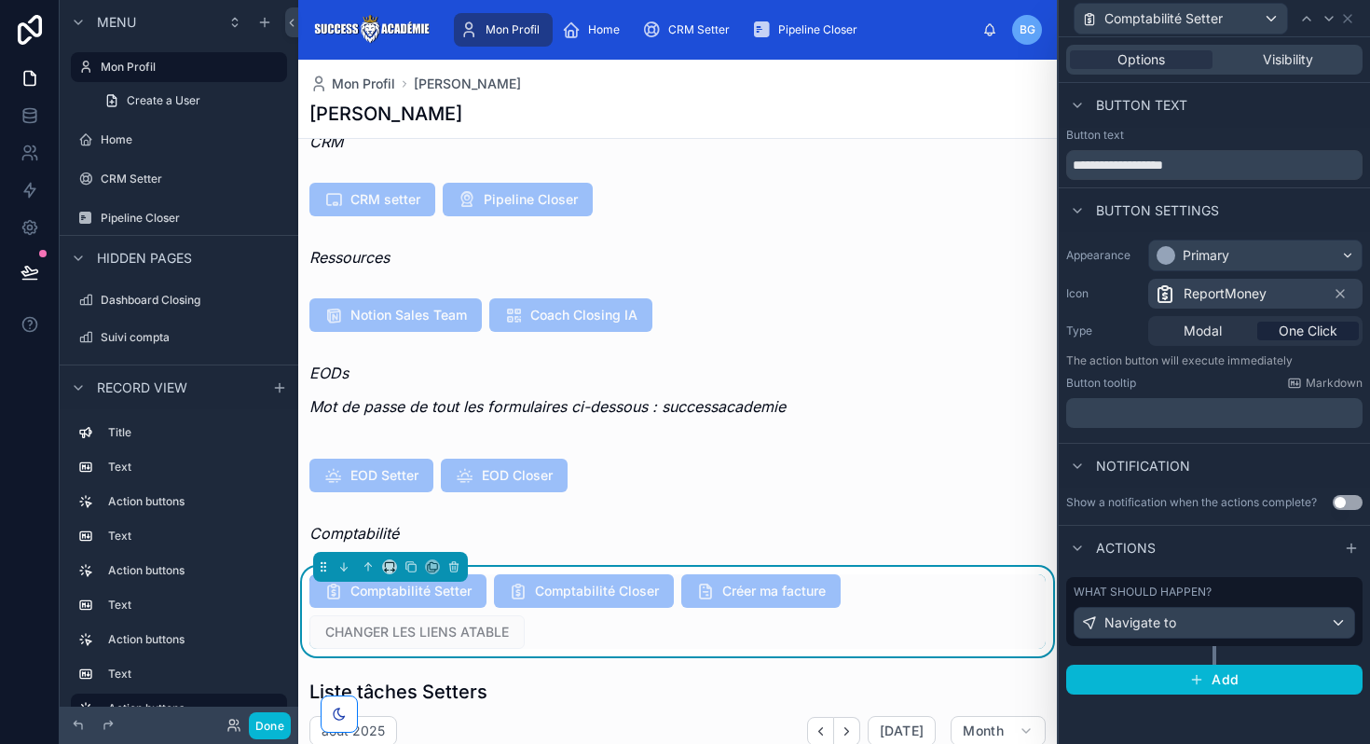
click at [446, 630] on span "CHANGER LES LIENS ATABLE" at bounding box center [416, 630] width 215 height 19
click at [646, 618] on div "Comptabilité Setter Comptabilité Closer Créer ma facture CHANGER LES LIENS ATAB…" at bounding box center [677, 611] width 736 height 75
click at [1331, 20] on icon at bounding box center [1328, 18] width 15 height 15
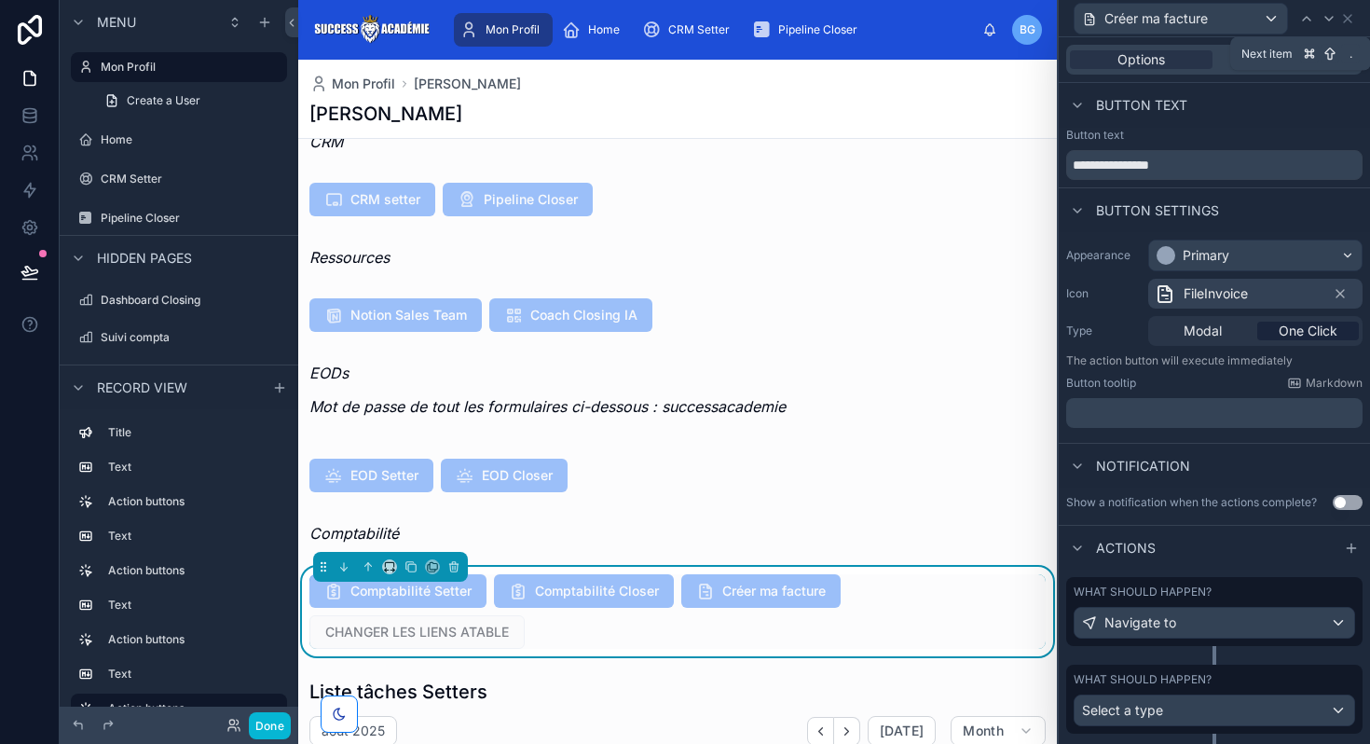
click at [1331, 20] on icon at bounding box center [1328, 18] width 15 height 15
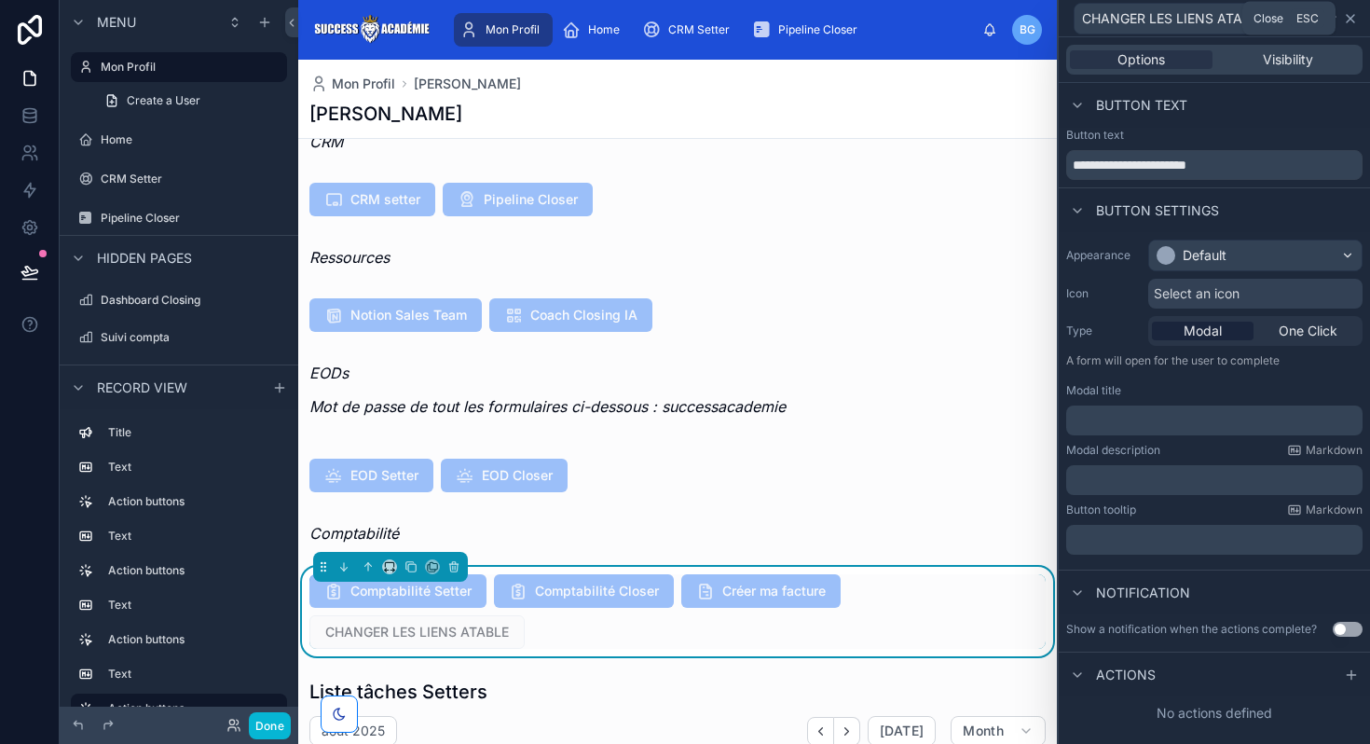
click at [1350, 19] on icon at bounding box center [1349, 18] width 7 height 7
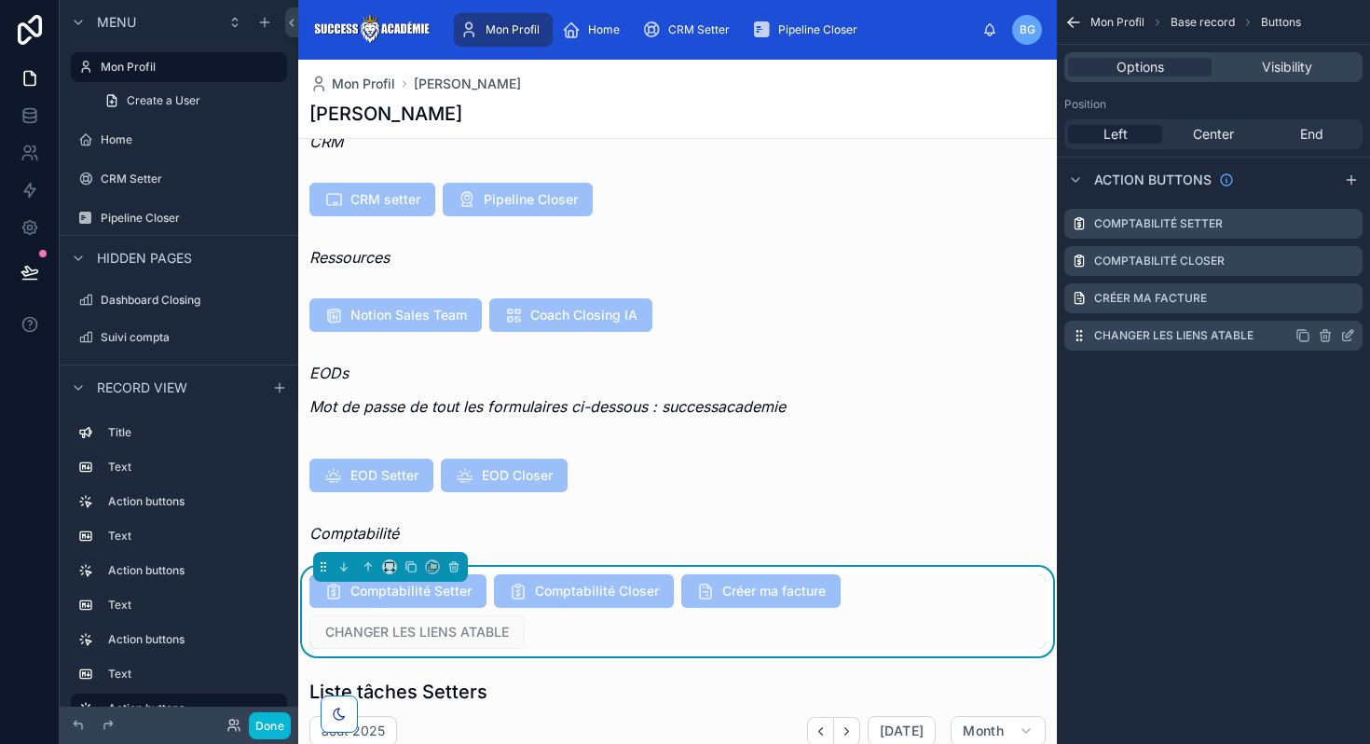
click at [1326, 335] on icon "scrollable content" at bounding box center [1326, 337] width 0 height 4
click at [1318, 303] on icon at bounding box center [1317, 305] width 15 height 15
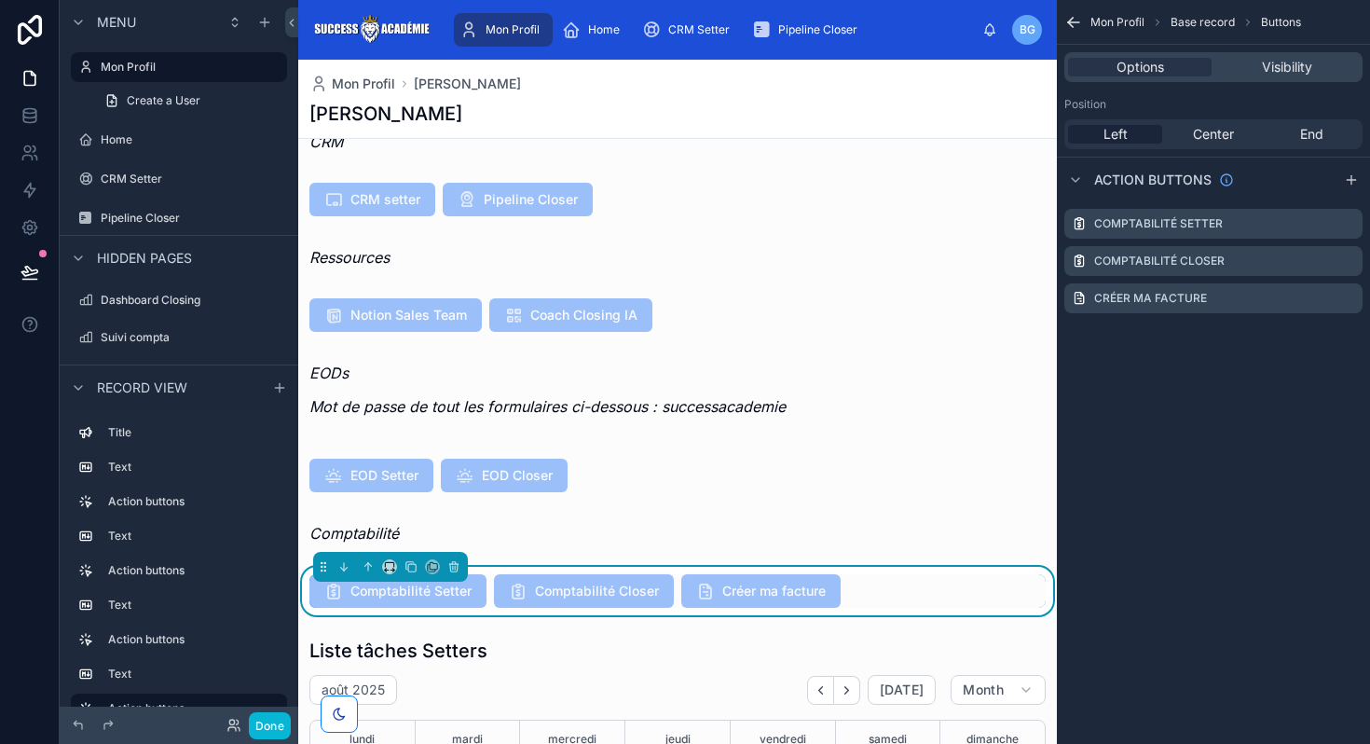
click at [821, 591] on span "Créer ma facture" at bounding box center [760, 592] width 159 height 19
click at [1344, 295] on icon "scrollable content" at bounding box center [1347, 298] width 15 height 15
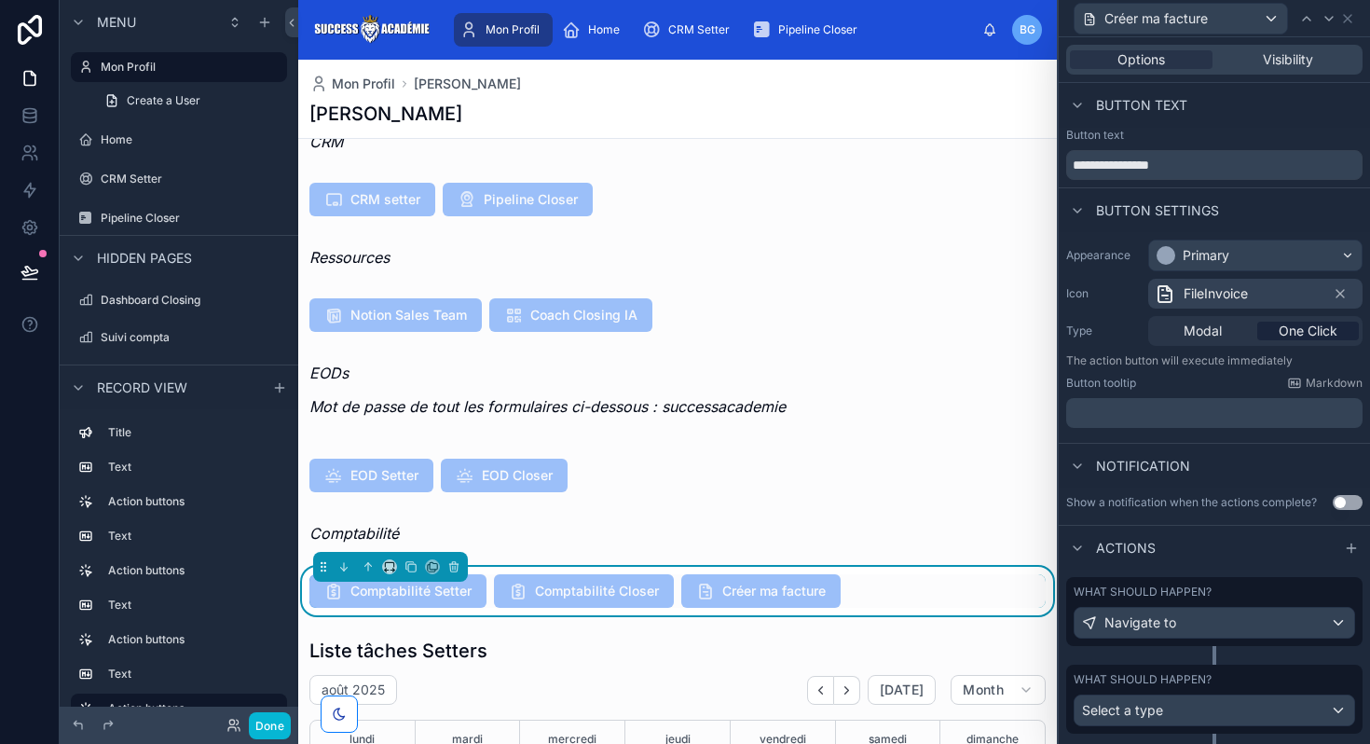
scroll to position [45, 0]
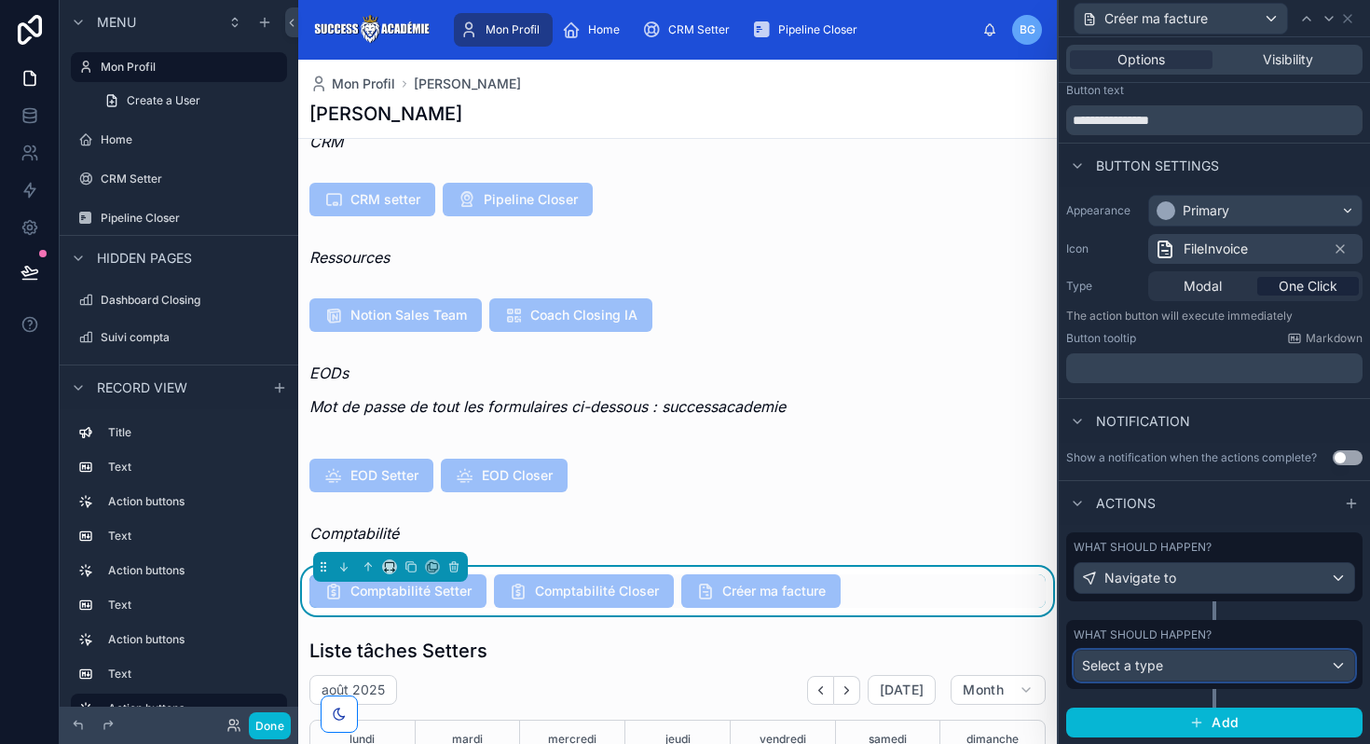
click at [1175, 671] on div "Select a type" at bounding box center [1214, 665] width 280 height 30
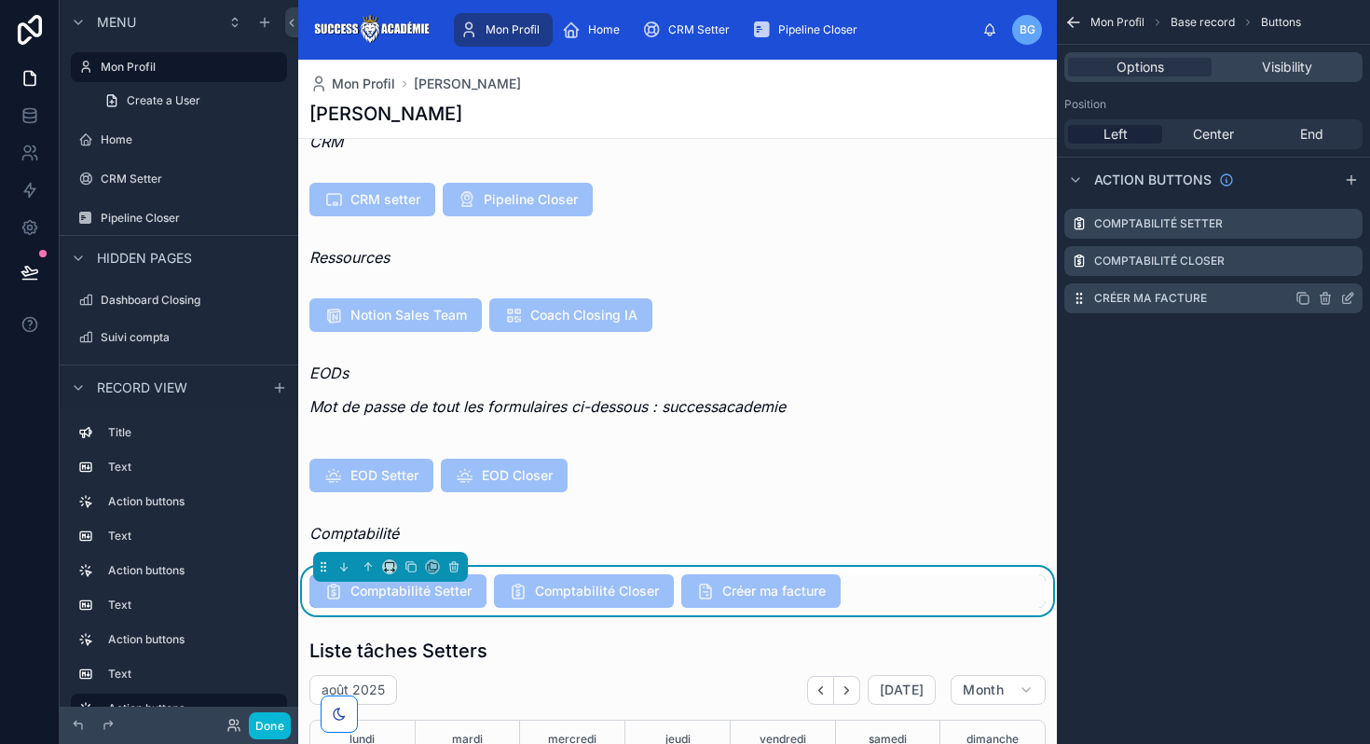
click at [1347, 302] on icon "scrollable content" at bounding box center [1347, 298] width 15 height 15
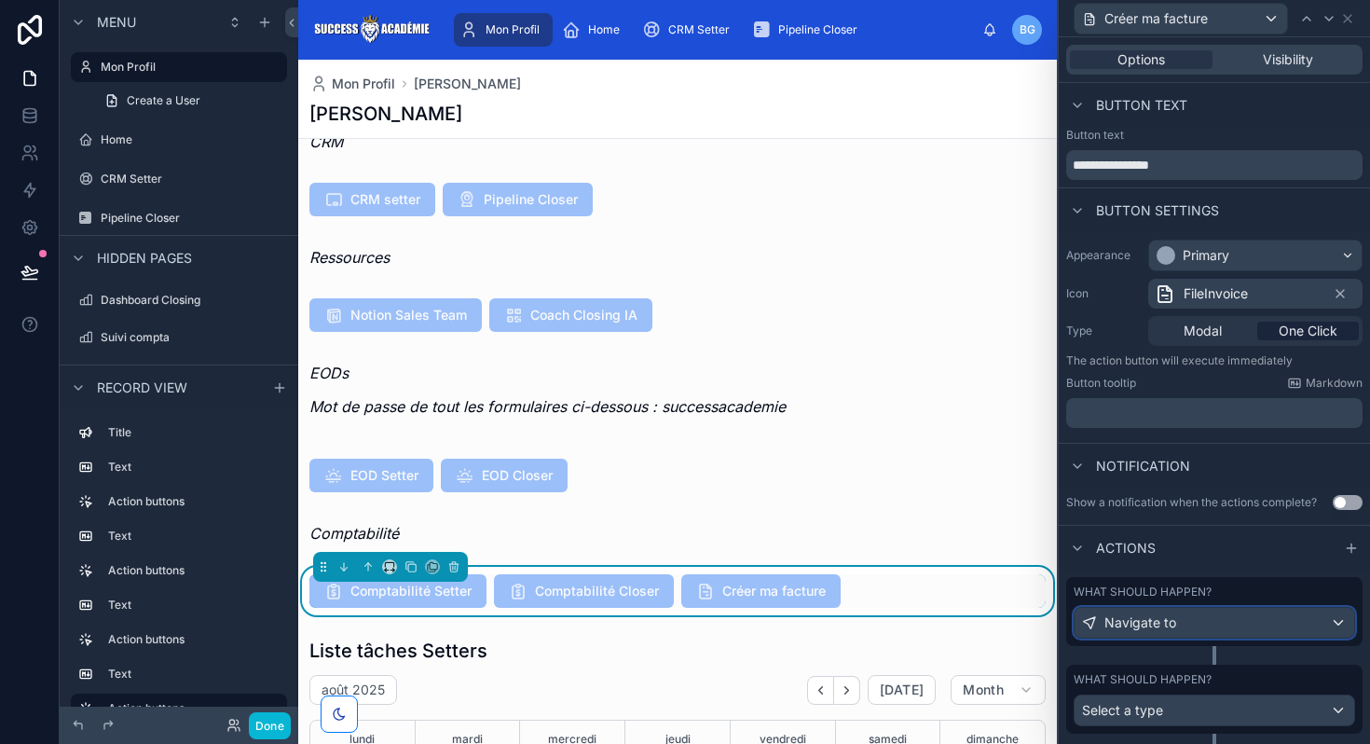
click at [1180, 613] on div "Navigate to" at bounding box center [1214, 623] width 280 height 30
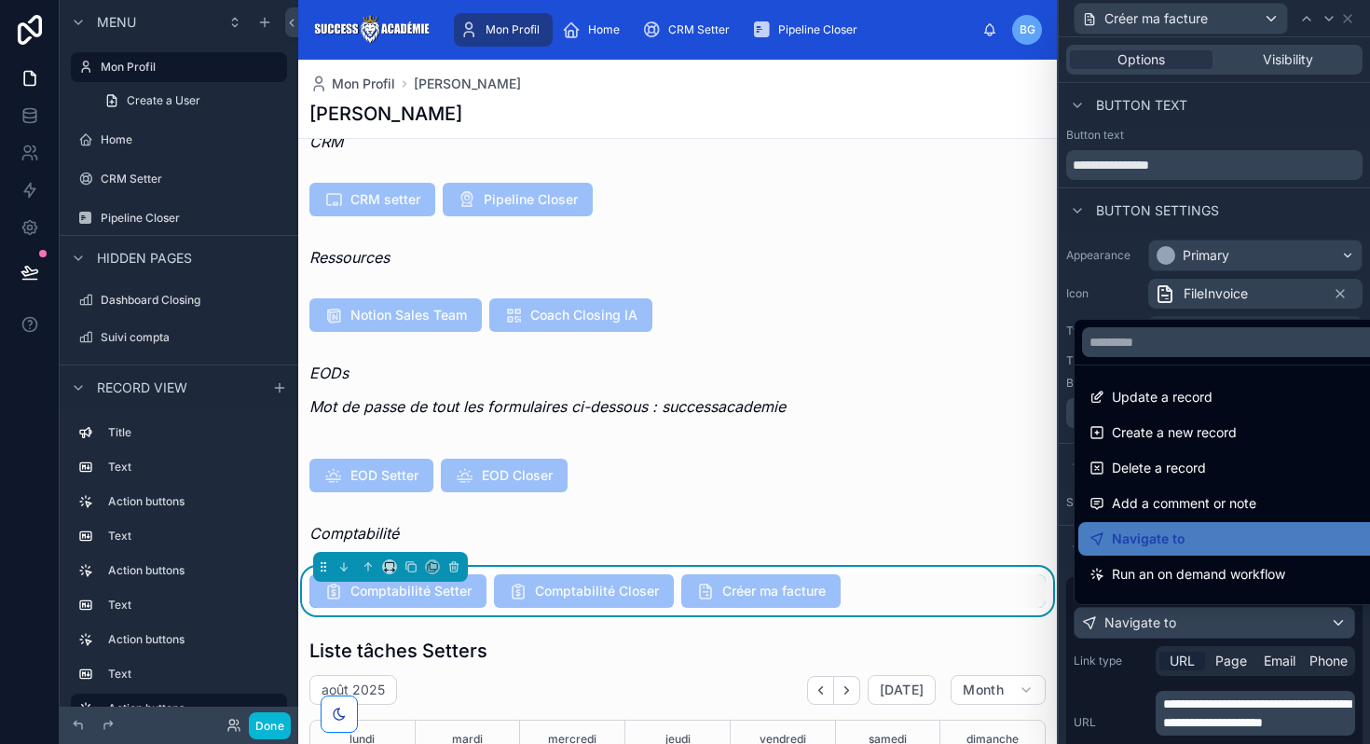
click at [1208, 726] on div at bounding box center [1213, 372] width 311 height 744
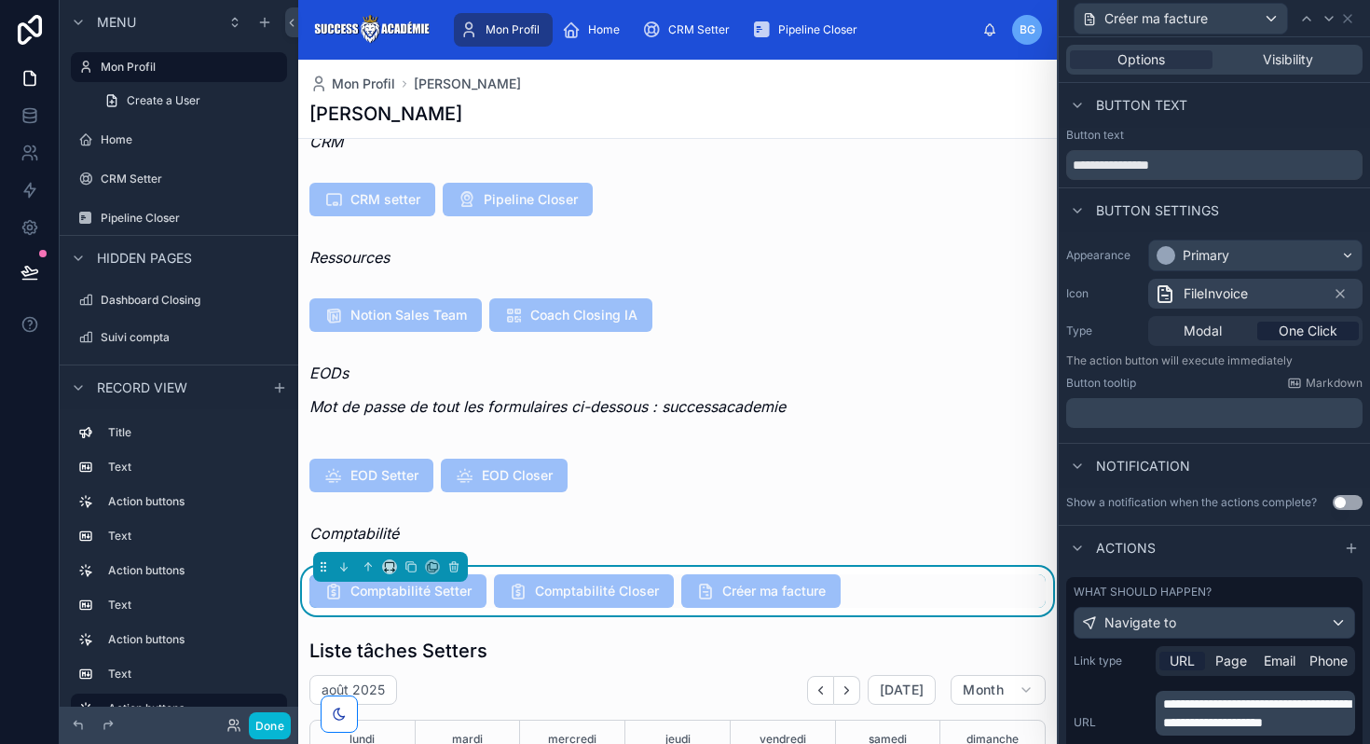
click at [1208, 726] on span "**********" at bounding box center [1256, 713] width 187 height 32
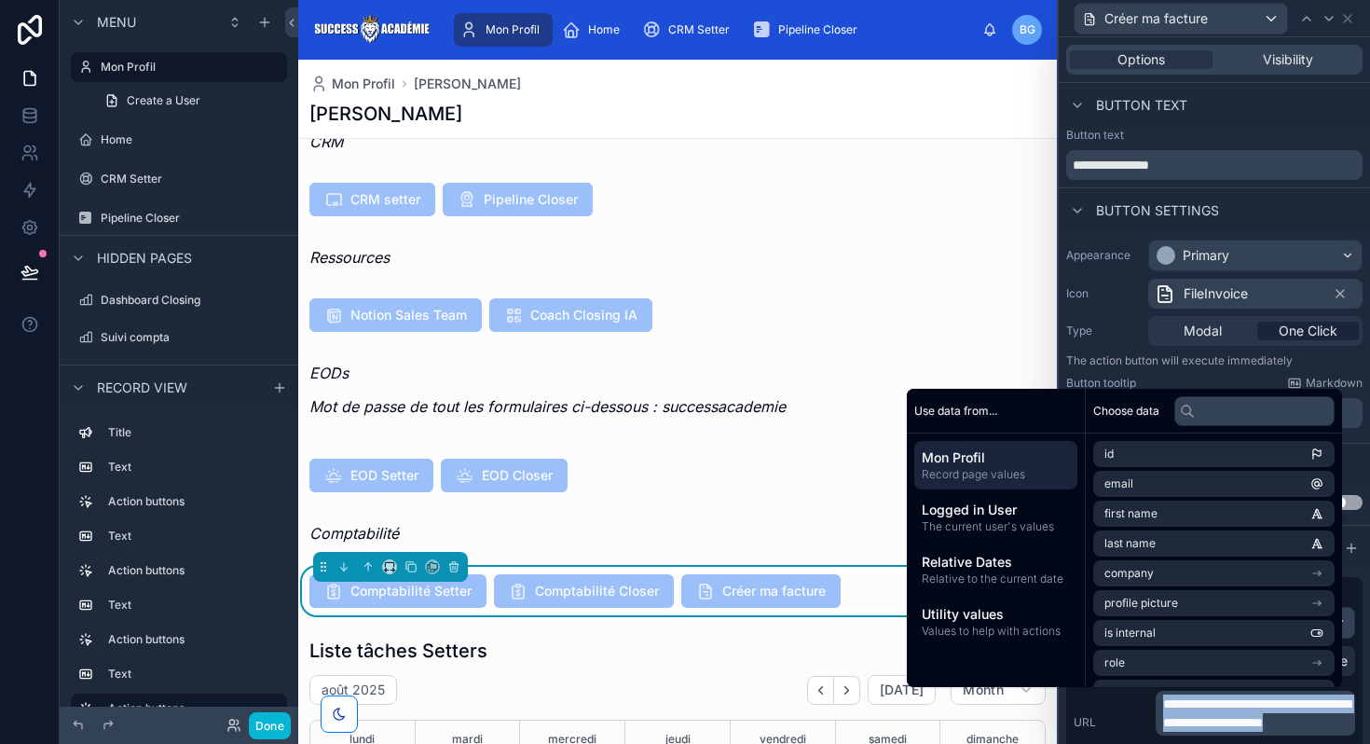
copy span "**********"
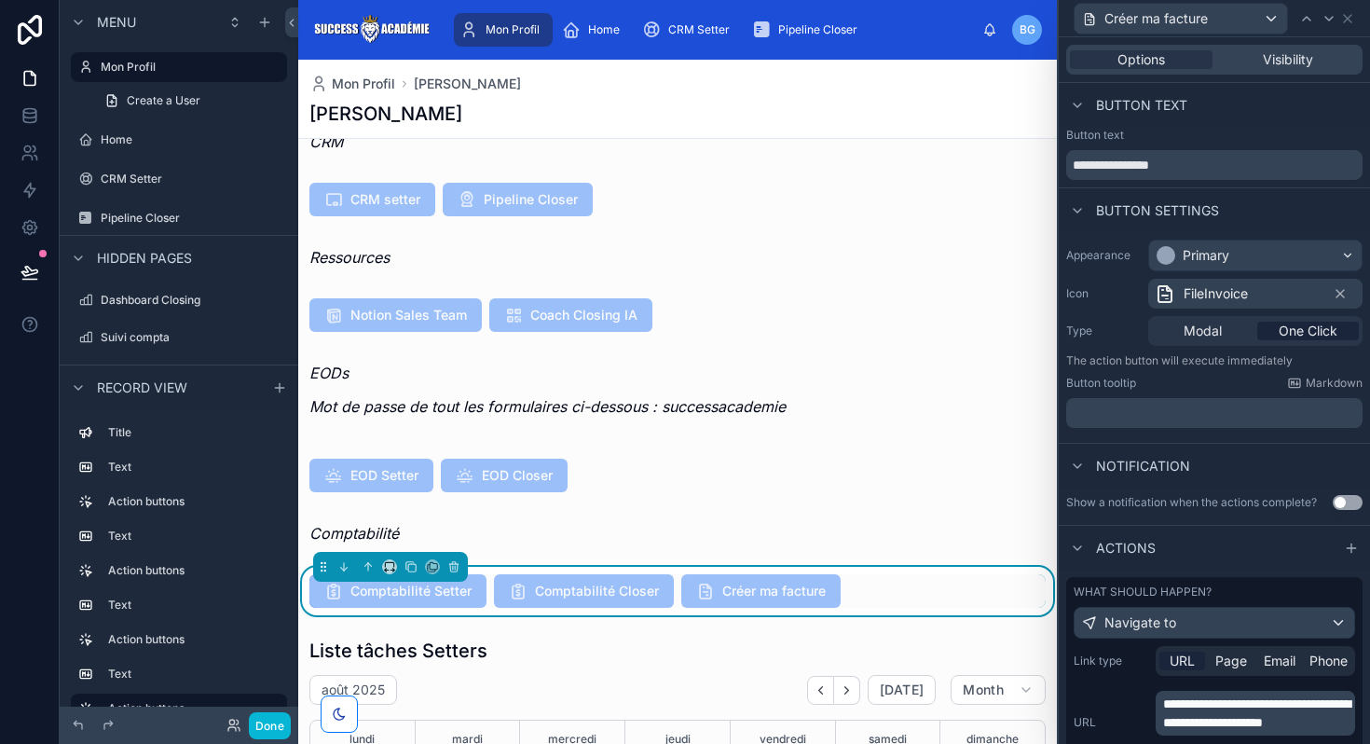
click at [1209, 726] on span "**********" at bounding box center [1256, 713] width 187 height 32
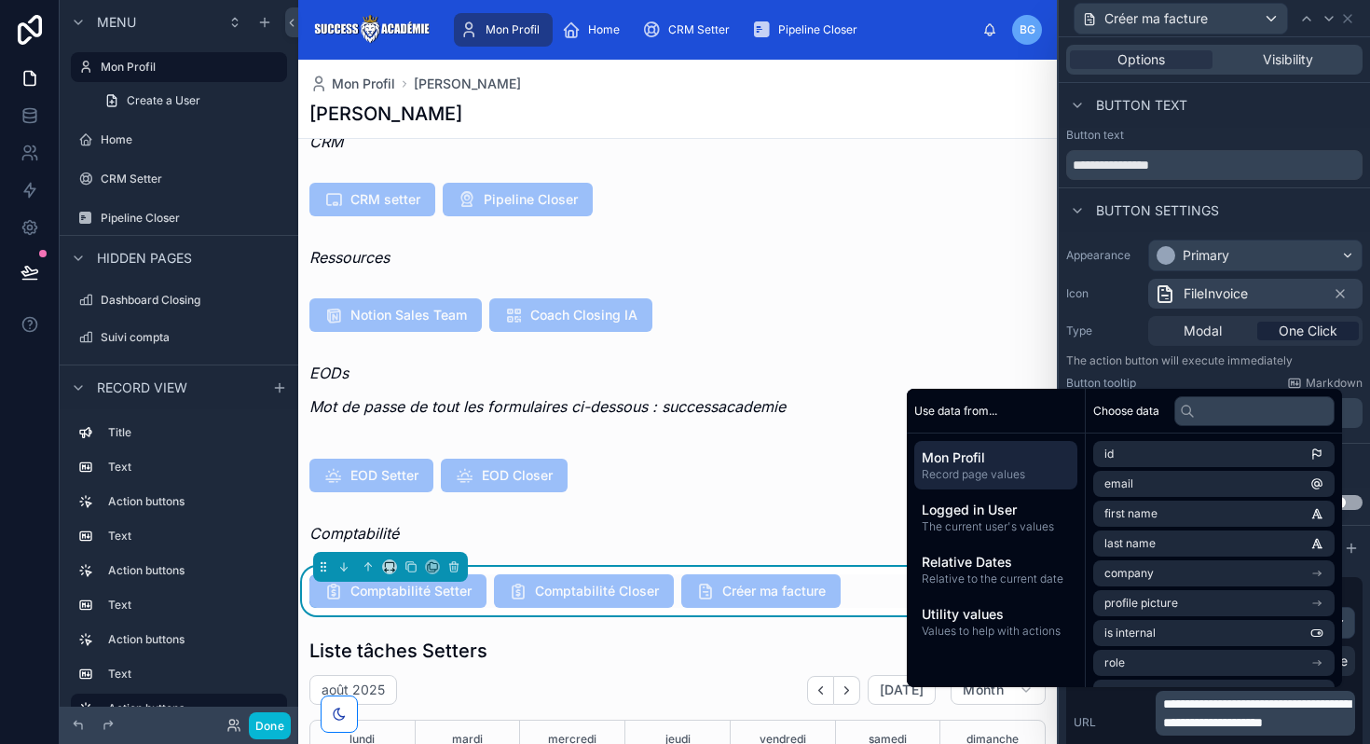
click at [1218, 731] on p "**********" at bounding box center [1257, 712] width 188 height 37
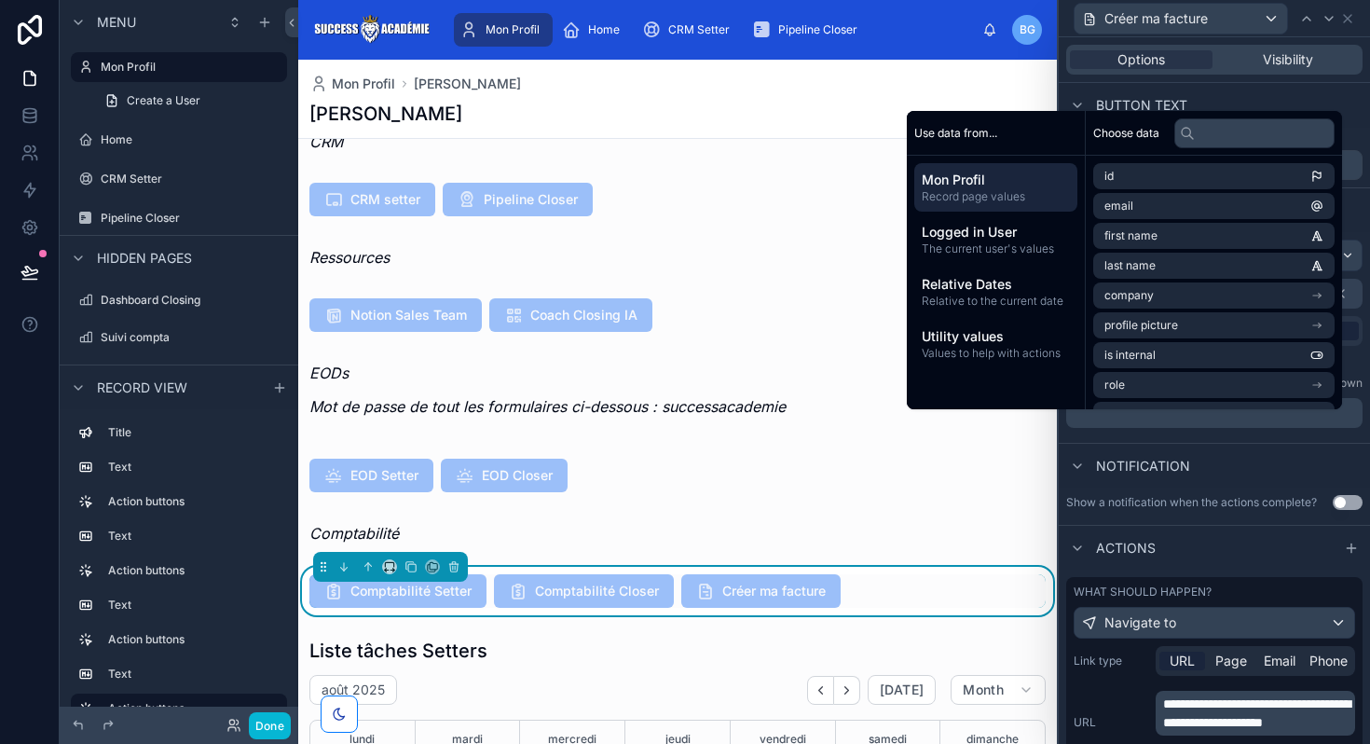
scroll to position [278, 0]
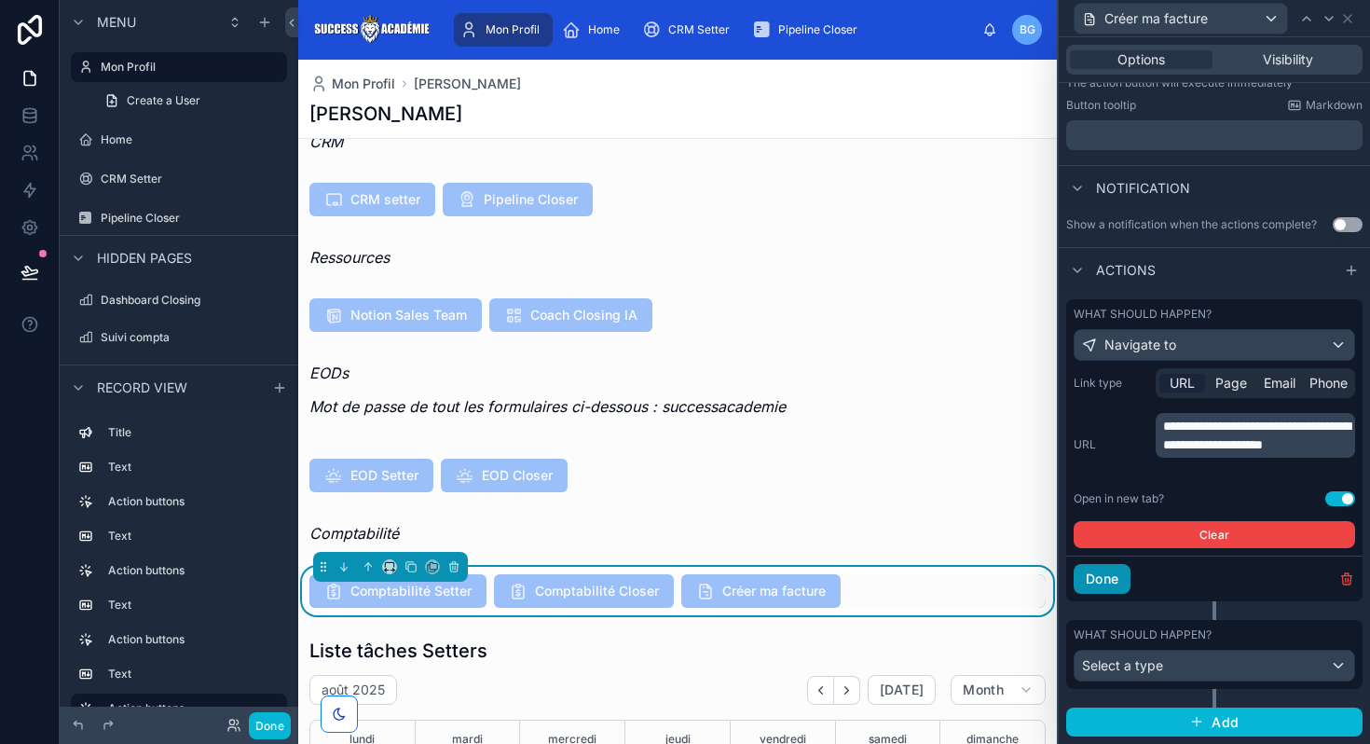
click at [1114, 576] on button "Done" at bounding box center [1101, 579] width 57 height 30
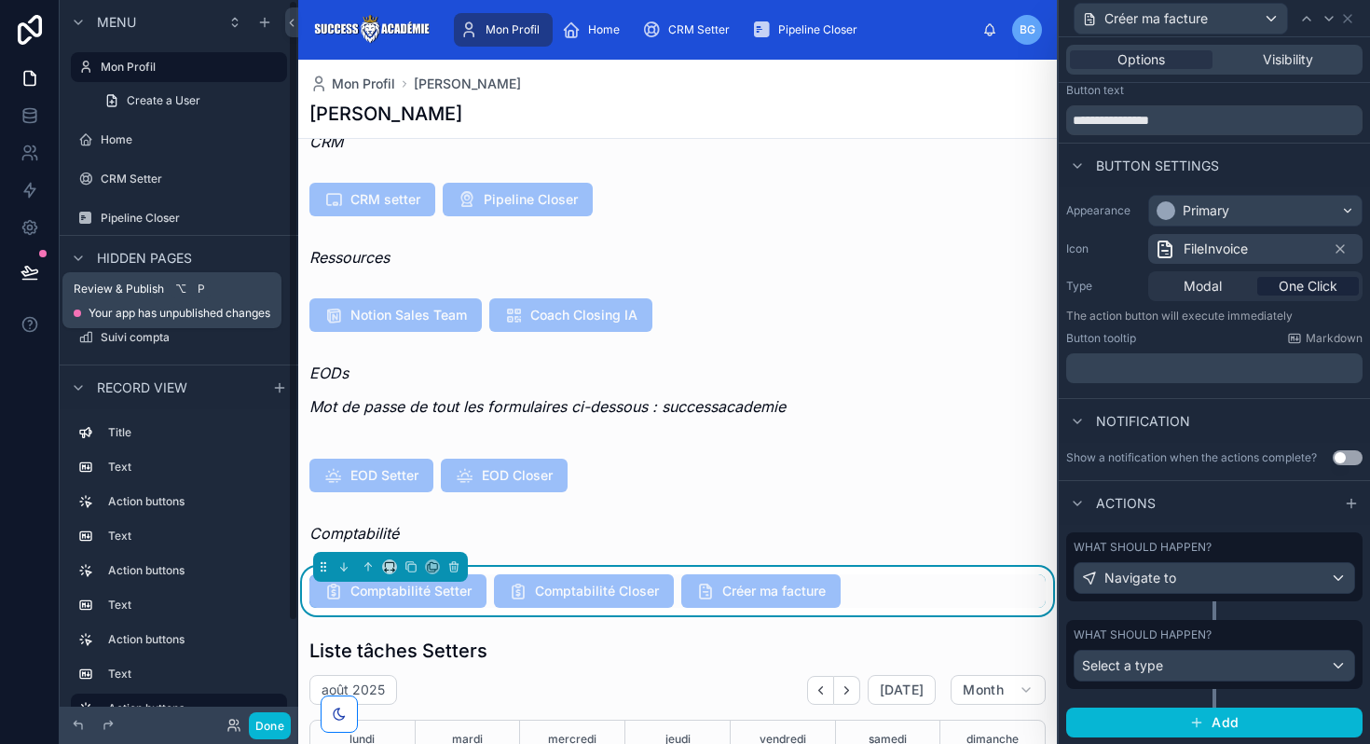
click at [25, 262] on button at bounding box center [29, 272] width 41 height 52
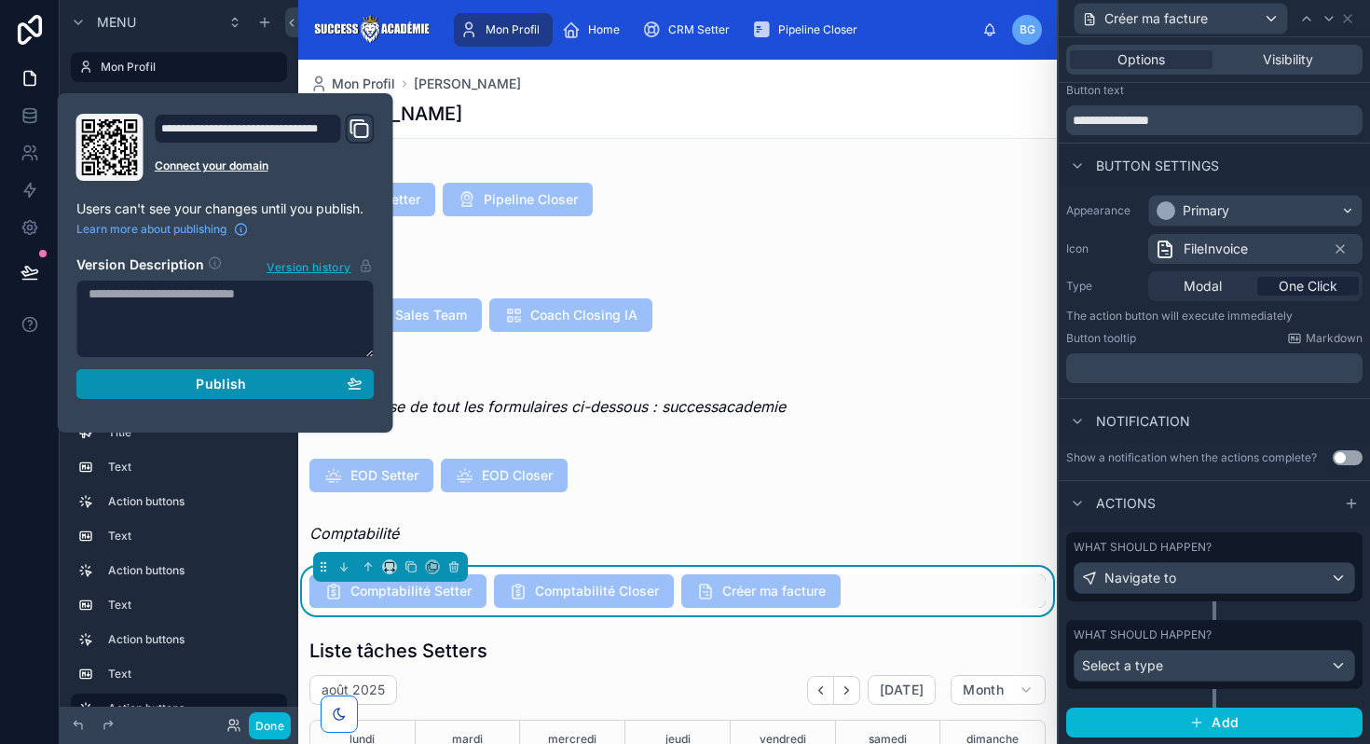
click at [190, 388] on div "Publish" at bounding box center [226, 384] width 274 height 17
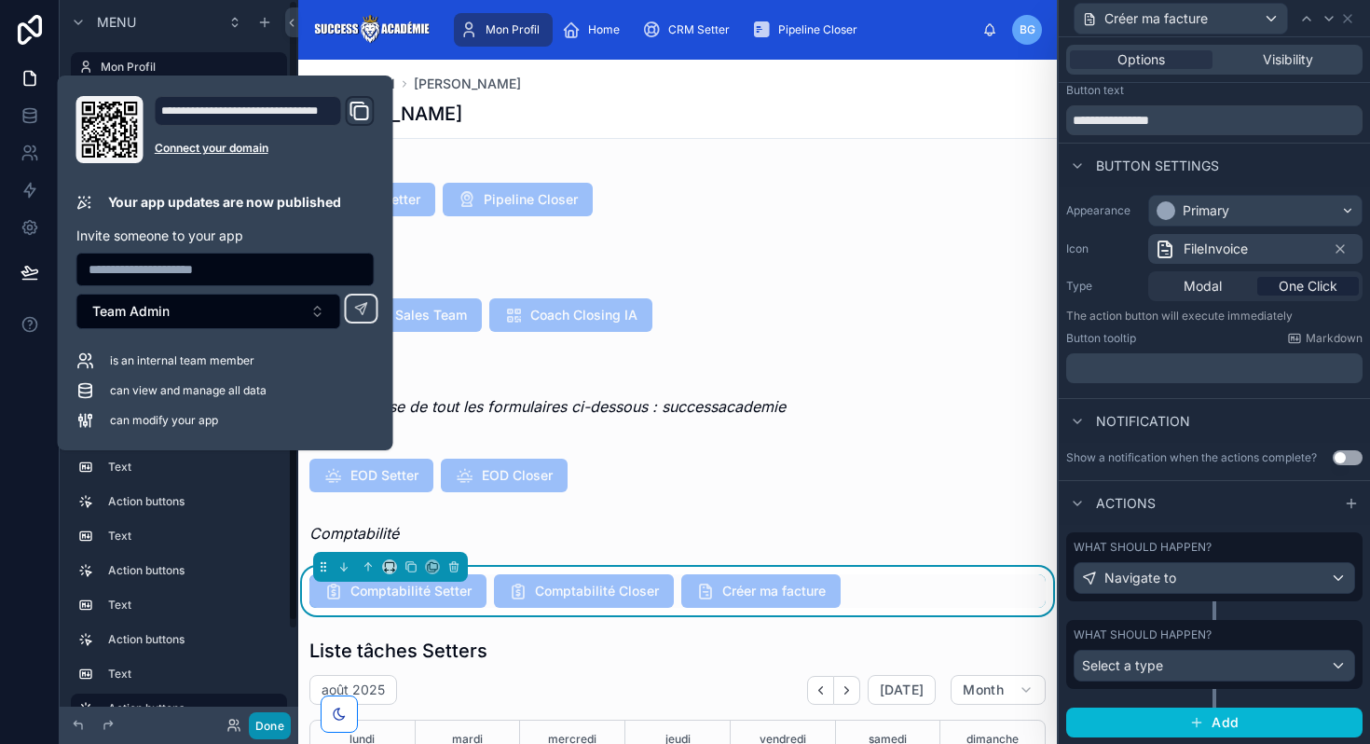
click at [258, 718] on button "Done" at bounding box center [270, 725] width 42 height 27
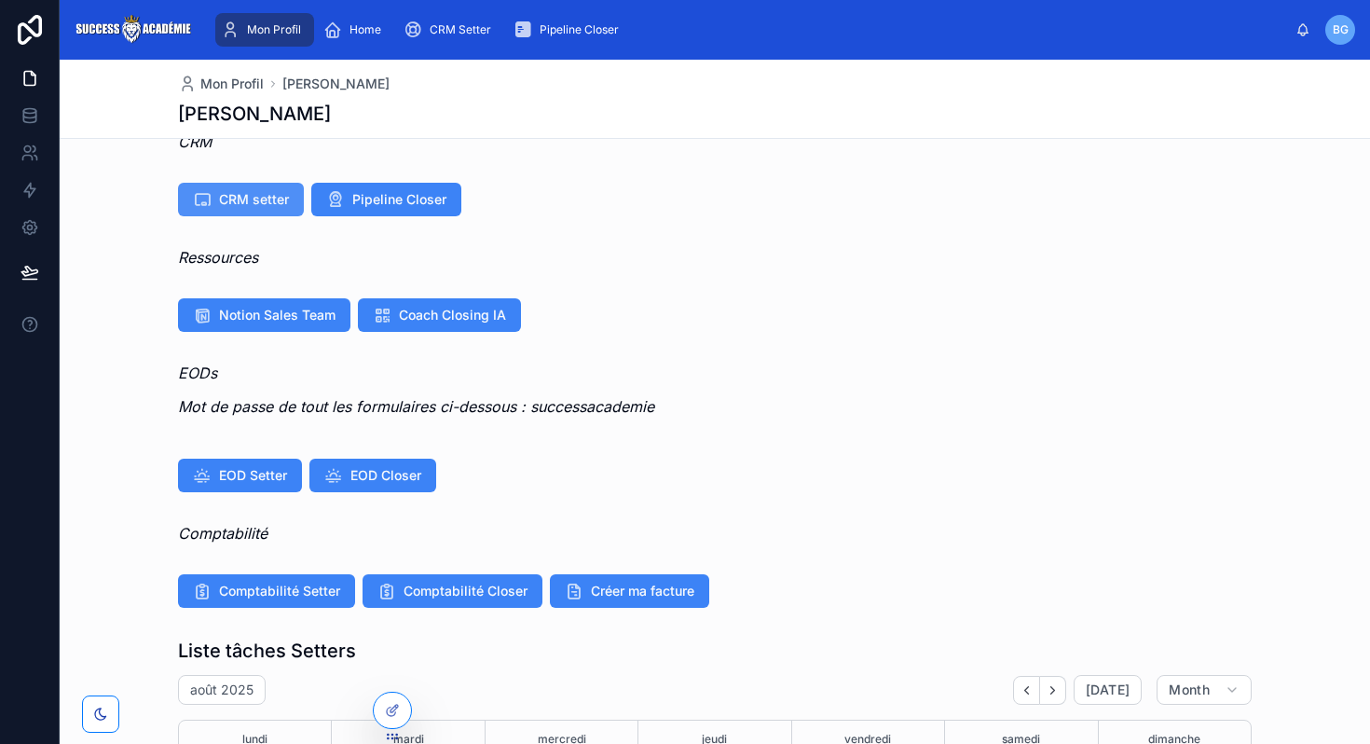
click at [266, 191] on span "CRM setter" at bounding box center [254, 199] width 70 height 19
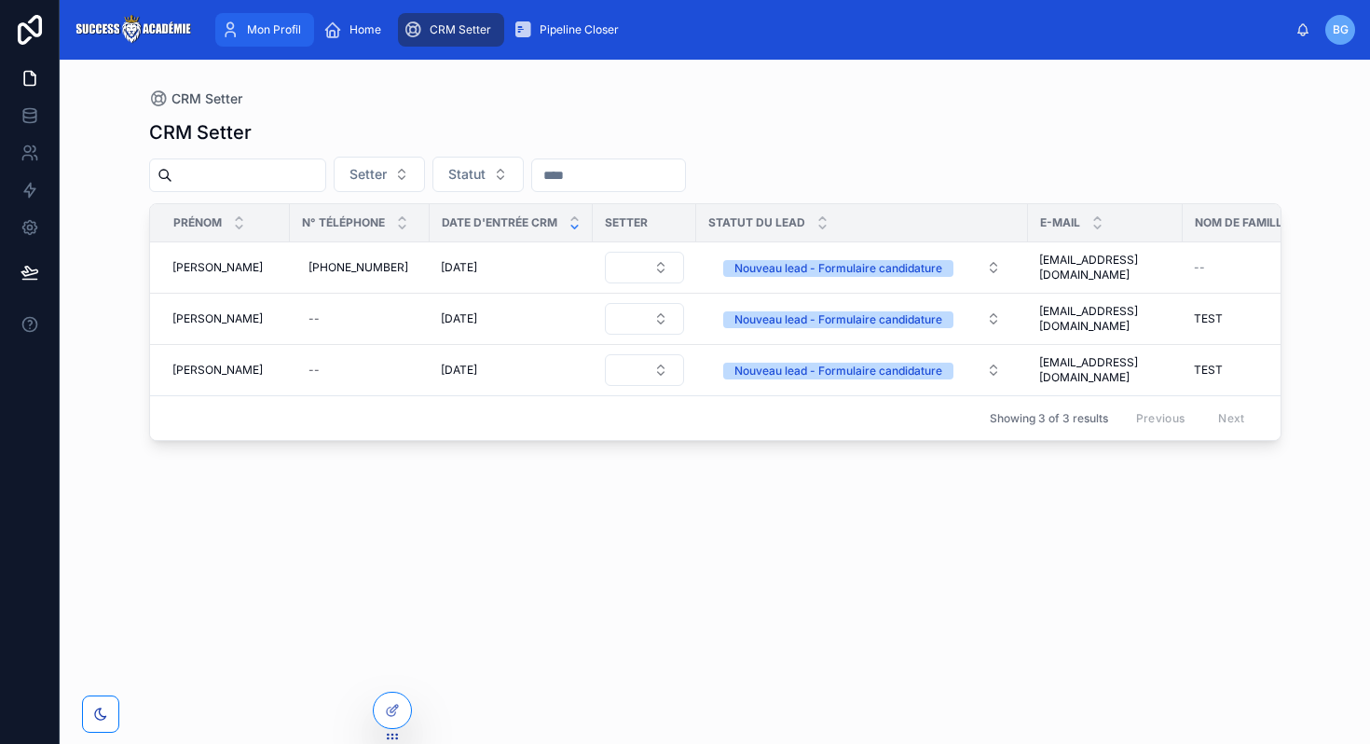
click at [266, 32] on span "Mon Profil" at bounding box center [274, 29] width 54 height 15
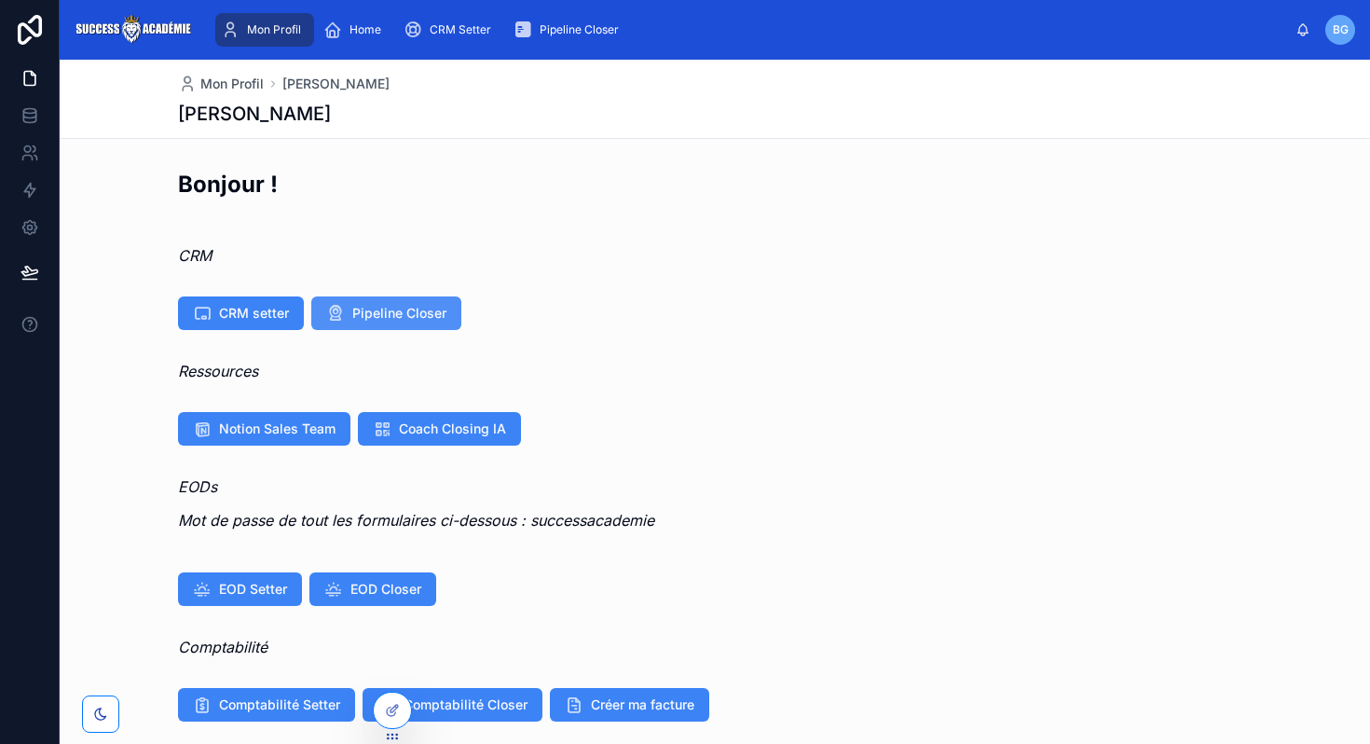
click at [342, 302] on button "Pipeline Closer" at bounding box center [386, 313] width 150 height 34
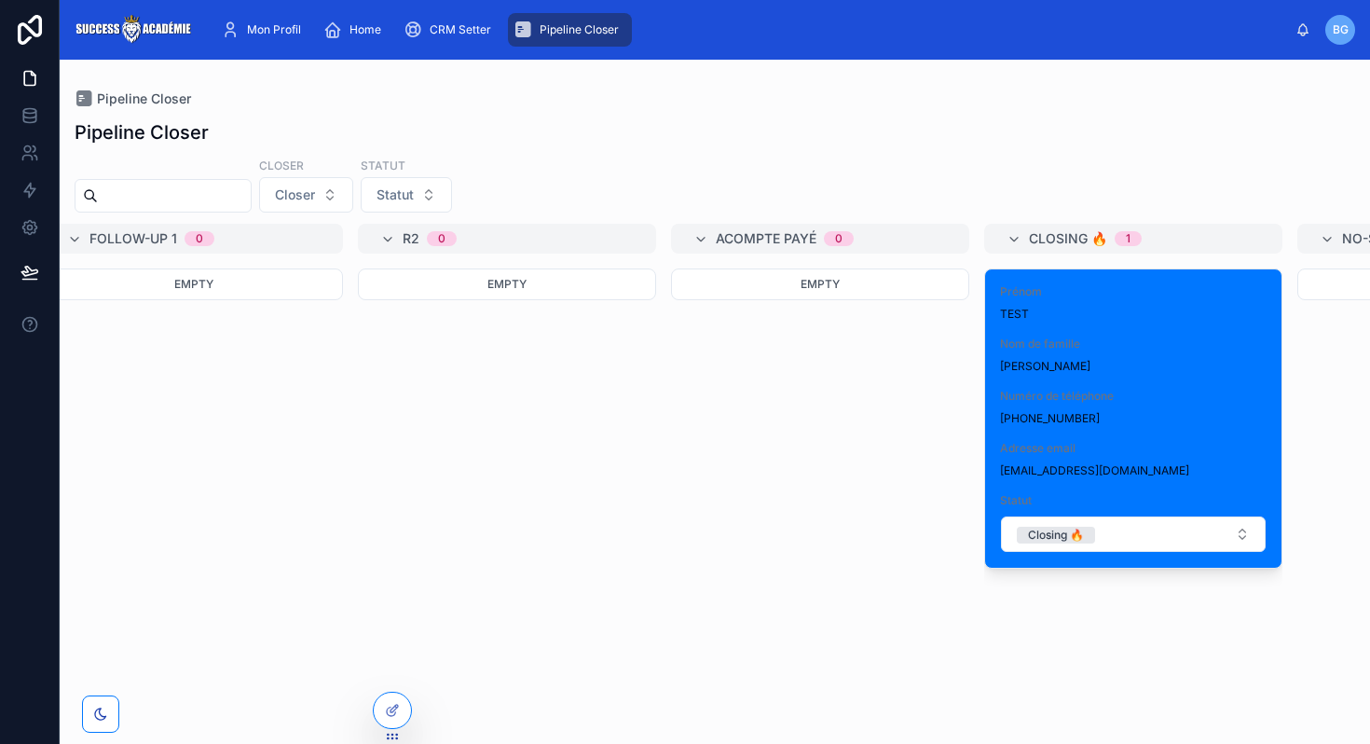
scroll to position [0, 634]
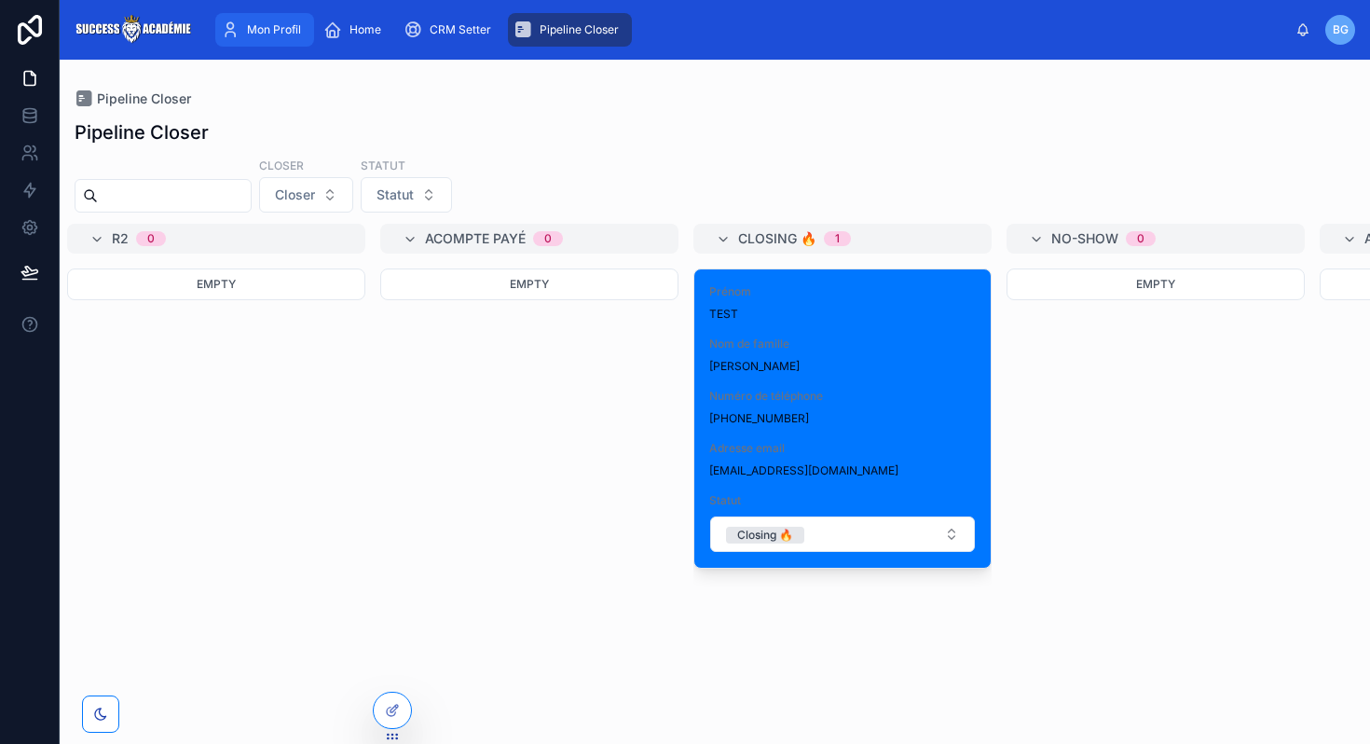
click at [267, 20] on div "Mon Profil" at bounding box center [265, 30] width 88 height 30
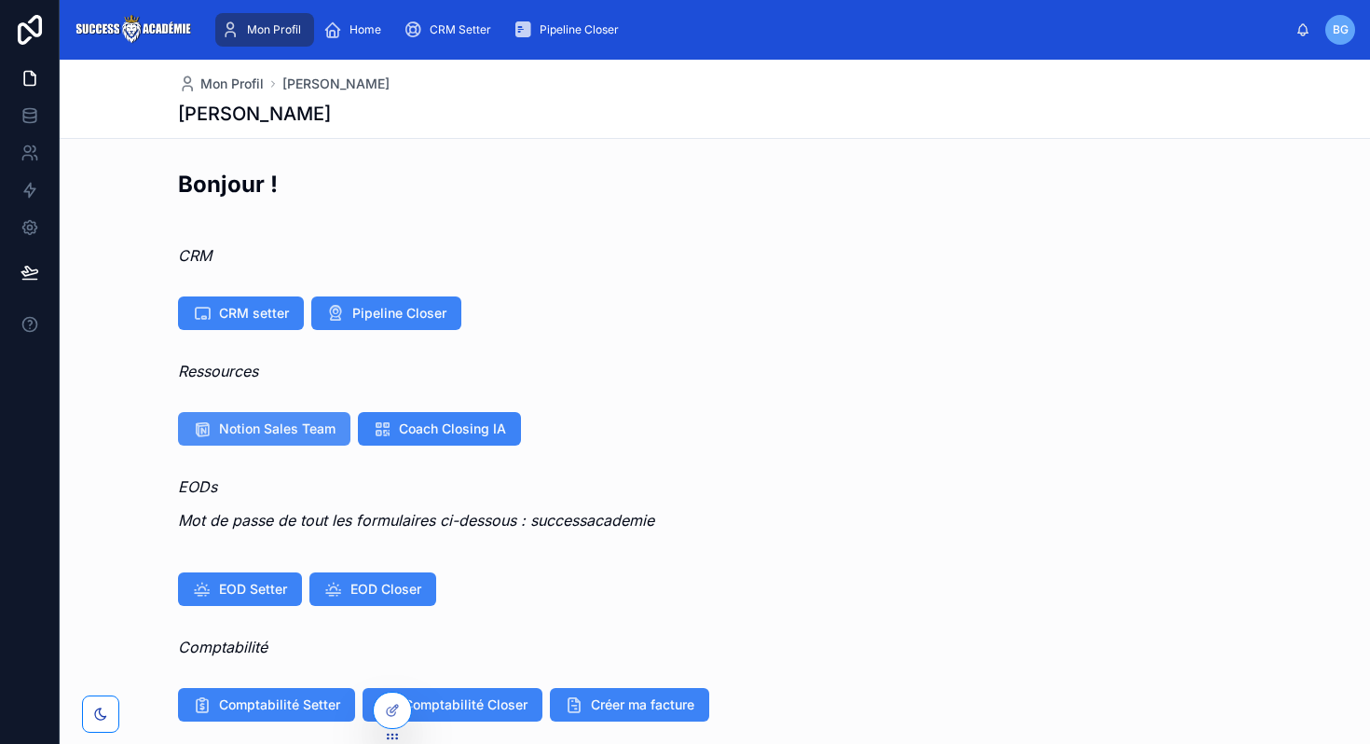
click at [261, 422] on span "Notion Sales Team" at bounding box center [277, 428] width 116 height 19
click at [385, 705] on icon at bounding box center [392, 710] width 15 height 15
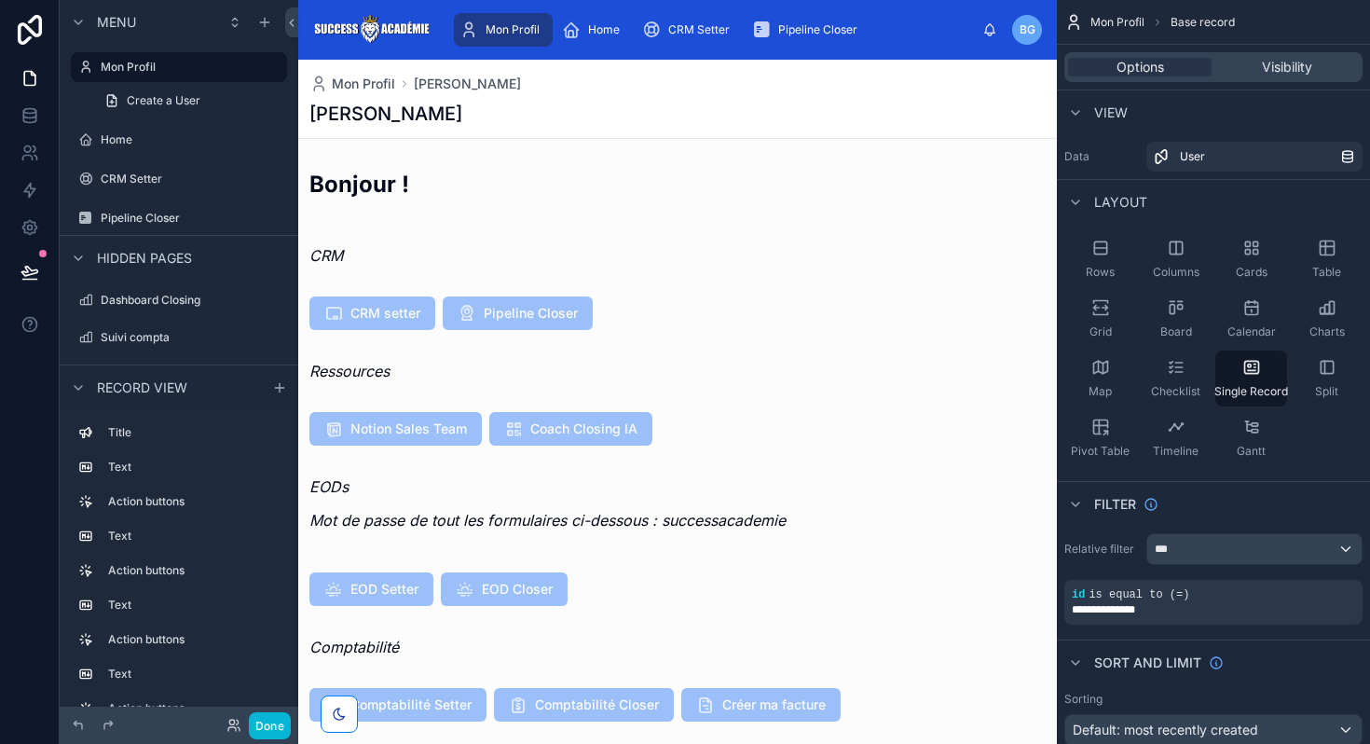
click at [577, 434] on div at bounding box center [677, 428] width 758 height 48
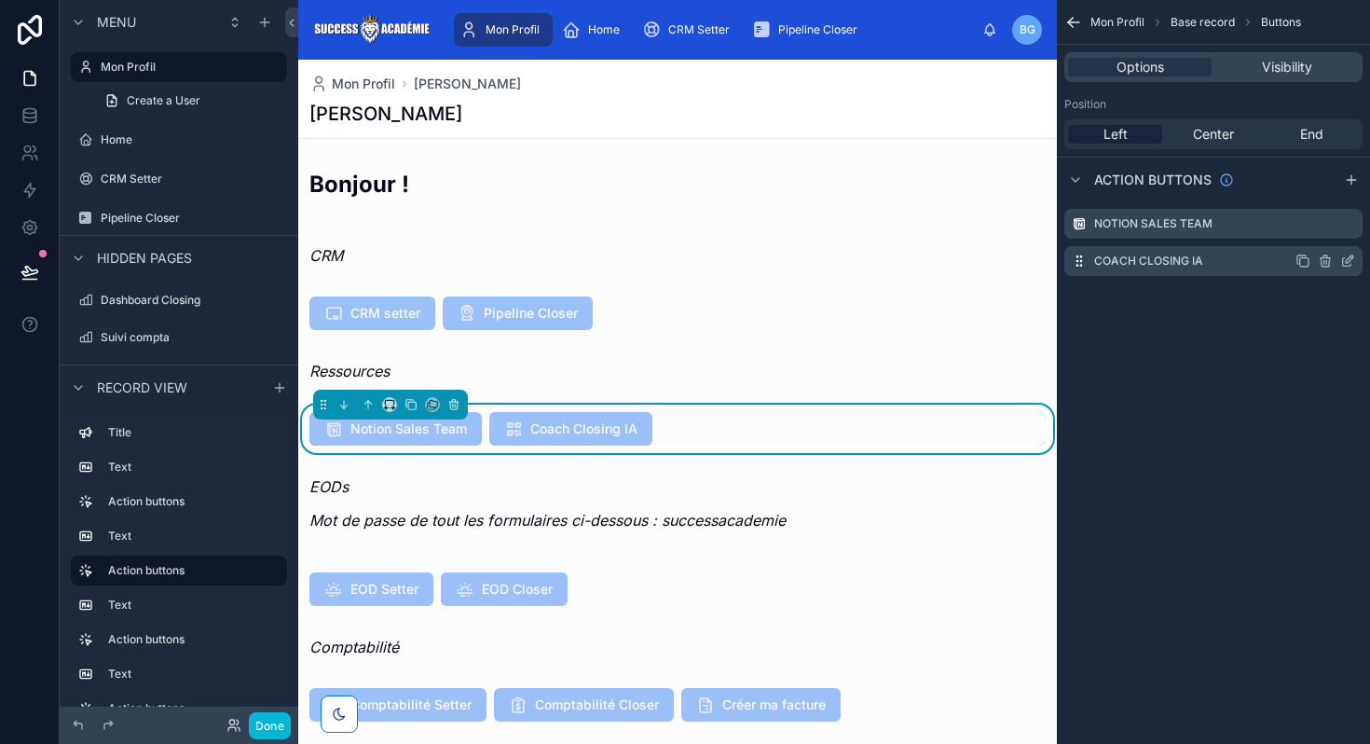
click at [1346, 260] on icon "scrollable content" at bounding box center [1347, 260] width 15 height 15
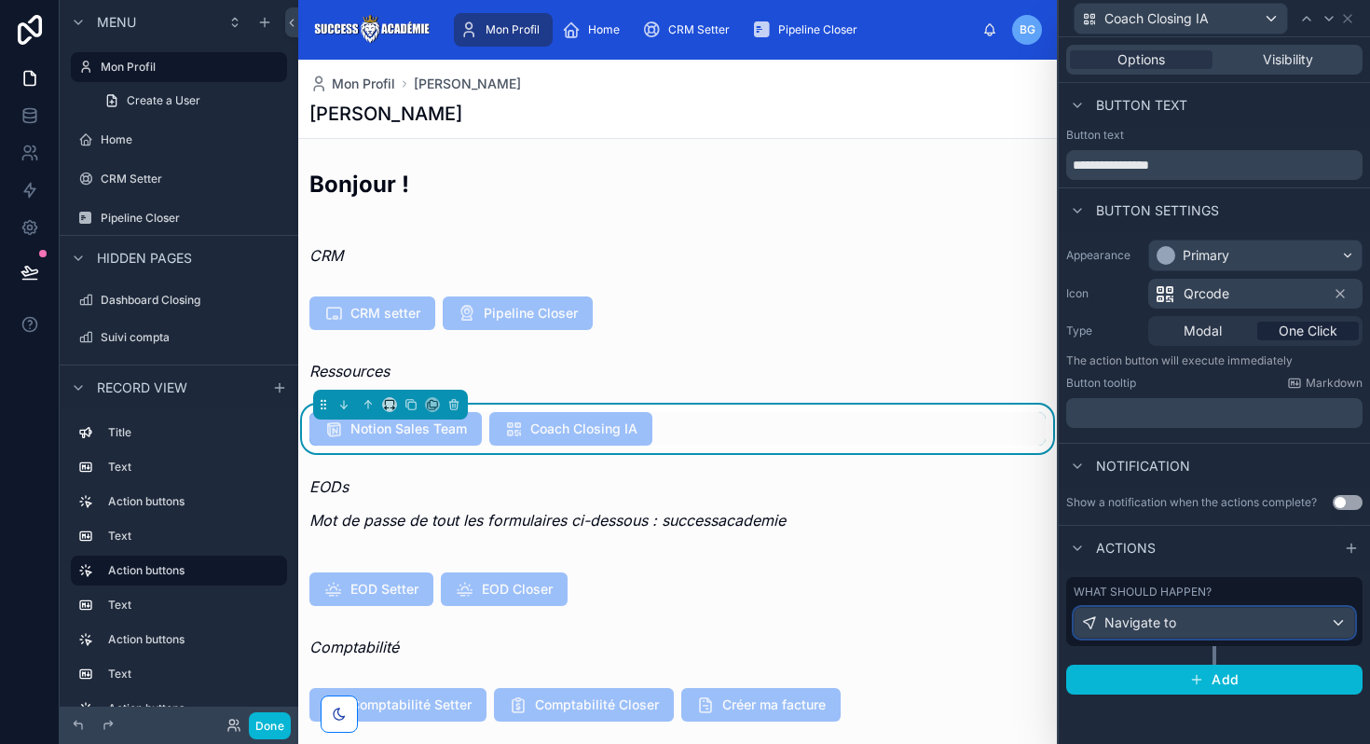
click at [1181, 610] on div "Navigate to" at bounding box center [1214, 623] width 280 height 30
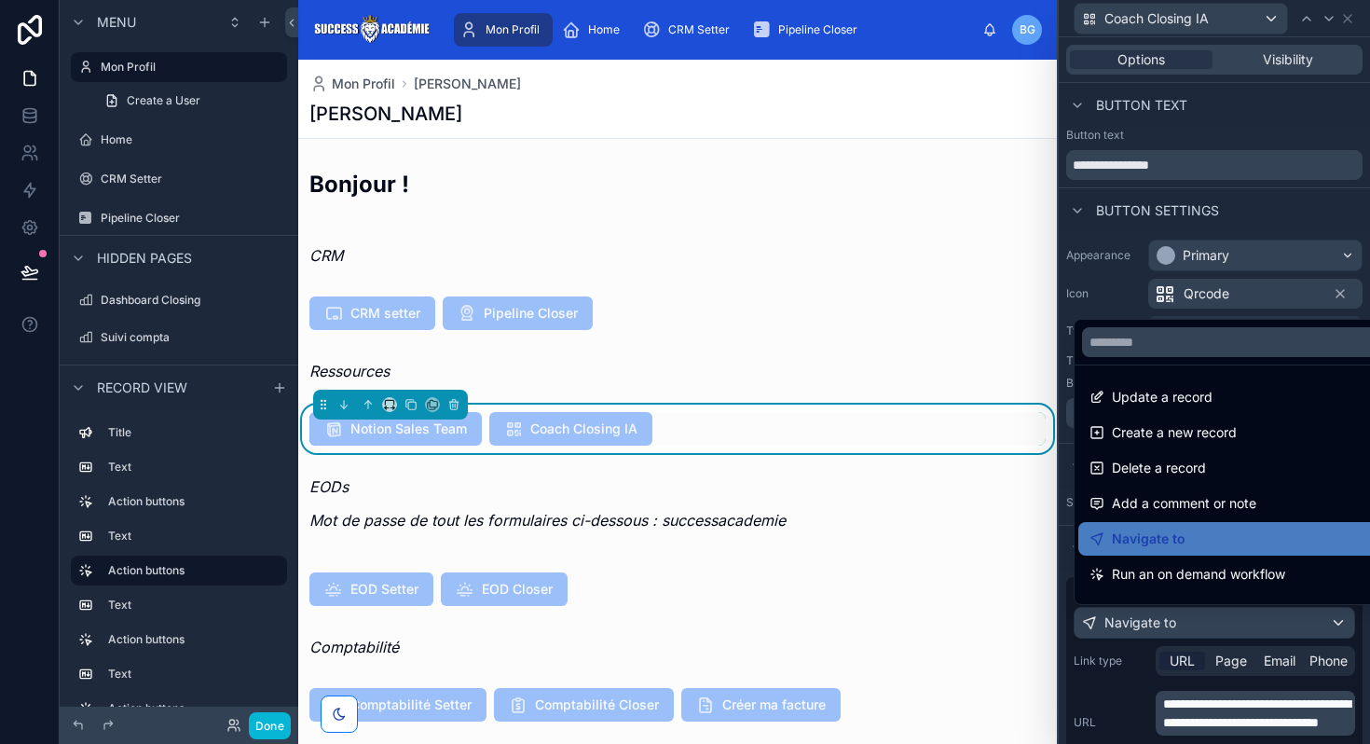
click at [1204, 725] on div at bounding box center [1213, 372] width 311 height 744
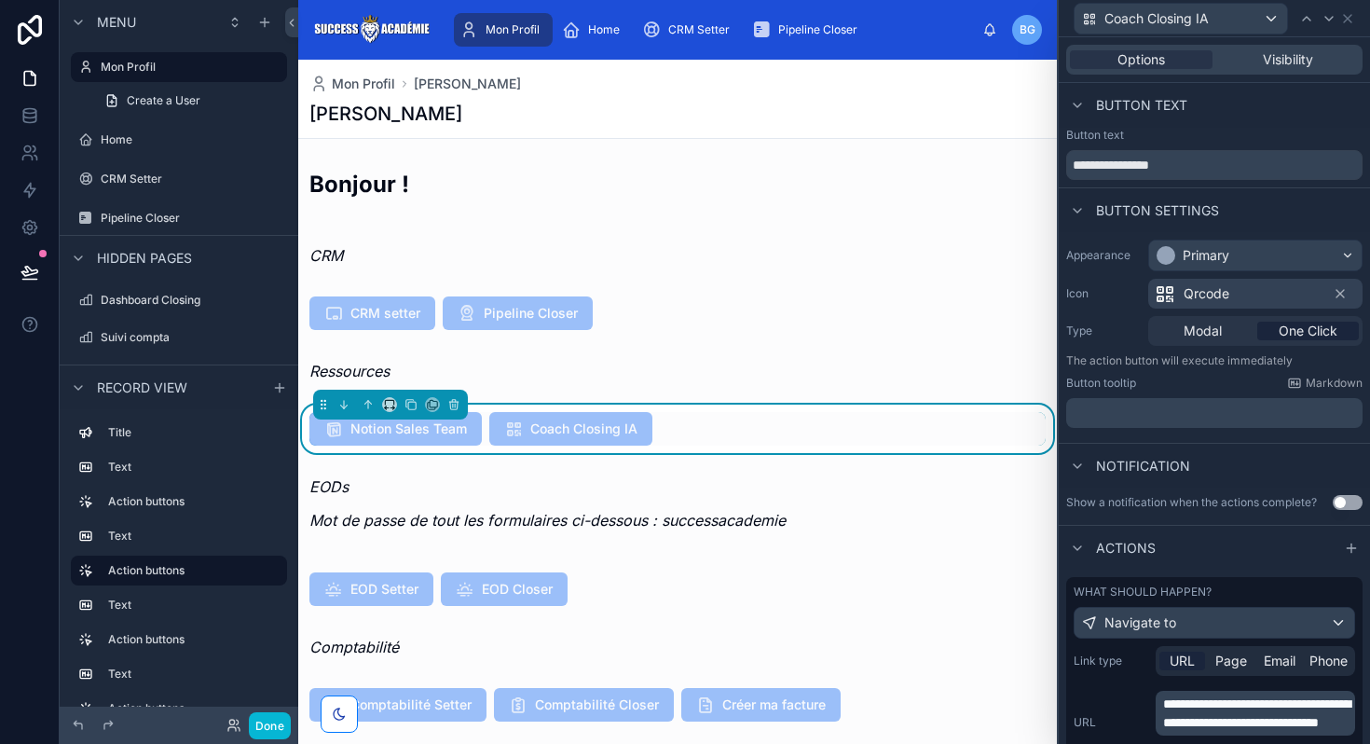
click at [1204, 724] on span "**********" at bounding box center [1256, 713] width 187 height 32
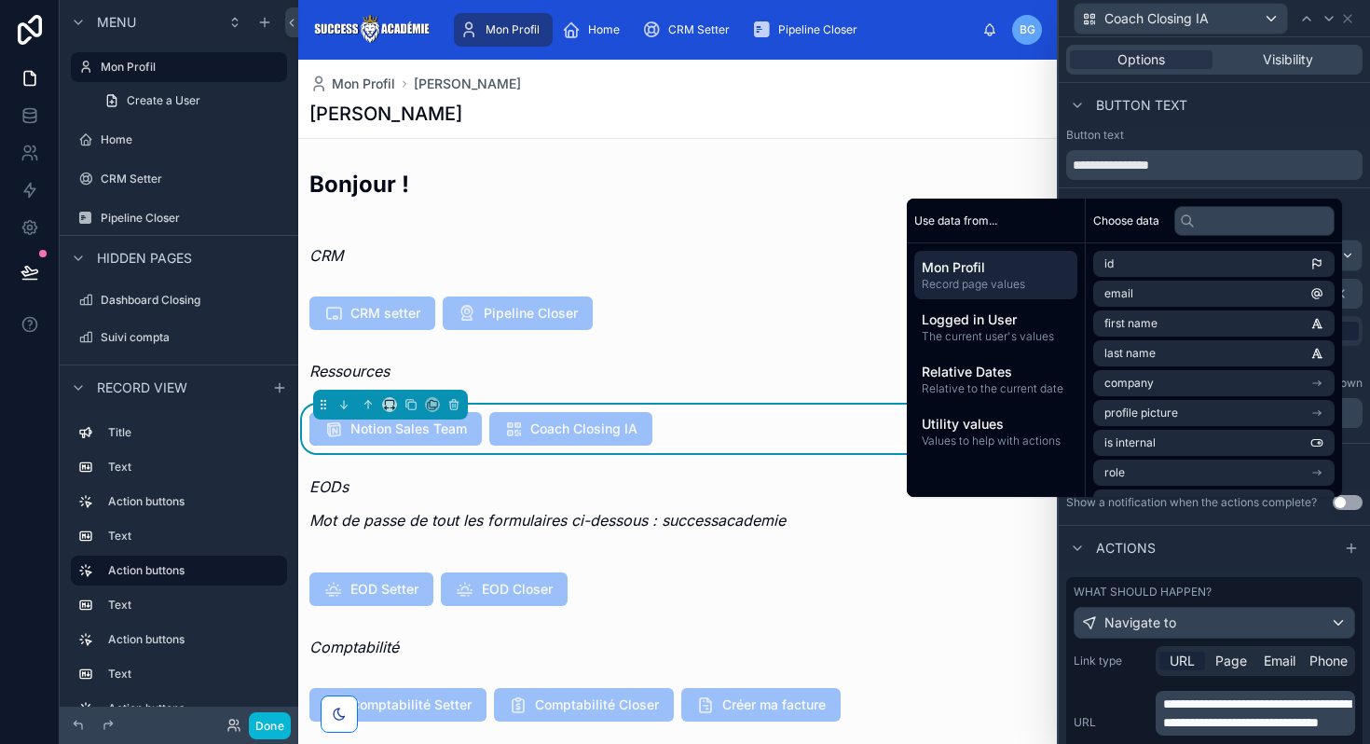
scroll to position [190, 0]
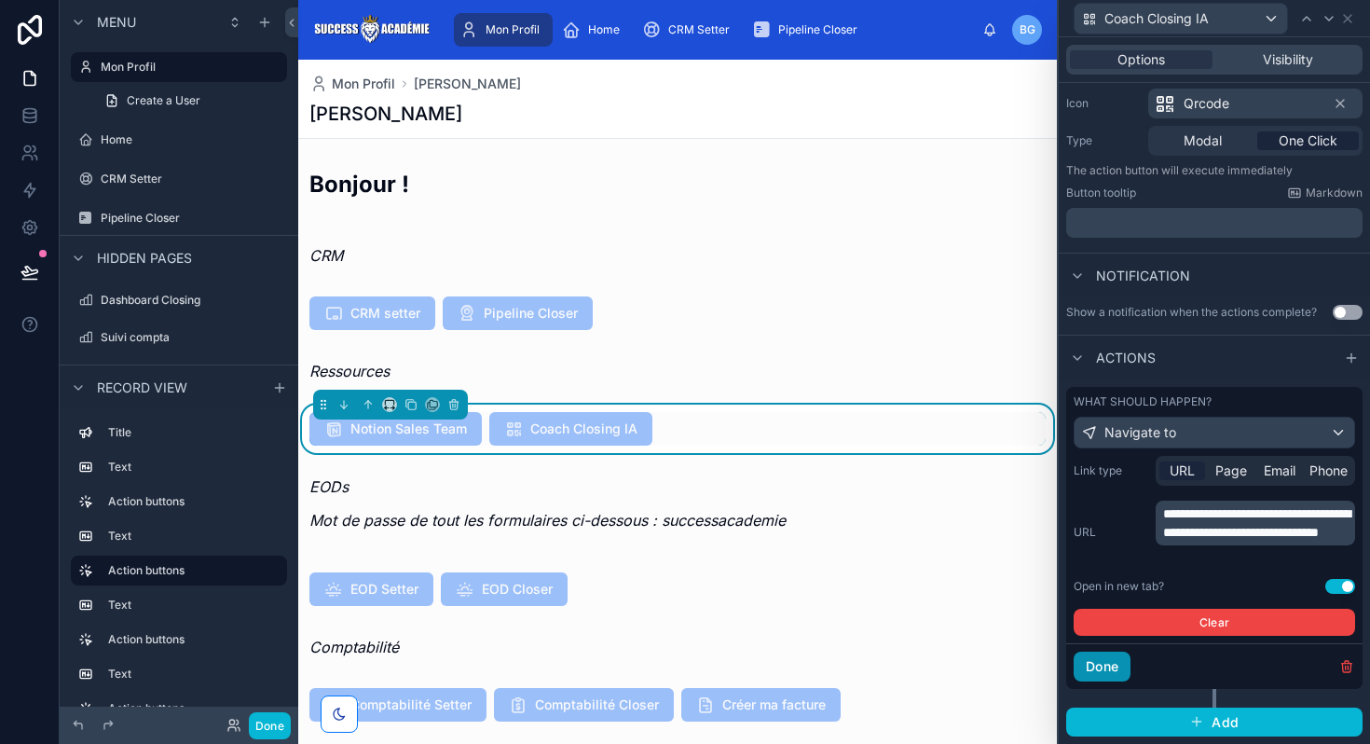
click at [1108, 661] on button "Done" at bounding box center [1101, 666] width 57 height 30
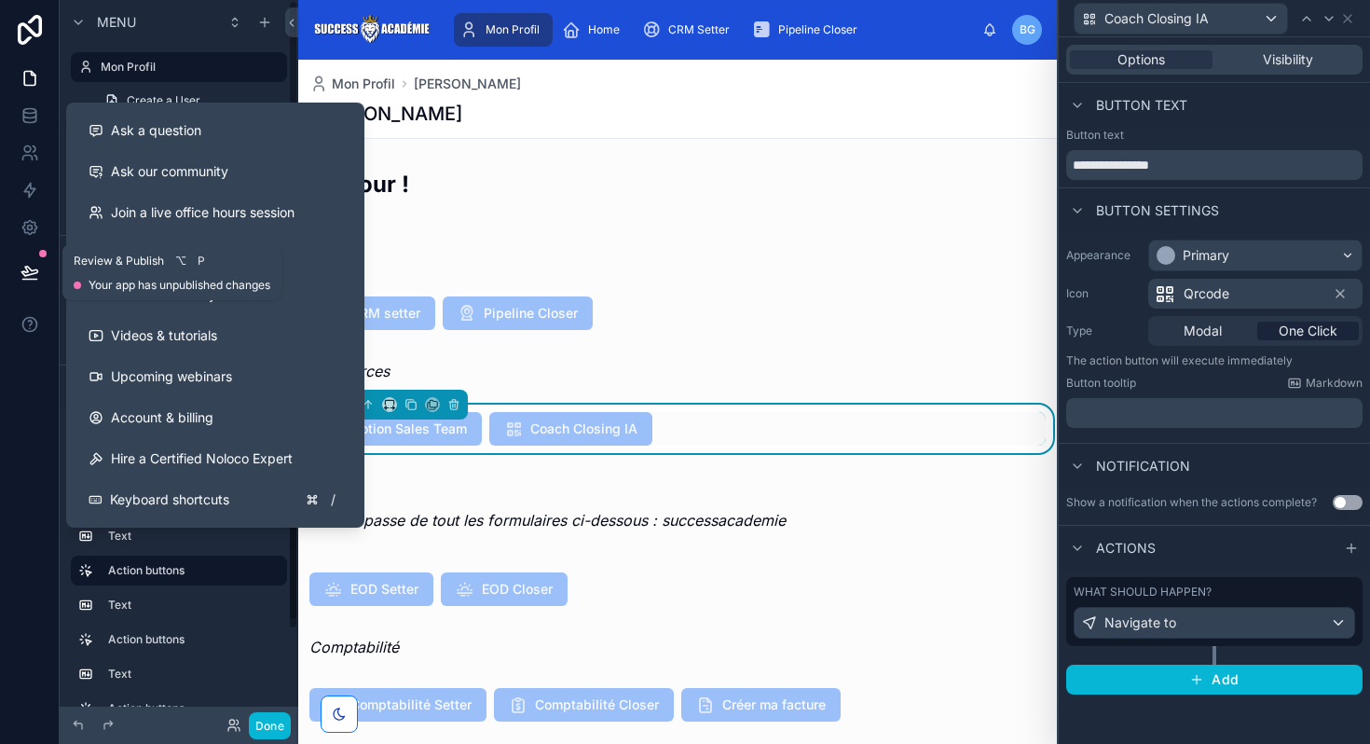
click at [30, 256] on button at bounding box center [29, 272] width 41 height 52
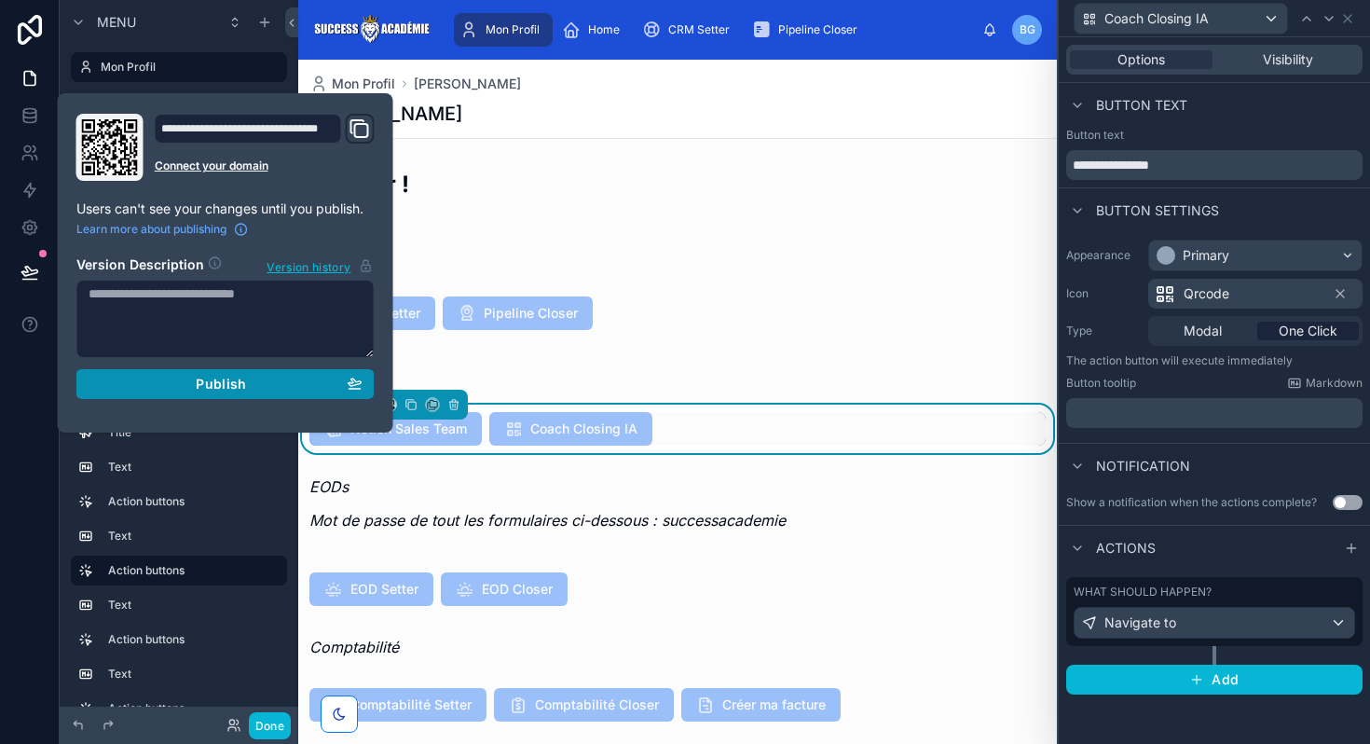
click at [178, 376] on div "Publish" at bounding box center [226, 384] width 274 height 17
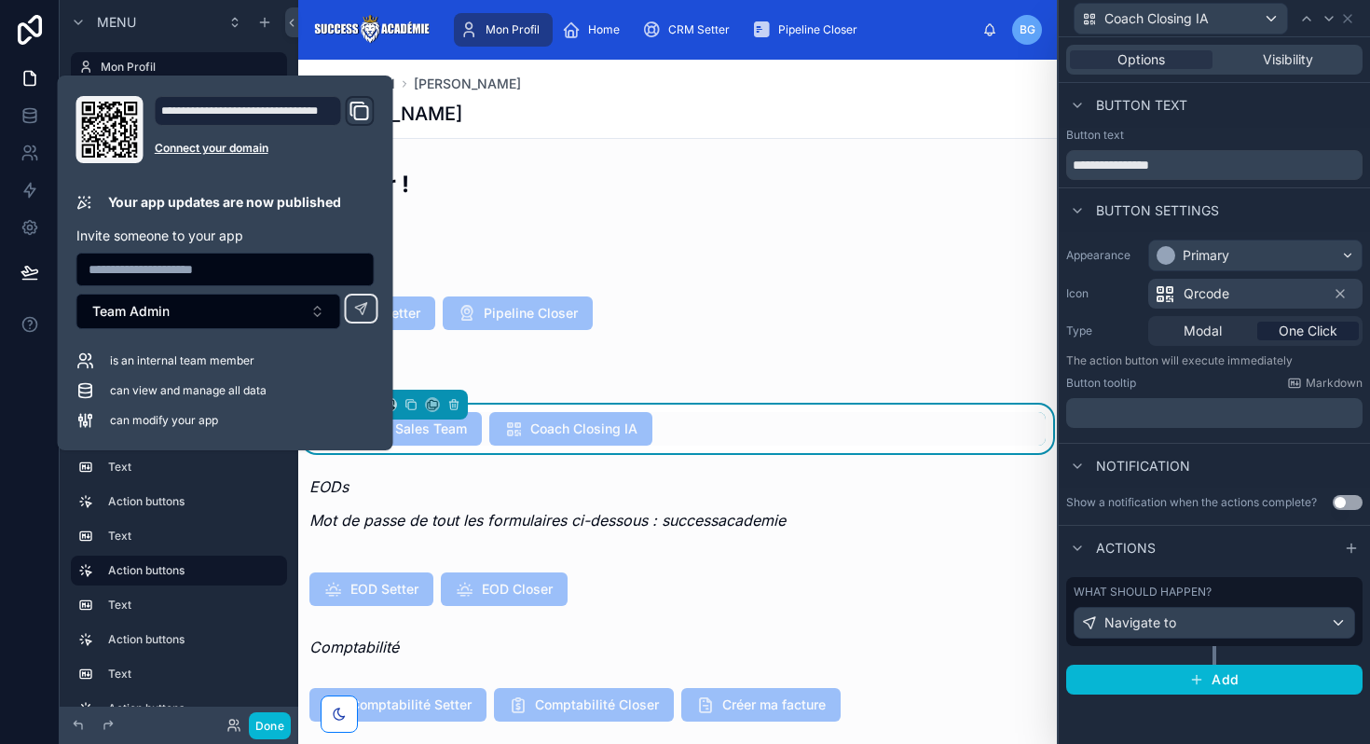
click at [0, 452] on div at bounding box center [30, 372] width 60 height 744
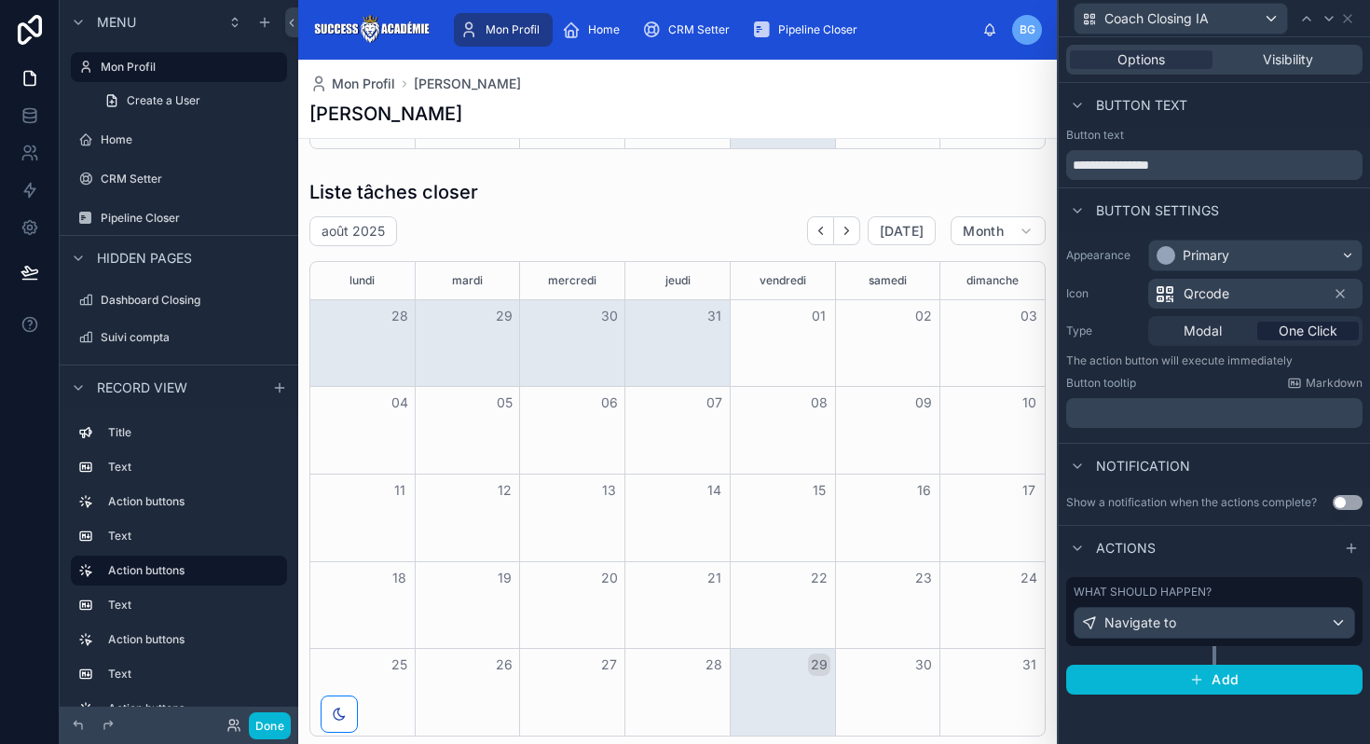
scroll to position [1039, 0]
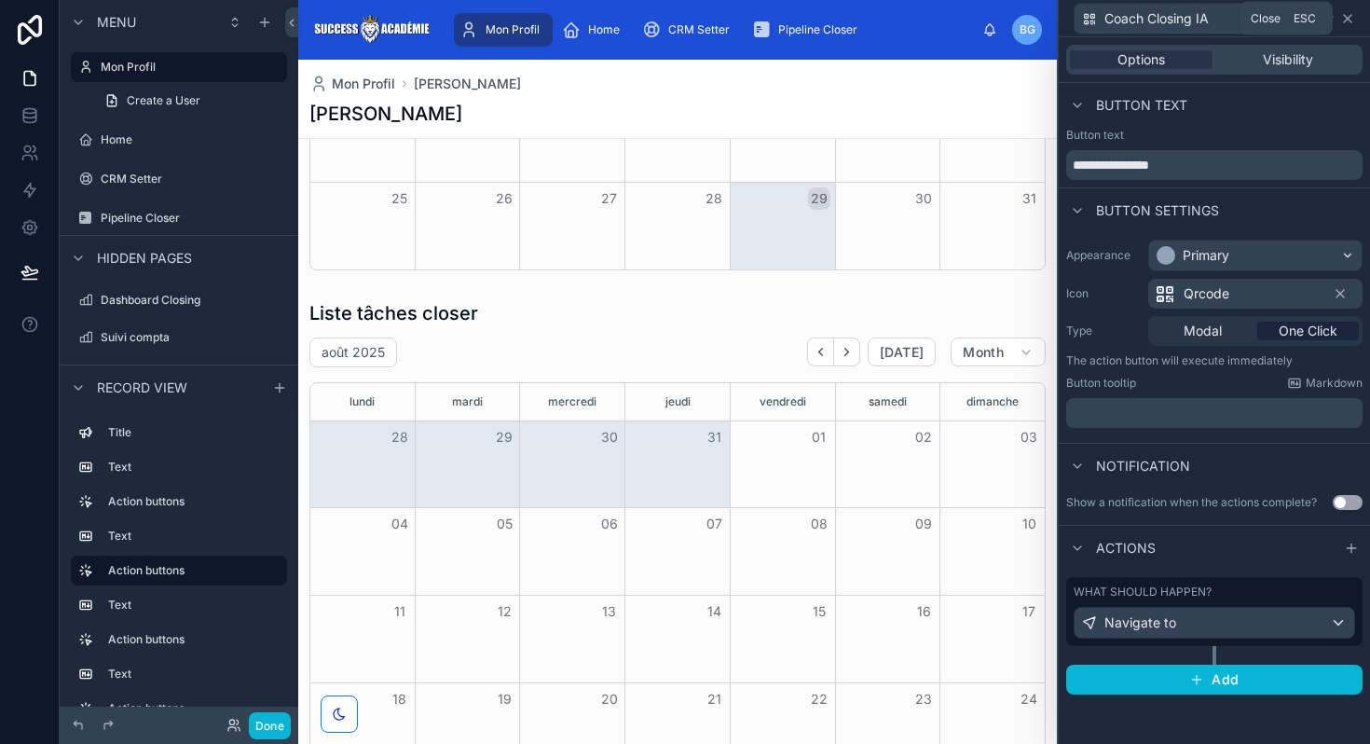
click at [1348, 20] on icon at bounding box center [1347, 18] width 15 height 15
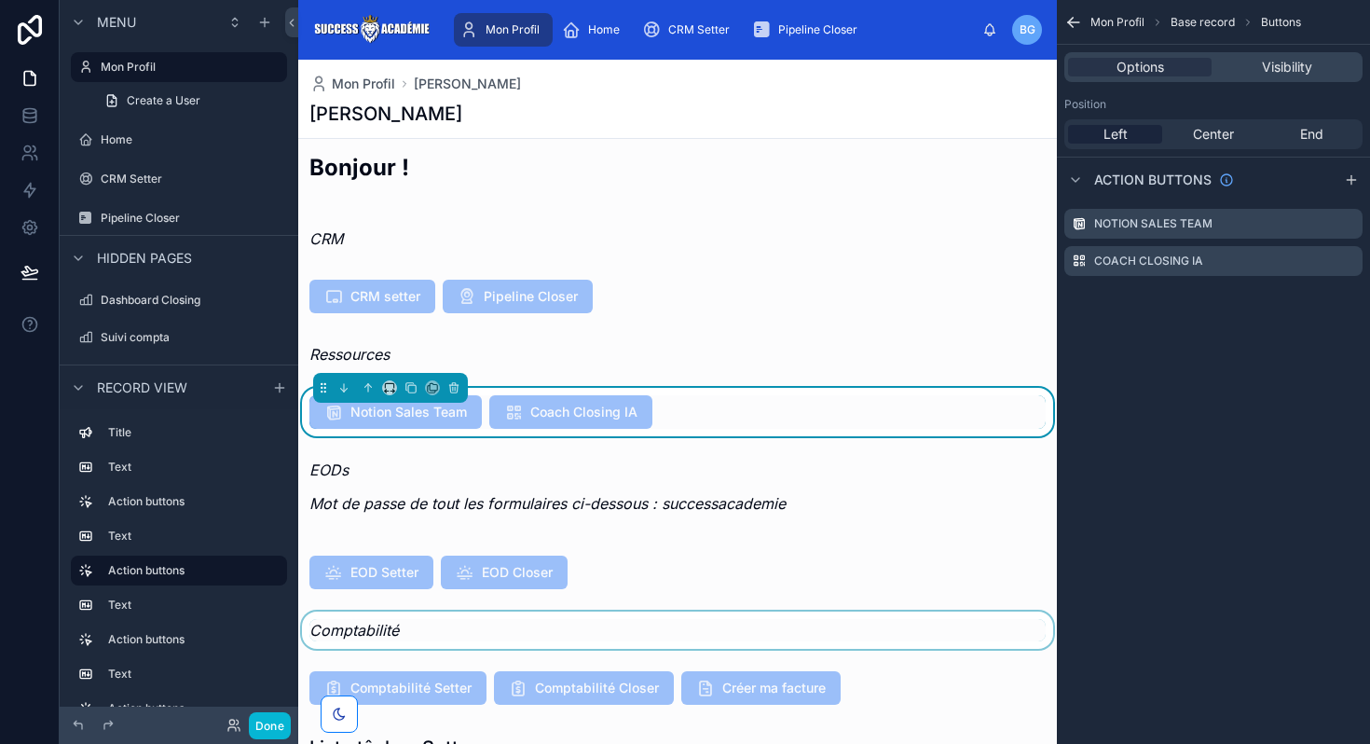
scroll to position [0, 0]
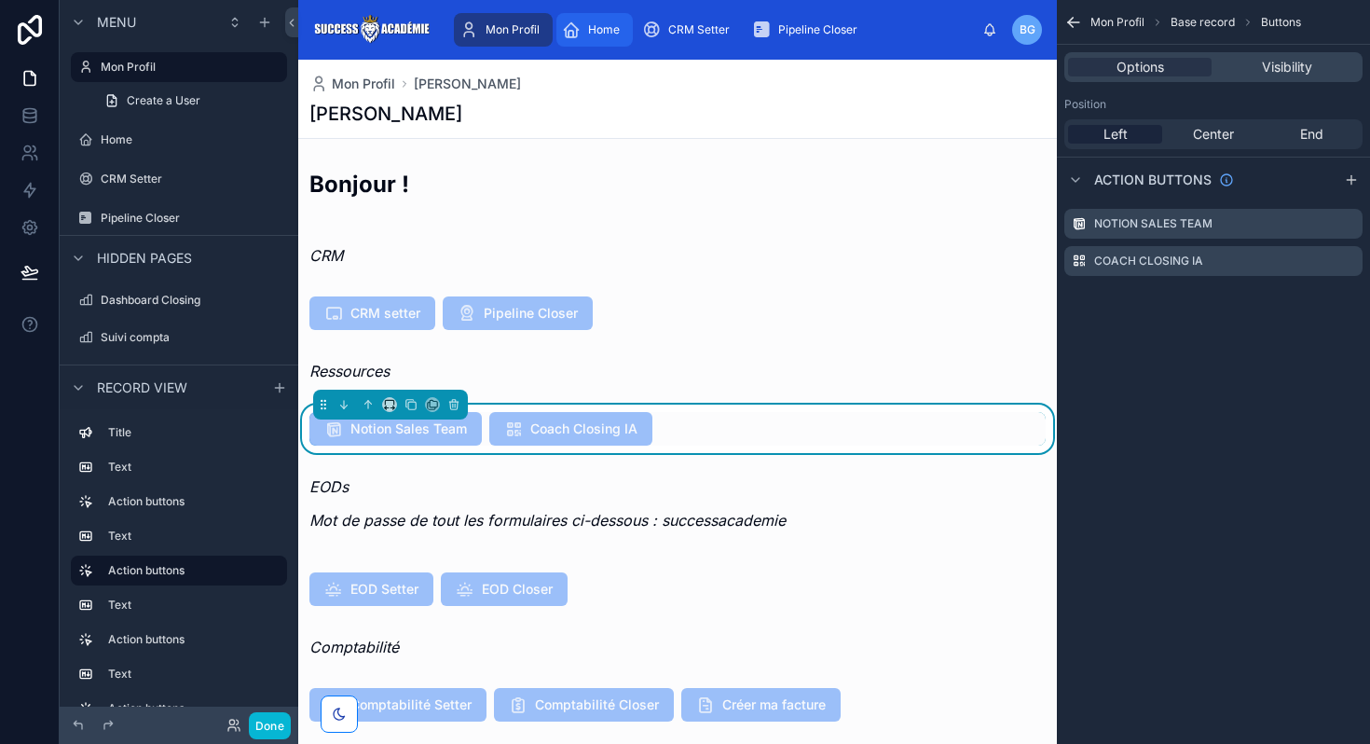
click at [608, 34] on span "Home" at bounding box center [604, 29] width 32 height 15
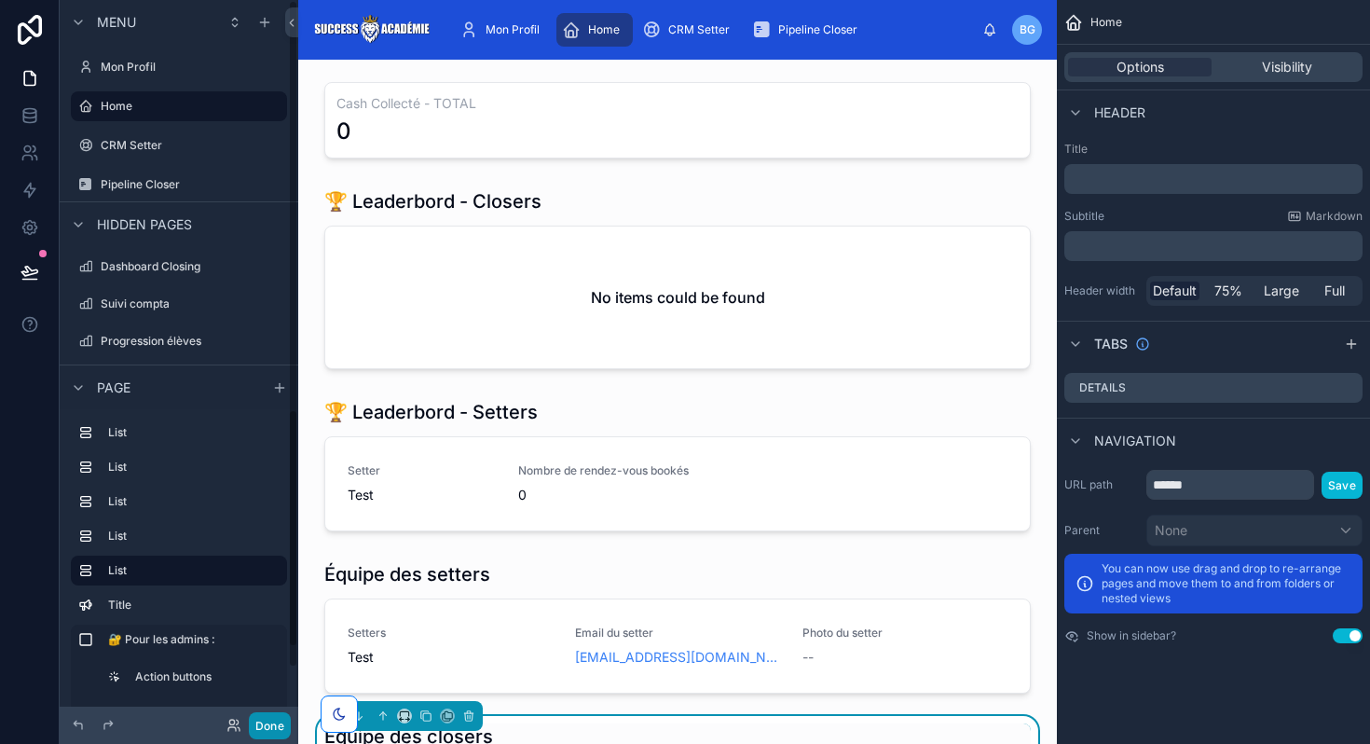
click at [271, 725] on button "Done" at bounding box center [270, 725] width 42 height 27
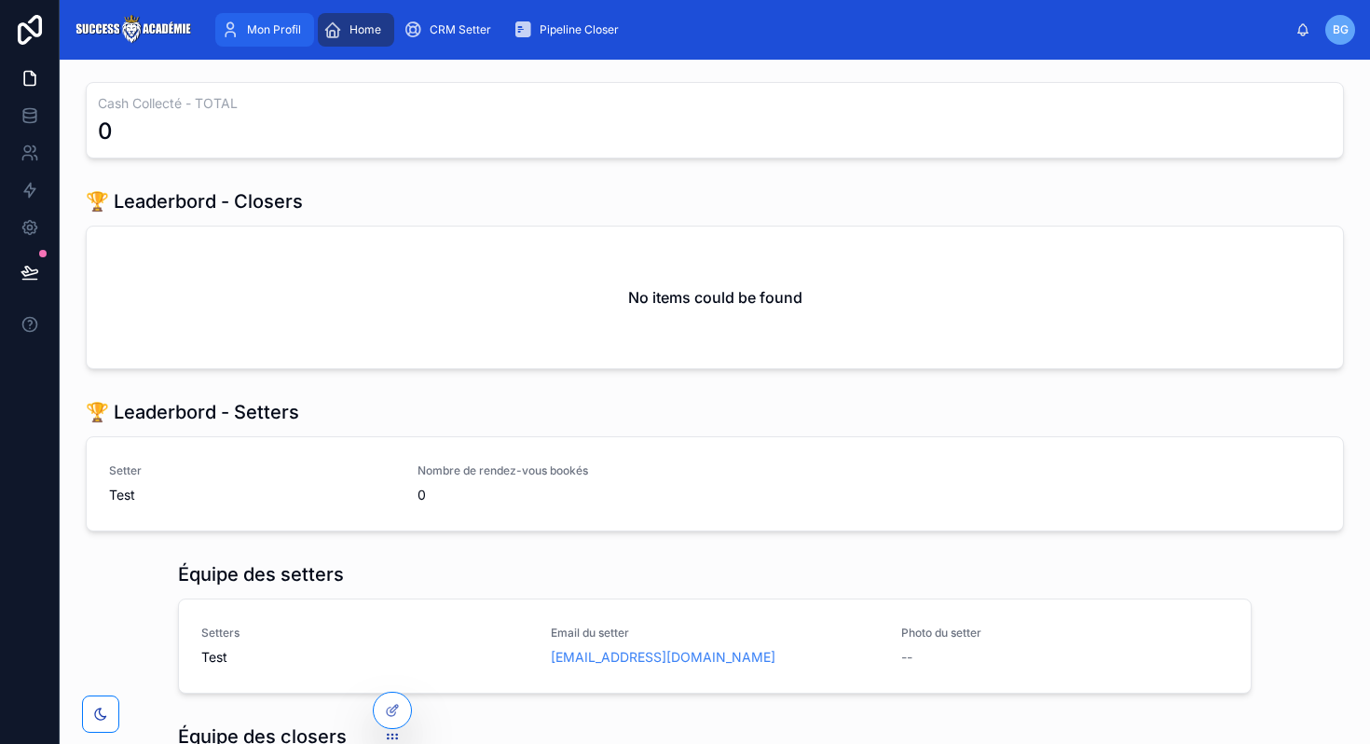
click at [274, 24] on span "Mon Profil" at bounding box center [274, 29] width 54 height 15
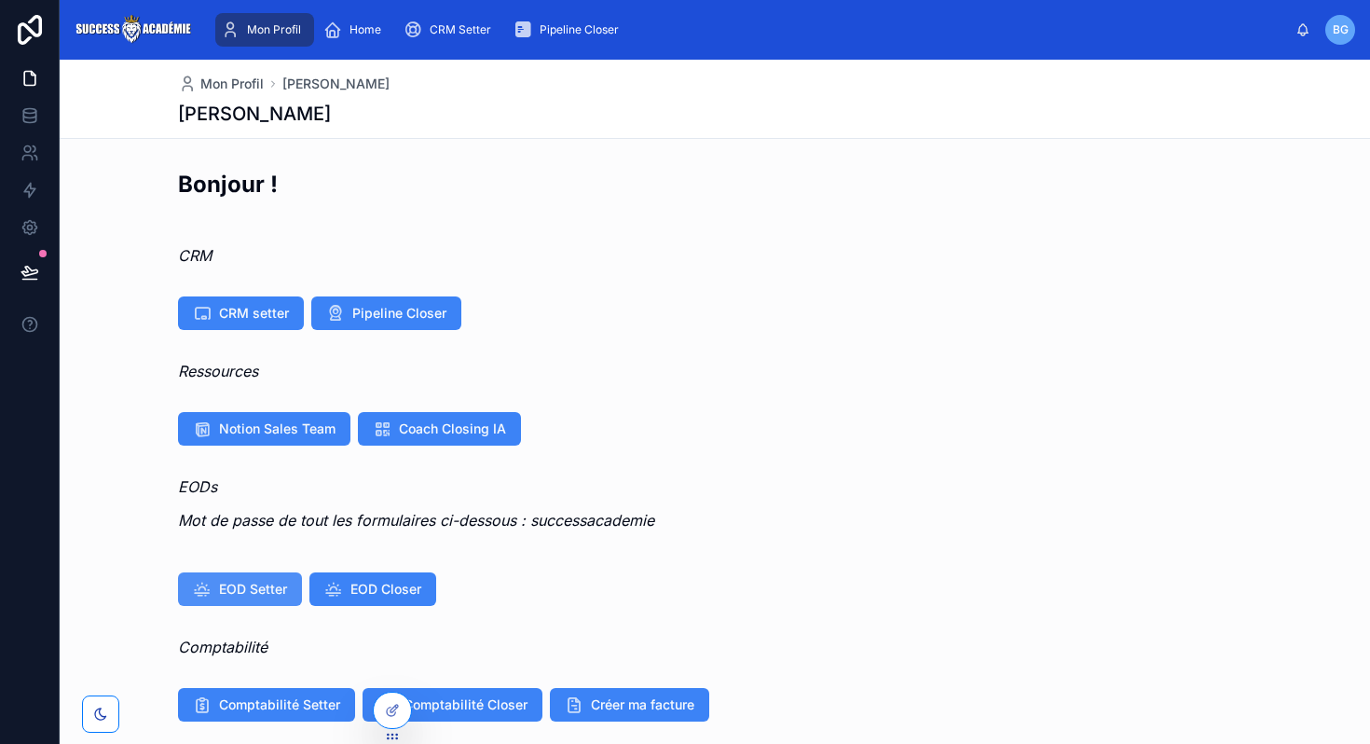
click at [239, 591] on span "EOD Setter" at bounding box center [253, 589] width 68 height 19
click at [366, 593] on span "EOD Closer" at bounding box center [385, 589] width 71 height 19
click at [403, 590] on span "EOD Closer" at bounding box center [385, 589] width 71 height 19
click at [389, 695] on div at bounding box center [392, 709] width 37 height 35
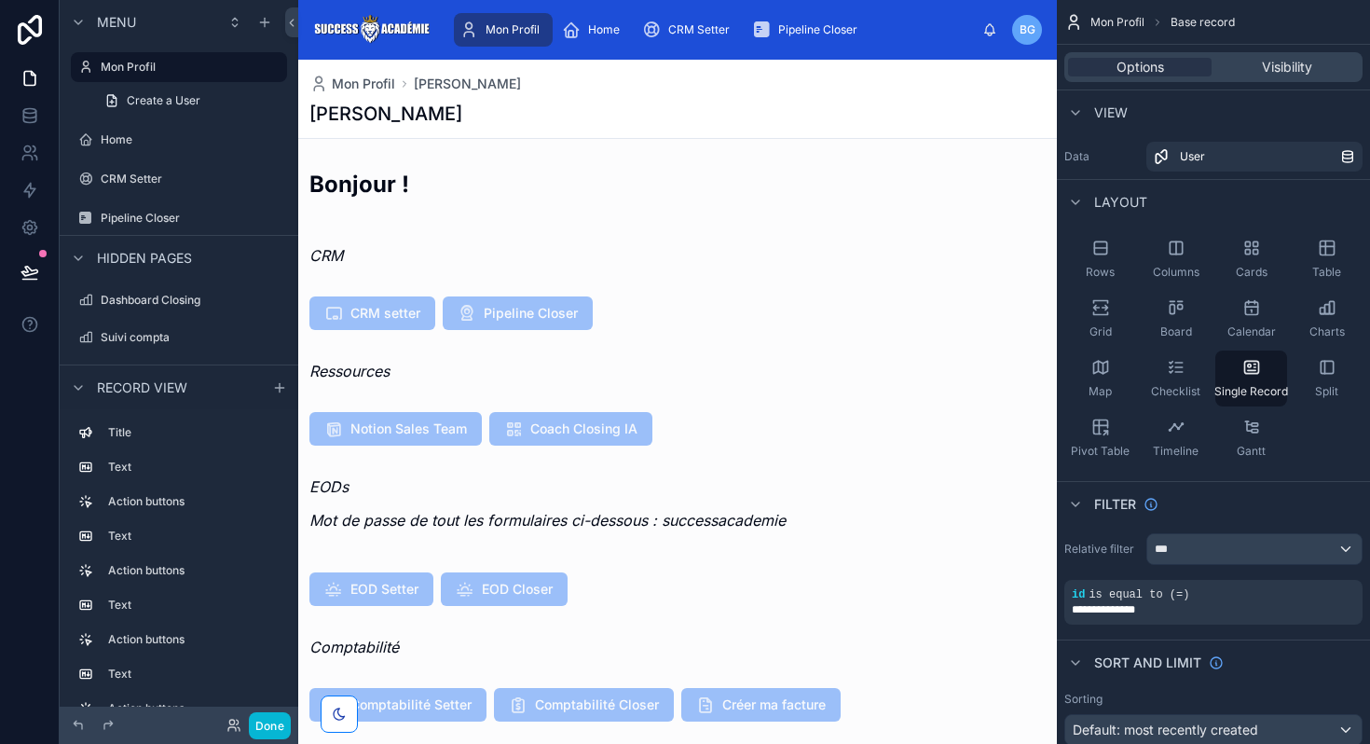
click at [486, 590] on div at bounding box center [677, 589] width 758 height 48
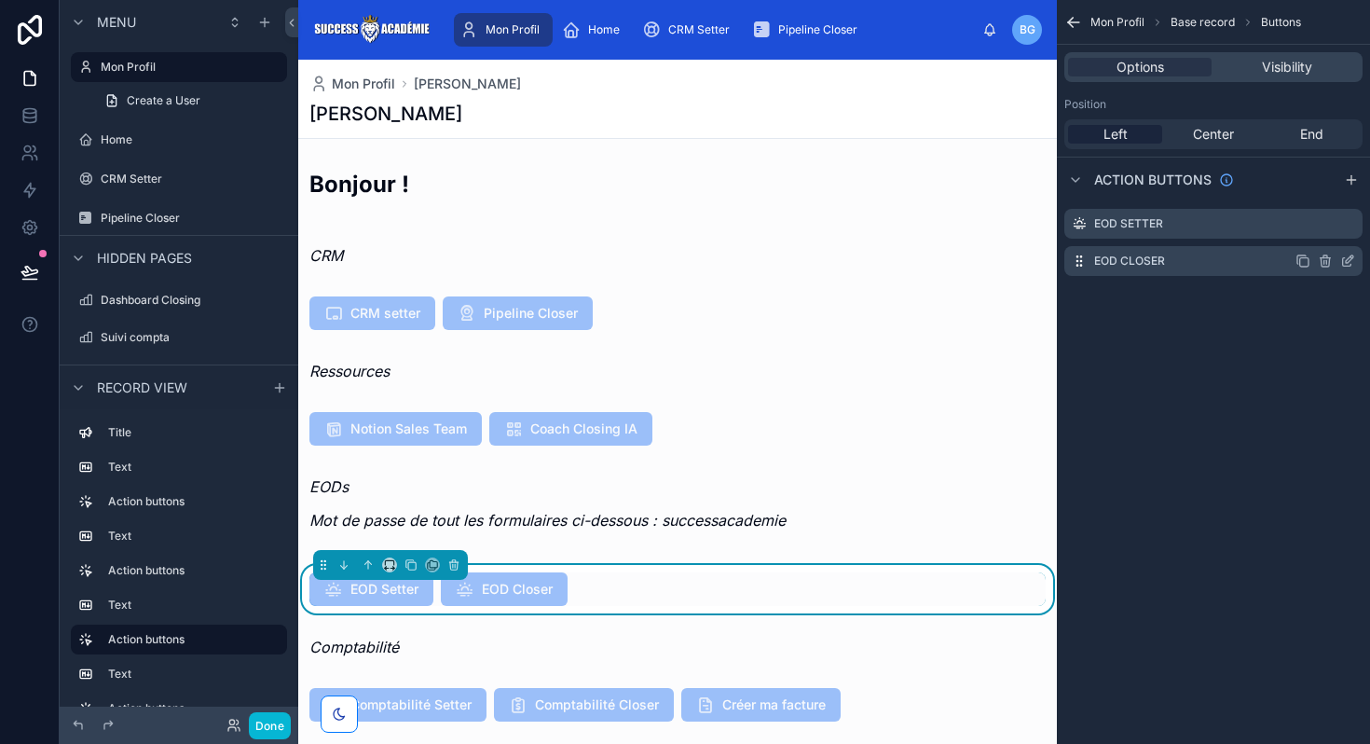
click at [1343, 260] on icon "scrollable content" at bounding box center [1347, 262] width 8 height 8
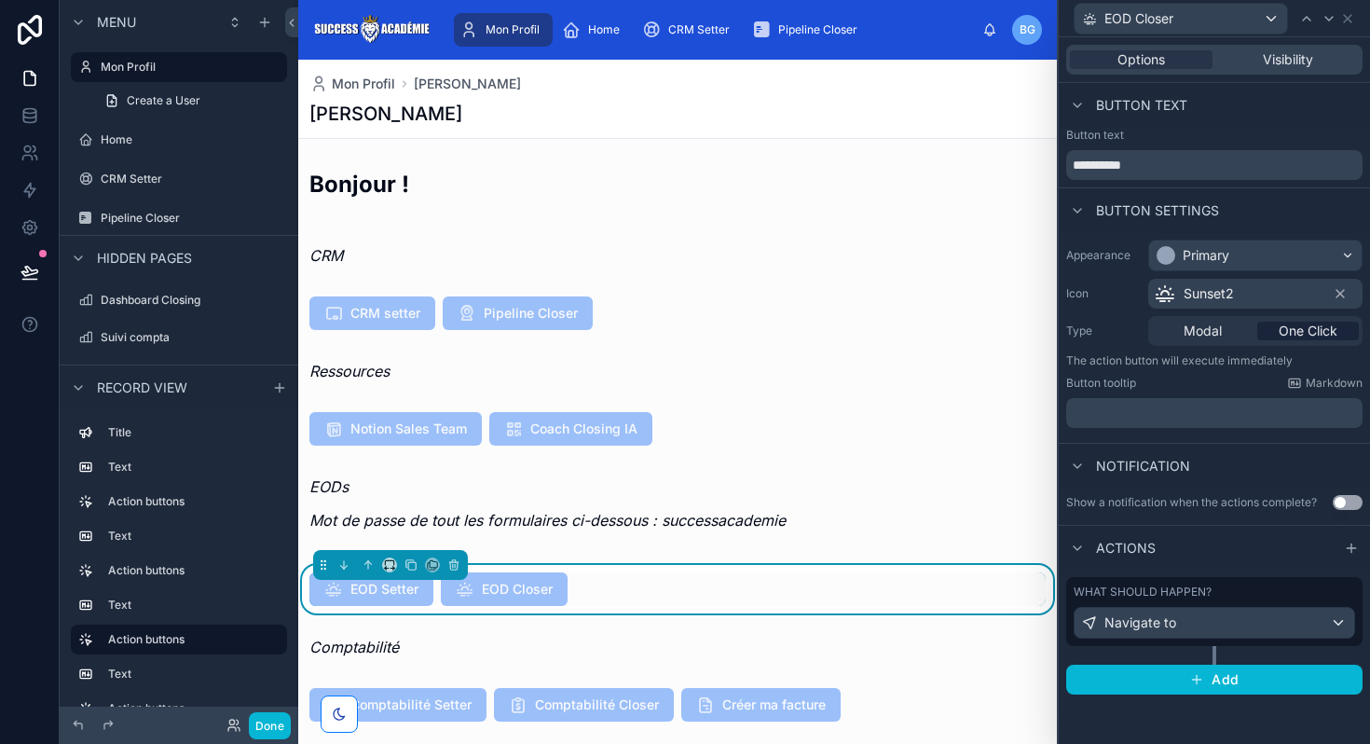
click at [1214, 599] on div "What should happen? Navigate to" at bounding box center [1213, 611] width 281 height 54
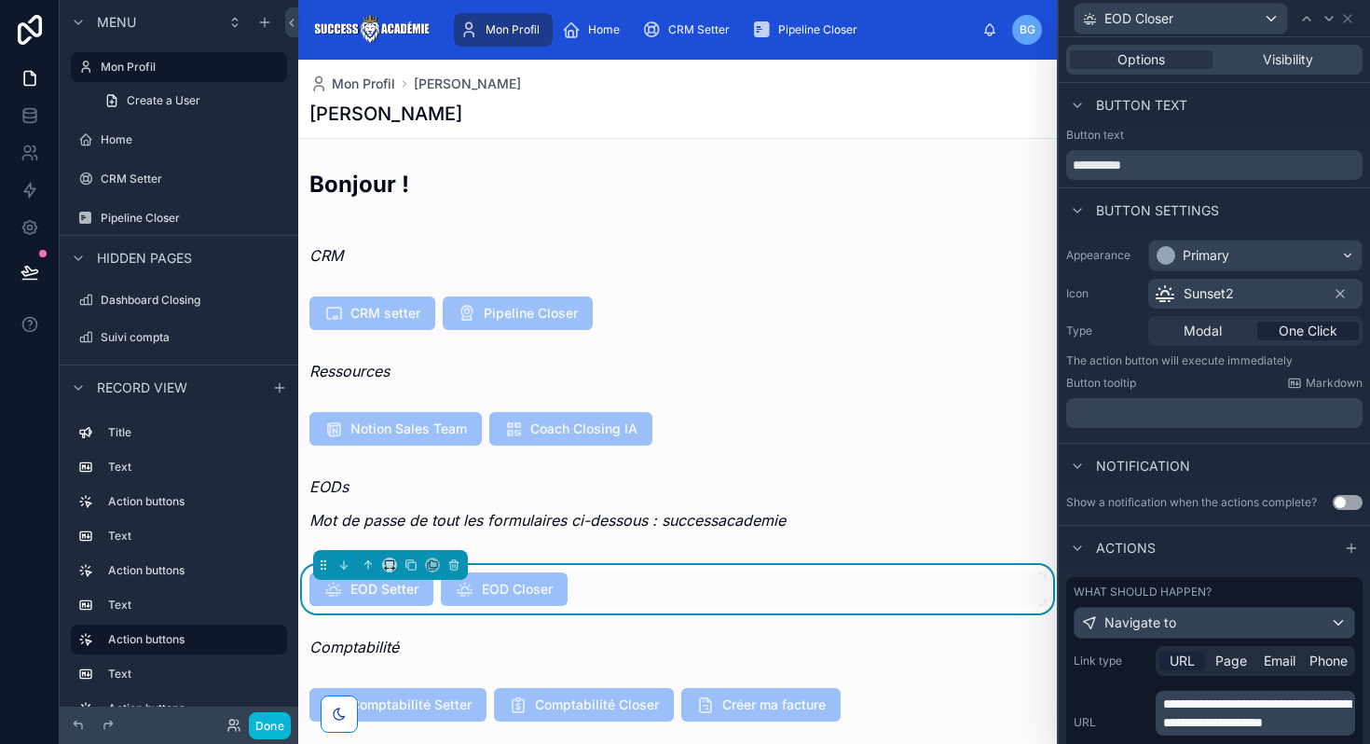
click at [1209, 708] on span "**********" at bounding box center [1256, 713] width 187 height 32
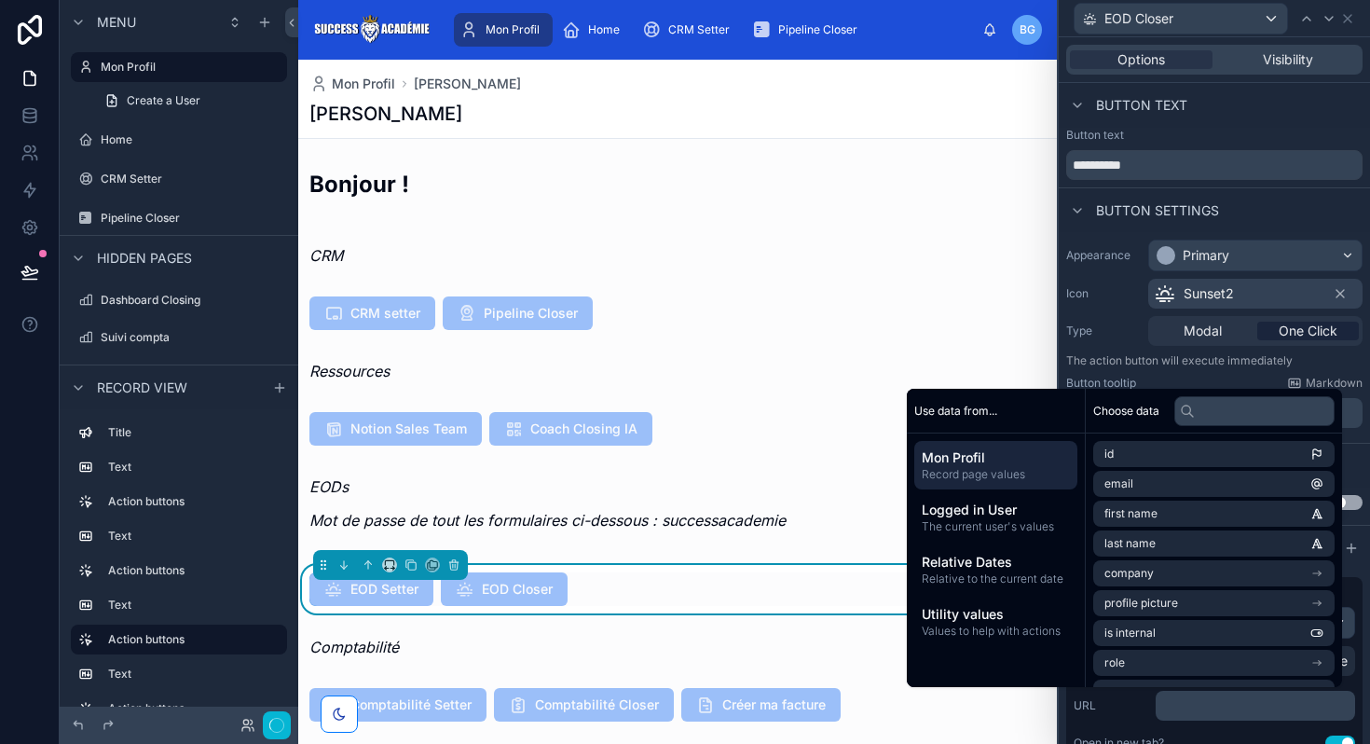
scroll to position [190, 0]
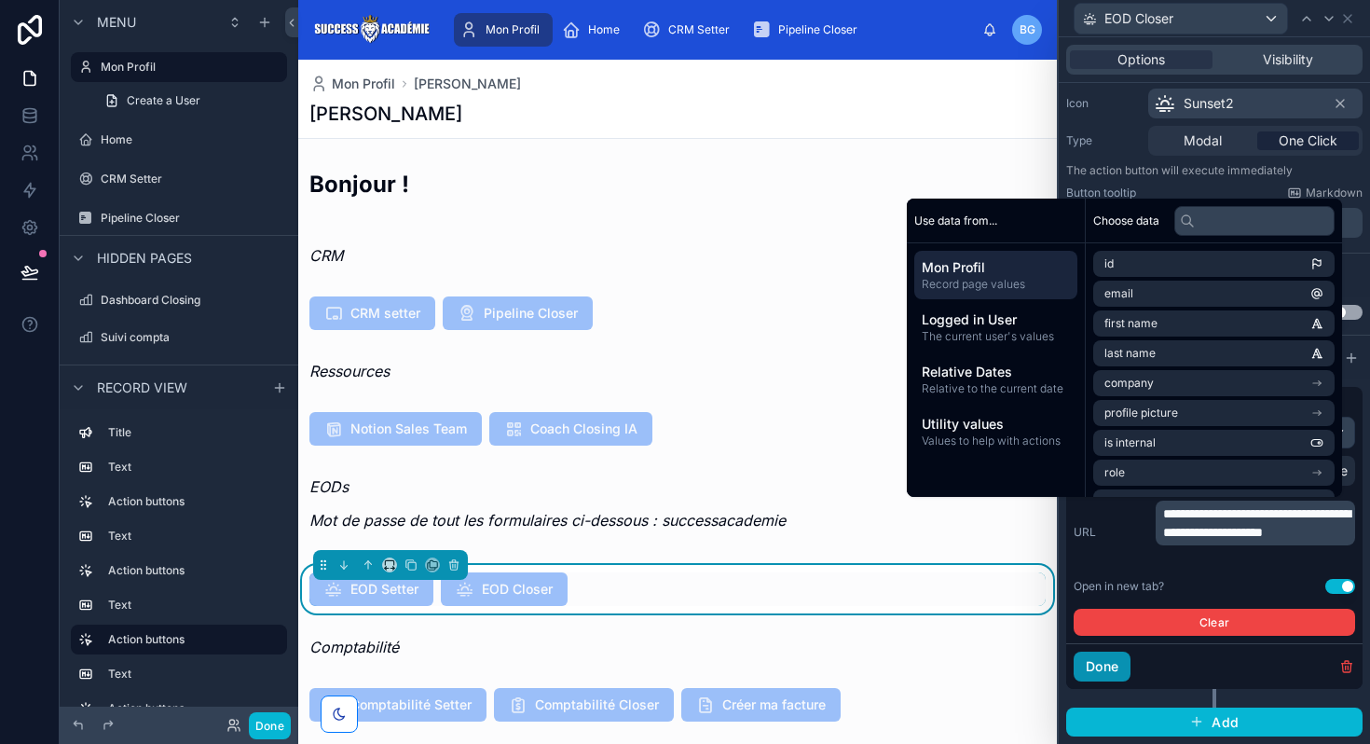
click at [1093, 656] on button "Done" at bounding box center [1101, 666] width 57 height 30
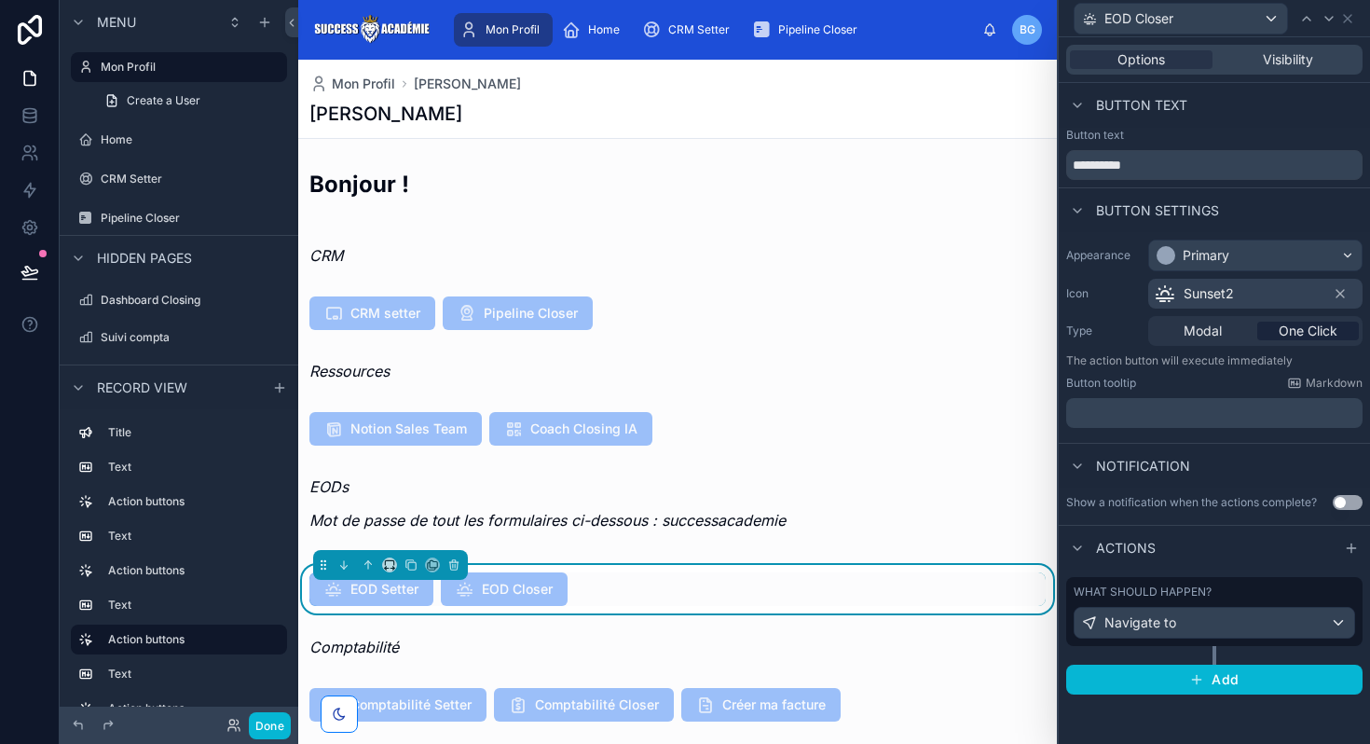
scroll to position [0, 0]
click at [1349, 18] on icon at bounding box center [1347, 18] width 15 height 15
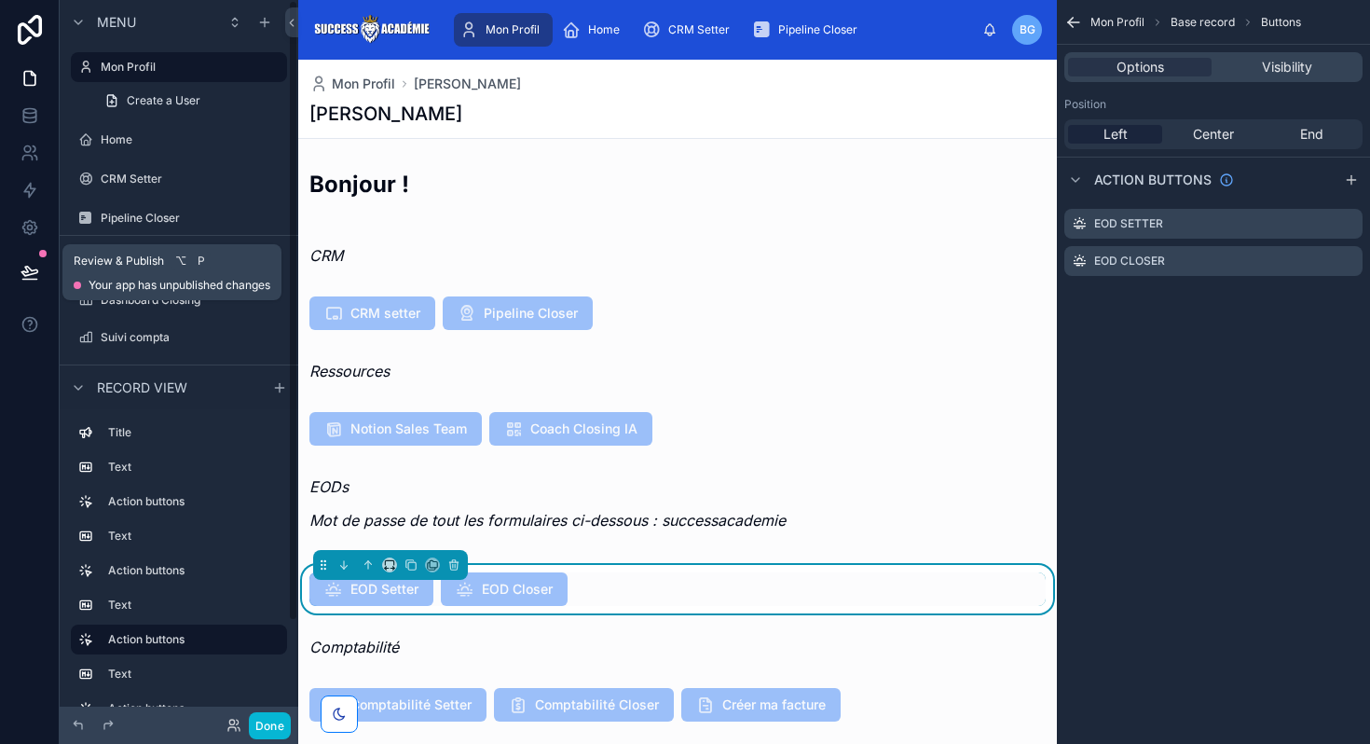
click at [27, 271] on icon at bounding box center [29, 270] width 16 height 9
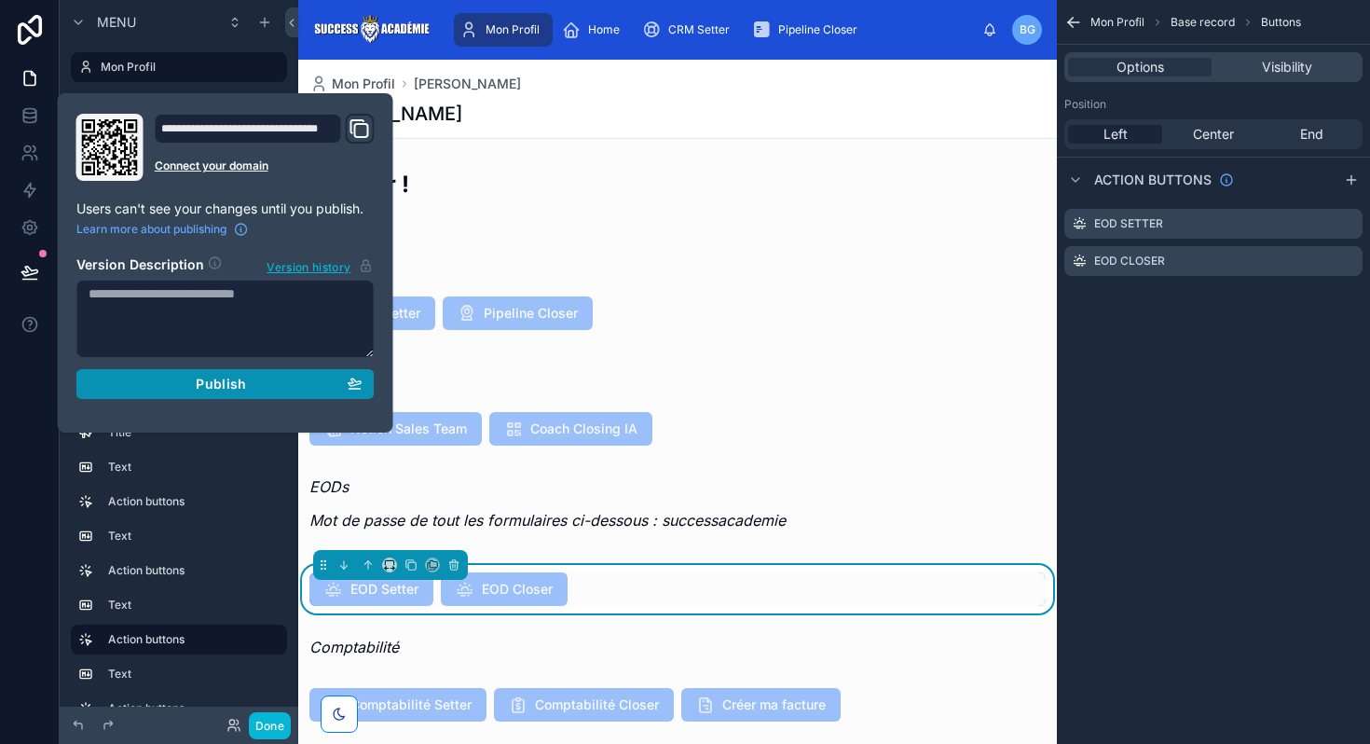
click at [163, 388] on div "Publish" at bounding box center [226, 384] width 274 height 17
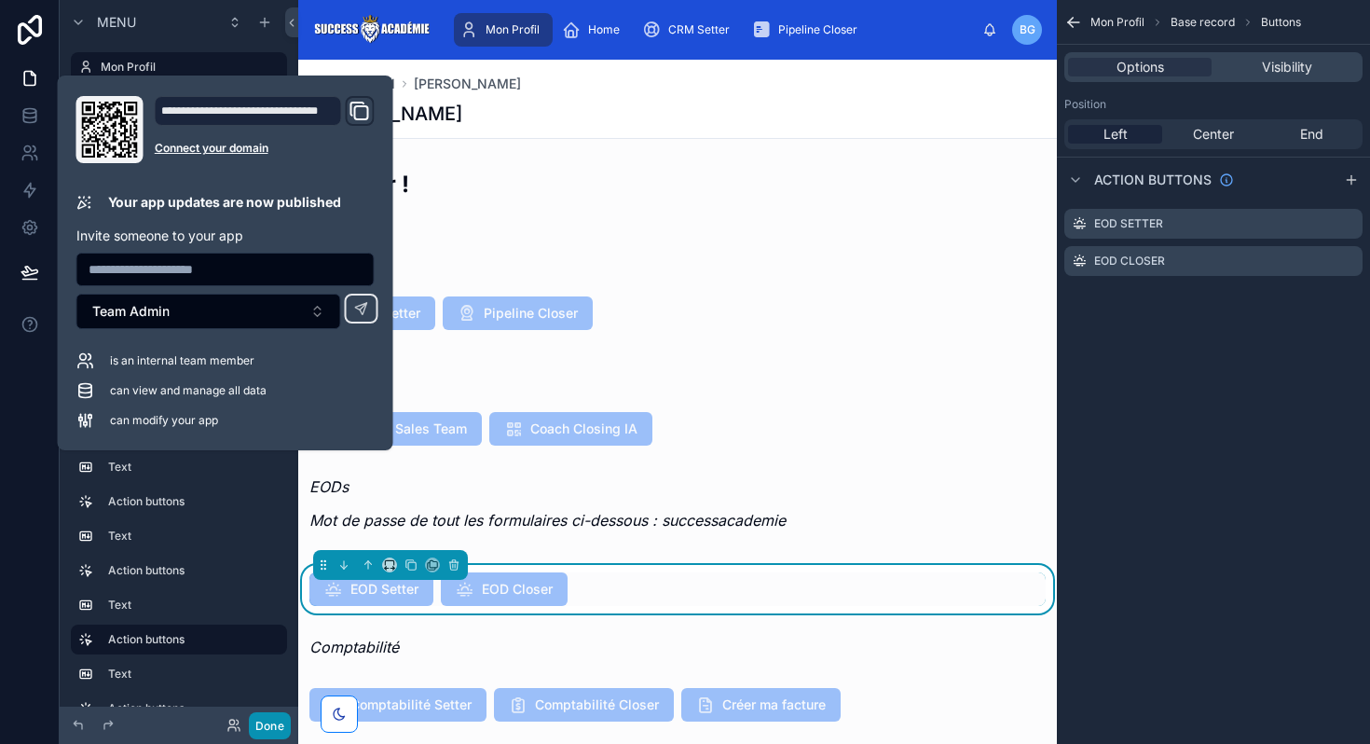
click at [280, 723] on button "Done" at bounding box center [270, 725] width 42 height 27
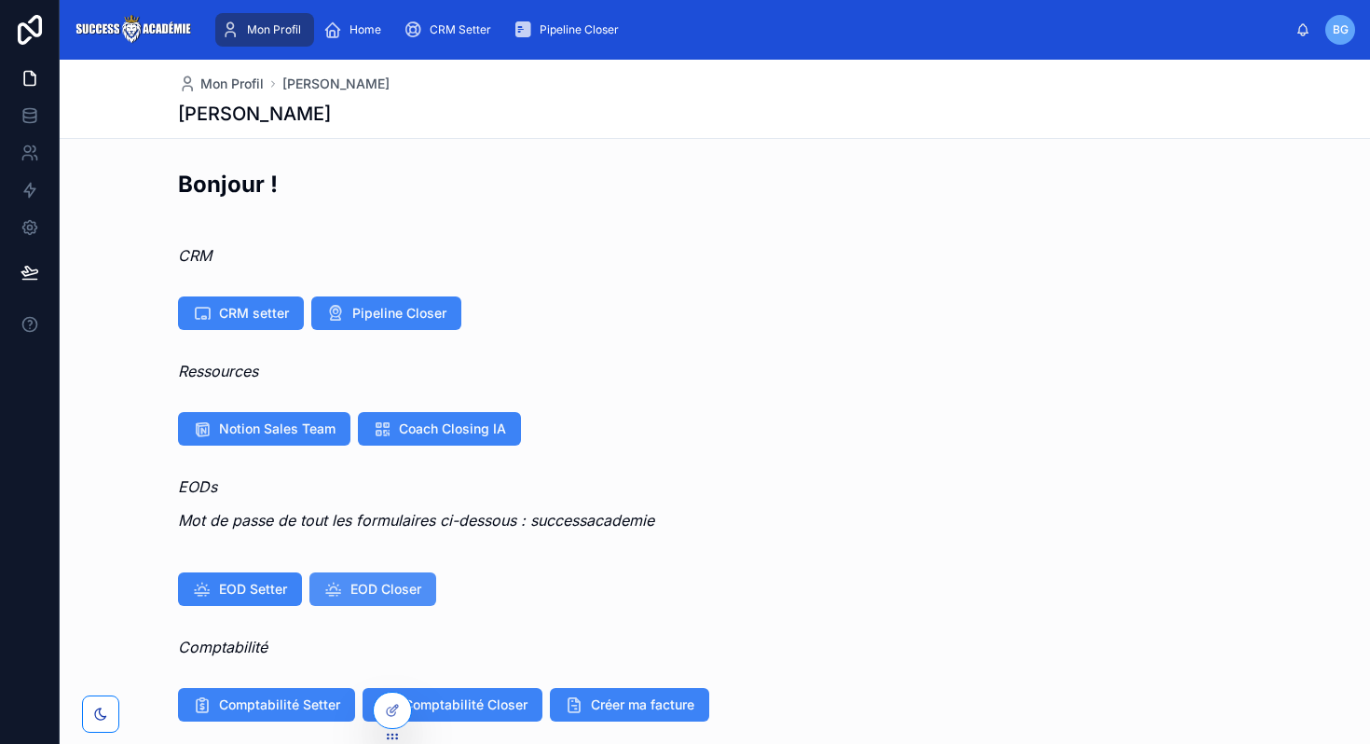
click at [386, 595] on span "EOD Closer" at bounding box center [385, 589] width 71 height 19
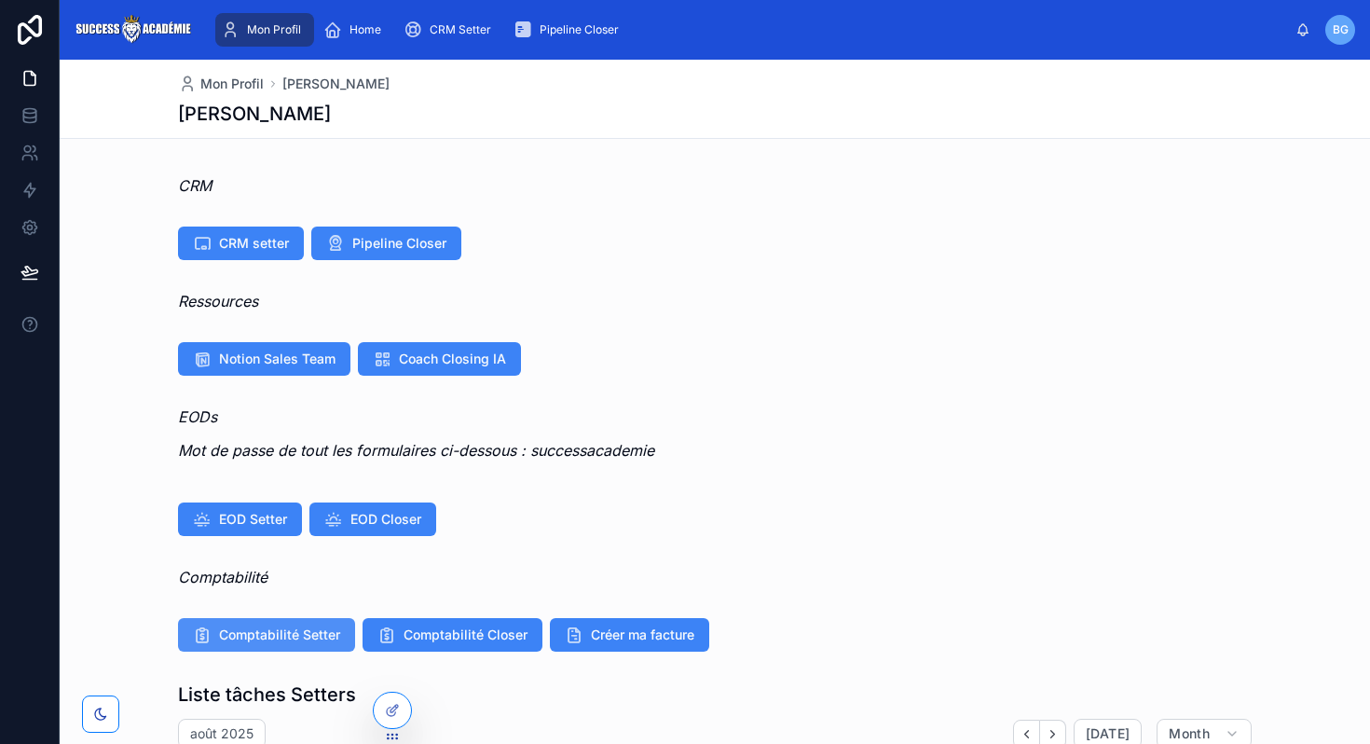
click at [286, 641] on span "Comptabilité Setter" at bounding box center [279, 634] width 121 height 19
click at [437, 641] on span "Comptabilité Closer" at bounding box center [465, 634] width 124 height 19
click at [587, 635] on button "Créer ma facture" at bounding box center [629, 635] width 159 height 34
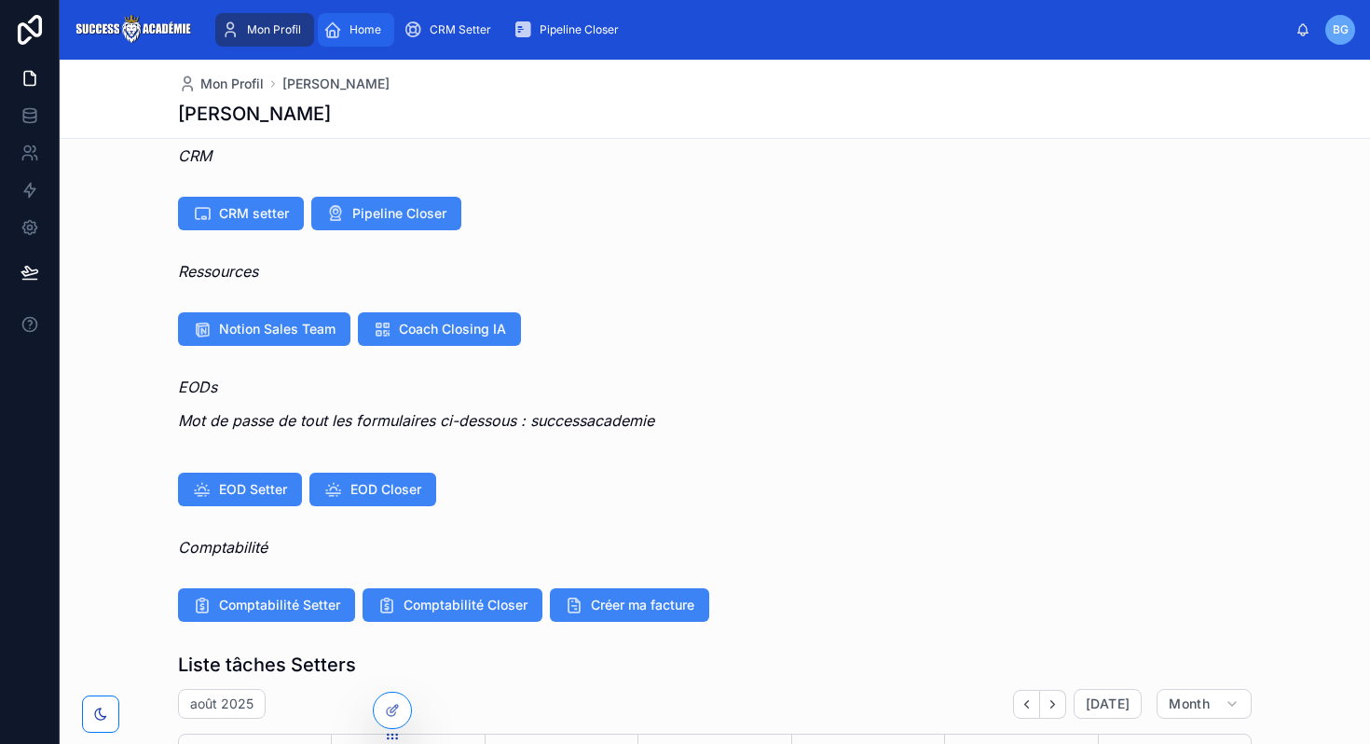
scroll to position [99, 0]
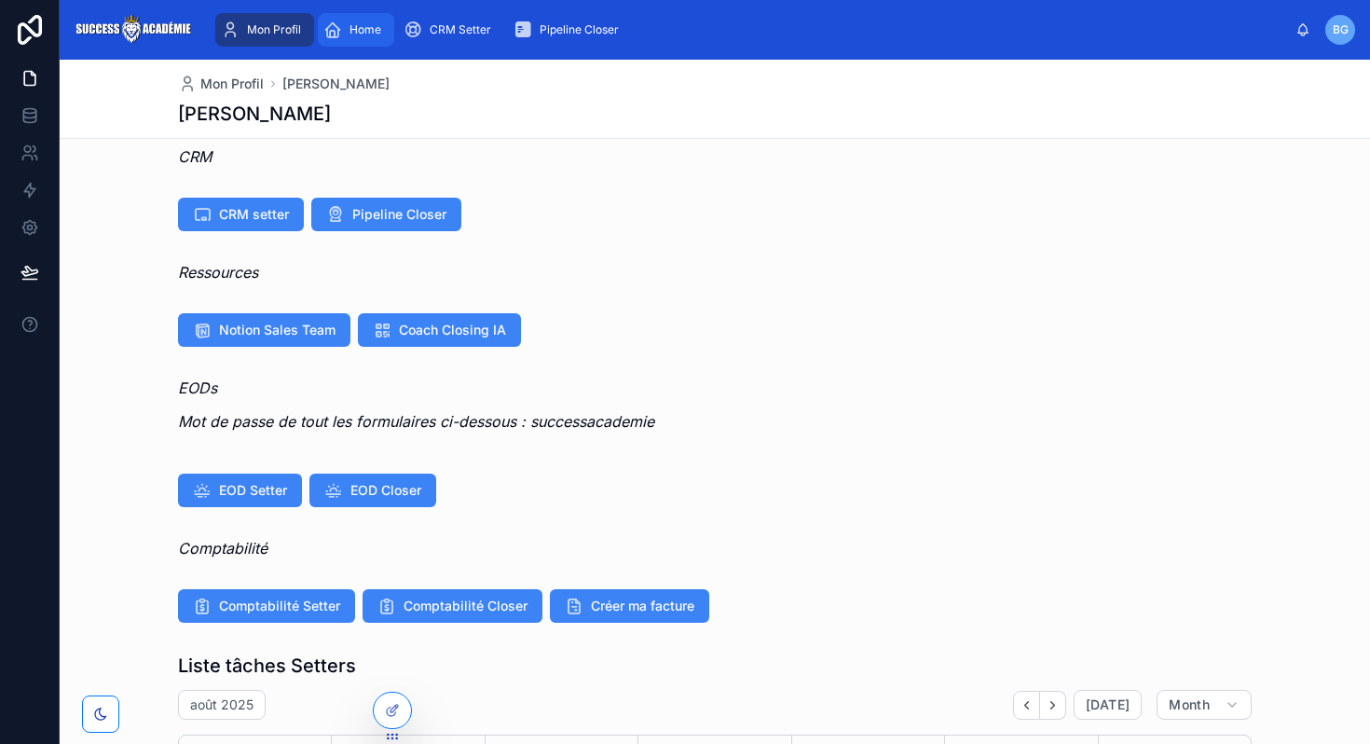
click at [389, 19] on link "Home" at bounding box center [356, 30] width 76 height 34
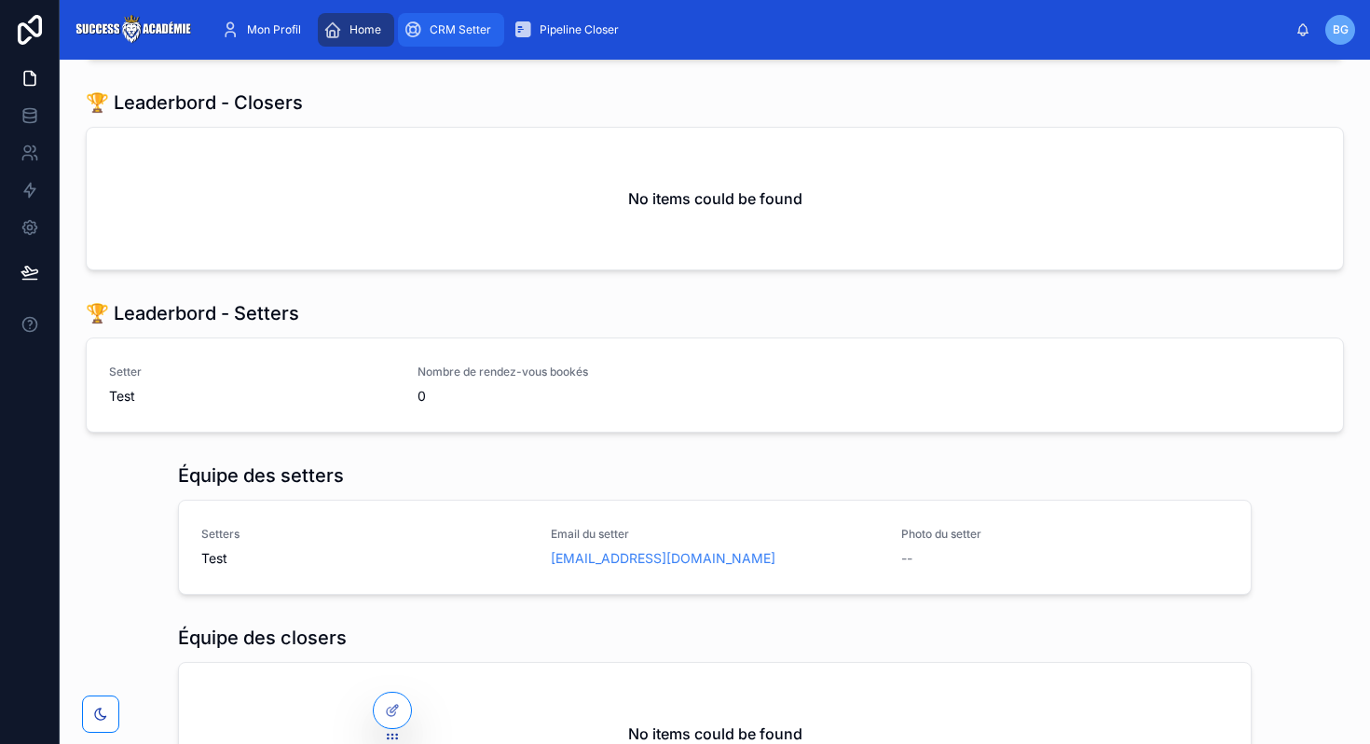
click at [441, 28] on span "CRM Setter" at bounding box center [460, 29] width 61 height 15
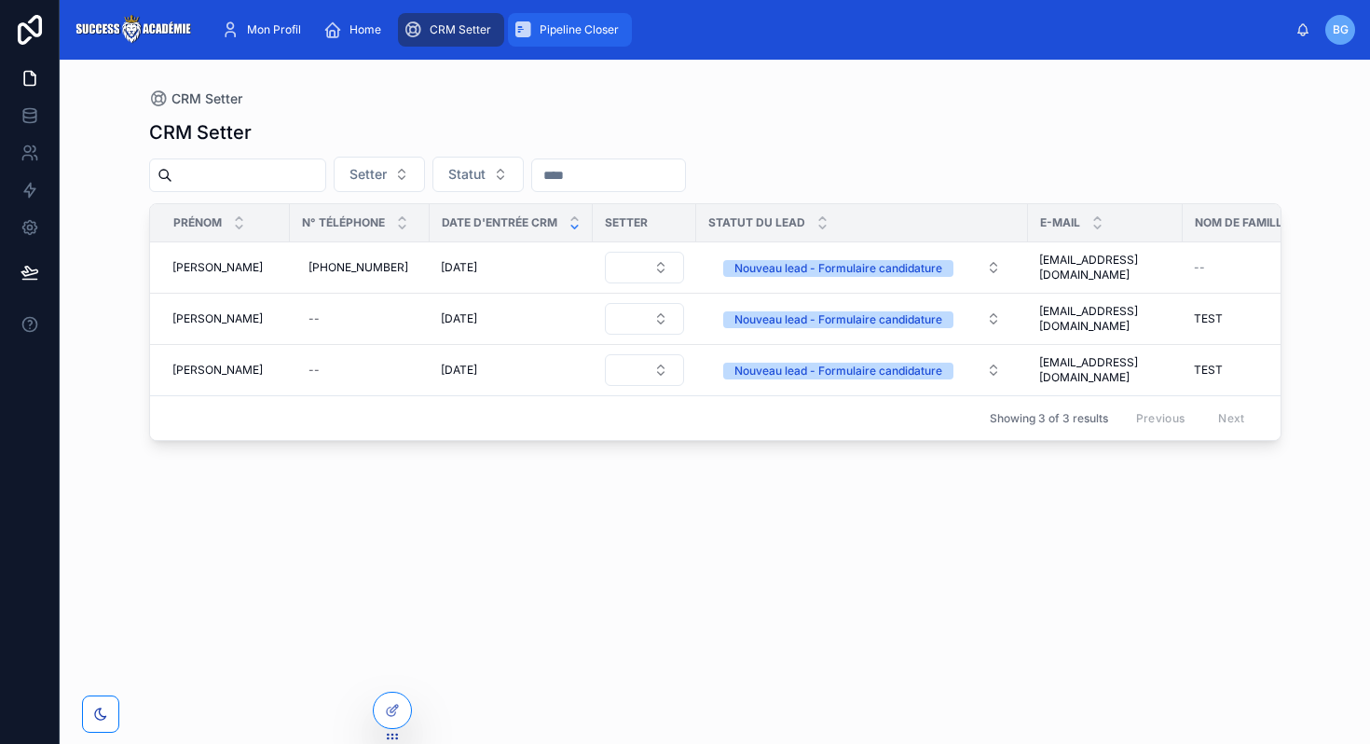
click at [542, 39] on div "Pipeline Closer" at bounding box center [569, 30] width 113 height 30
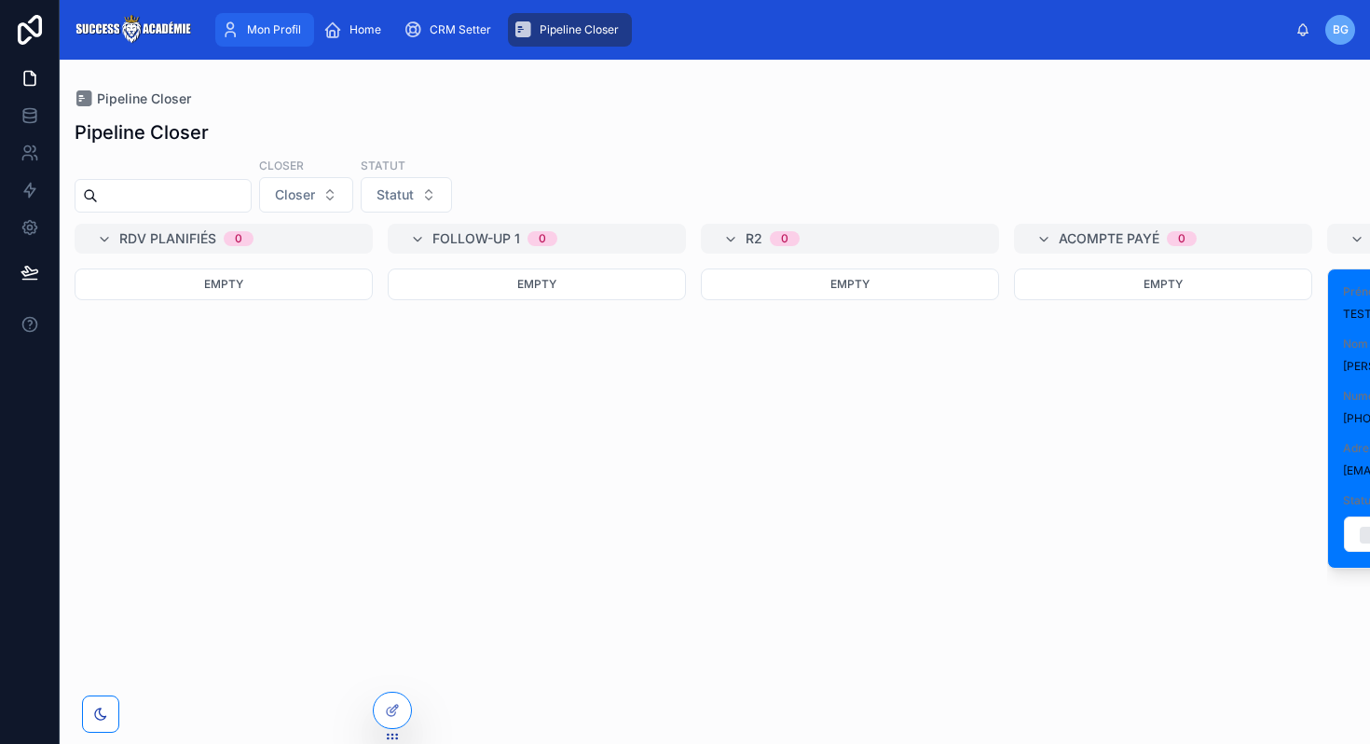
click at [287, 34] on span "Mon Profil" at bounding box center [274, 29] width 54 height 15
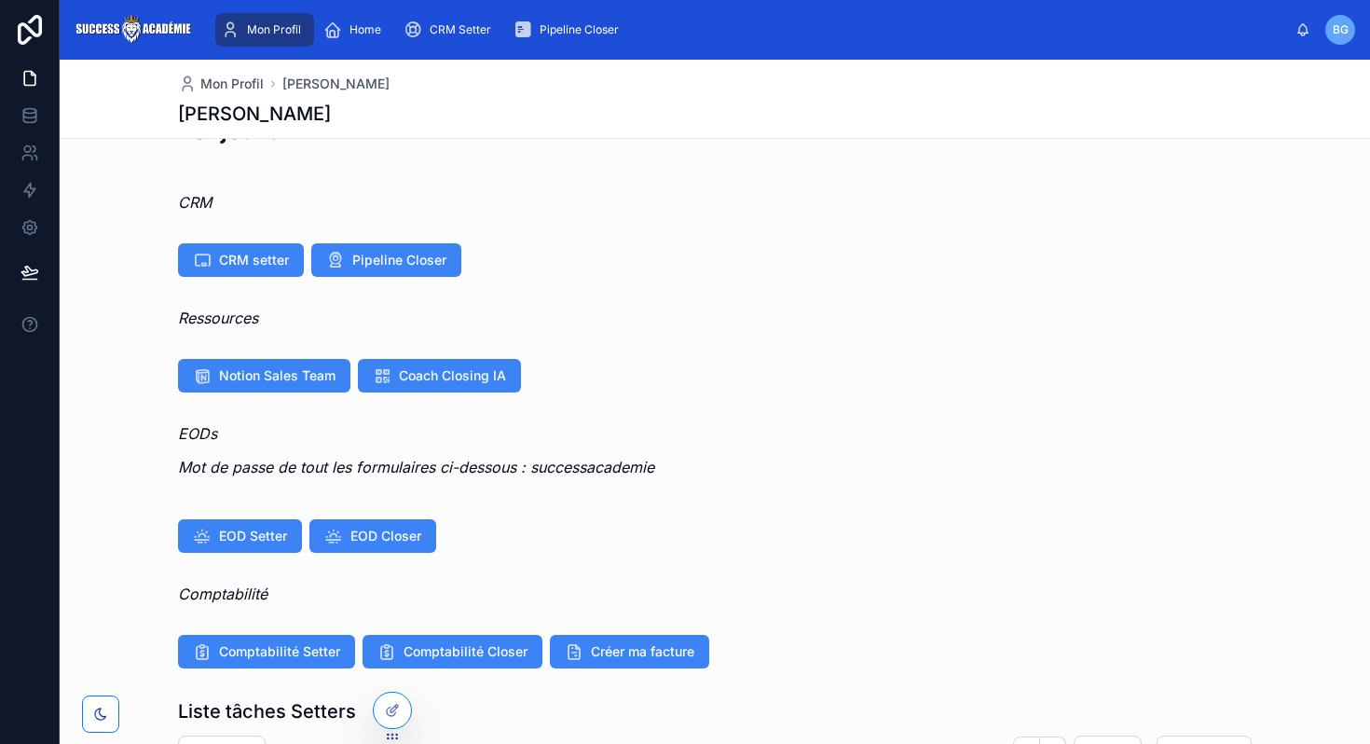
scroll to position [55, 0]
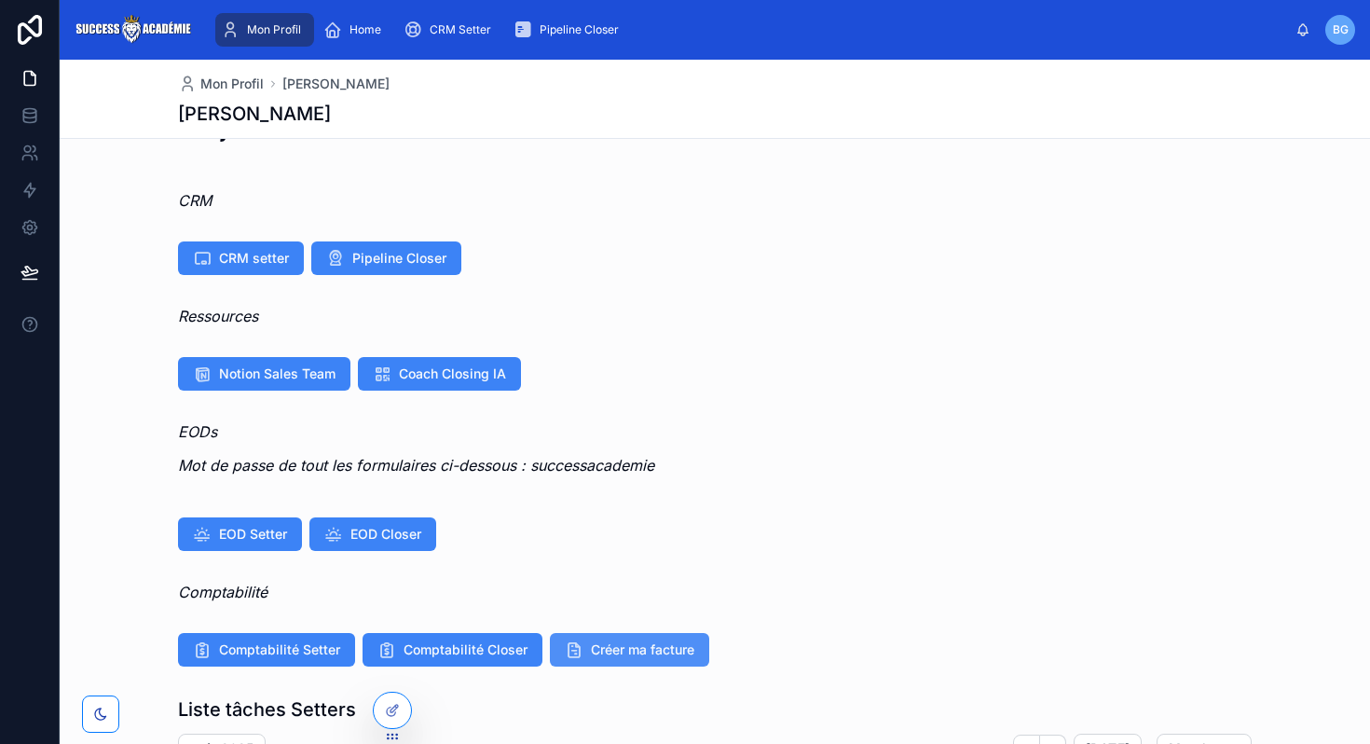
click at [593, 640] on span "Créer ma facture" at bounding box center [642, 649] width 103 height 19
